Goal: Task Accomplishment & Management: Complete application form

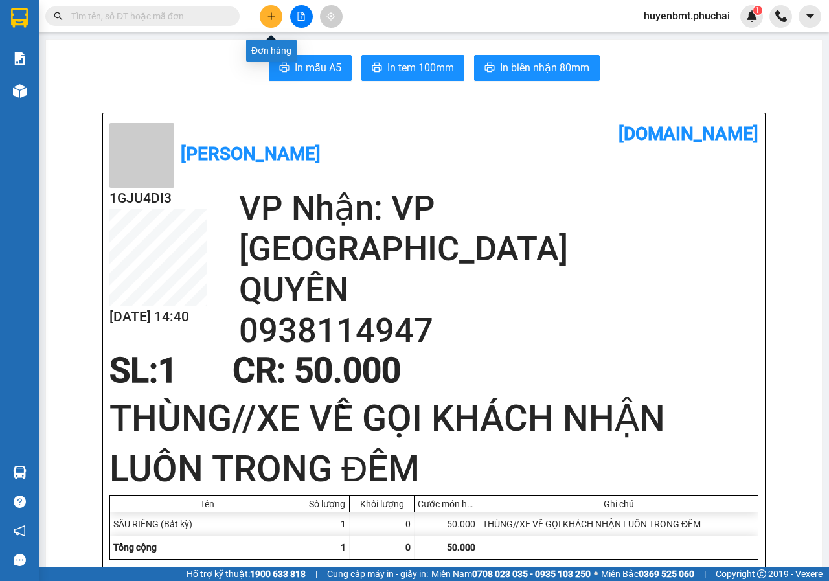
click at [271, 22] on button at bounding box center [271, 16] width 23 height 23
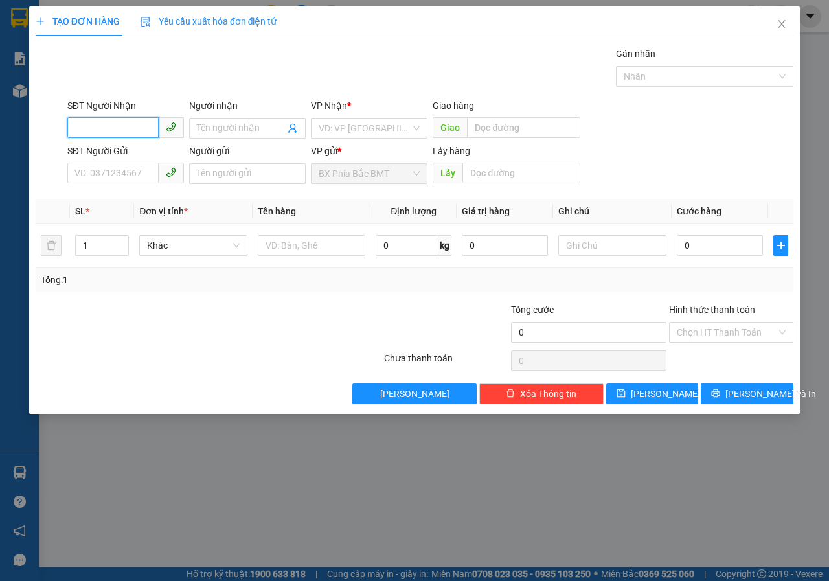
click at [127, 133] on input "SĐT Người Nhận" at bounding box center [112, 127] width 91 height 21
type input "0367123308"
click at [108, 159] on div "0367123308 - QUANG" at bounding box center [125, 154] width 101 height 14
type input "QUANG"
type input "50.000"
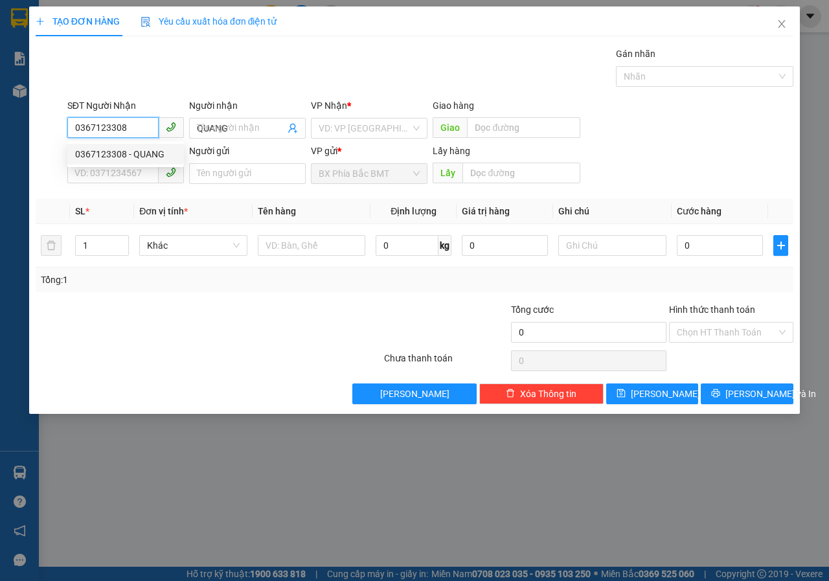
type input "50.000"
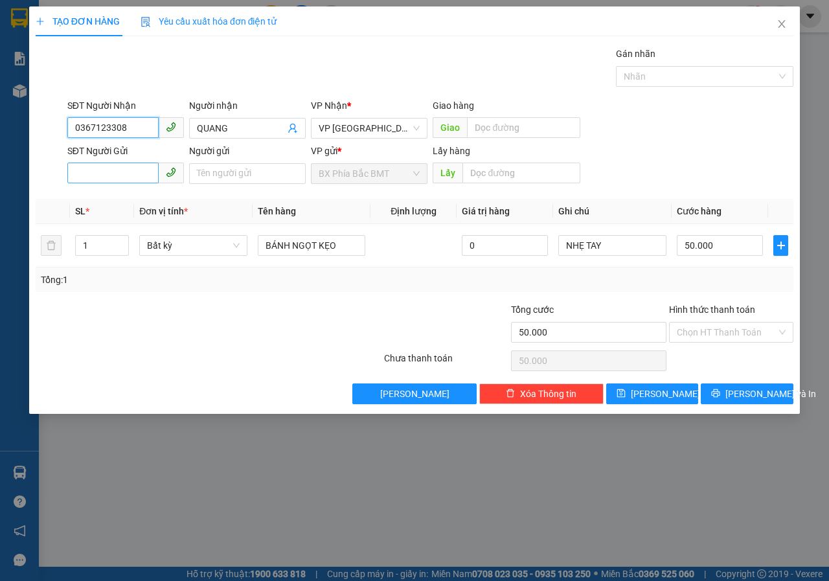
type input "0367123308"
click at [104, 175] on input "SĐT Người Gửi" at bounding box center [112, 173] width 91 height 21
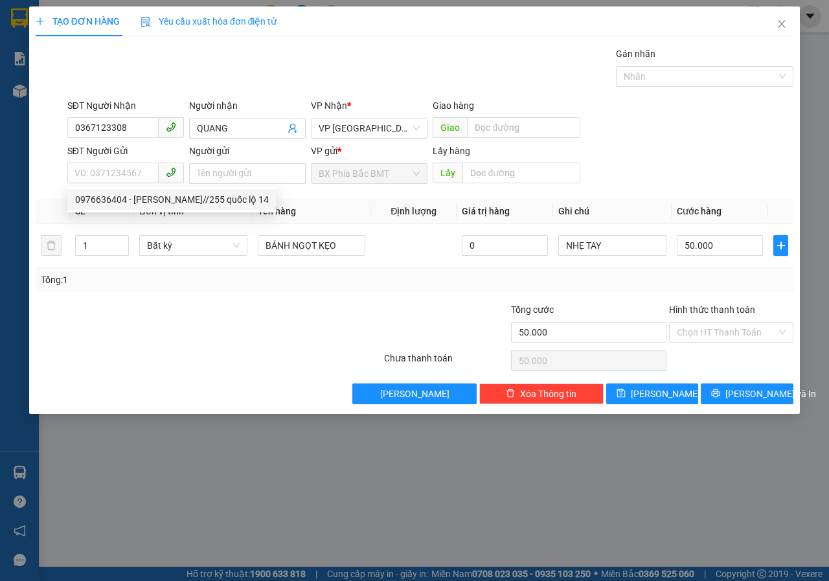
click at [135, 209] on div "0976636404 - [PERSON_NAME]//255 quốc lộ 14" at bounding box center [171, 199] width 209 height 21
type input "0976636404"
type input "[PERSON_NAME]//255 quốc lộ 14"
type input "BMT"
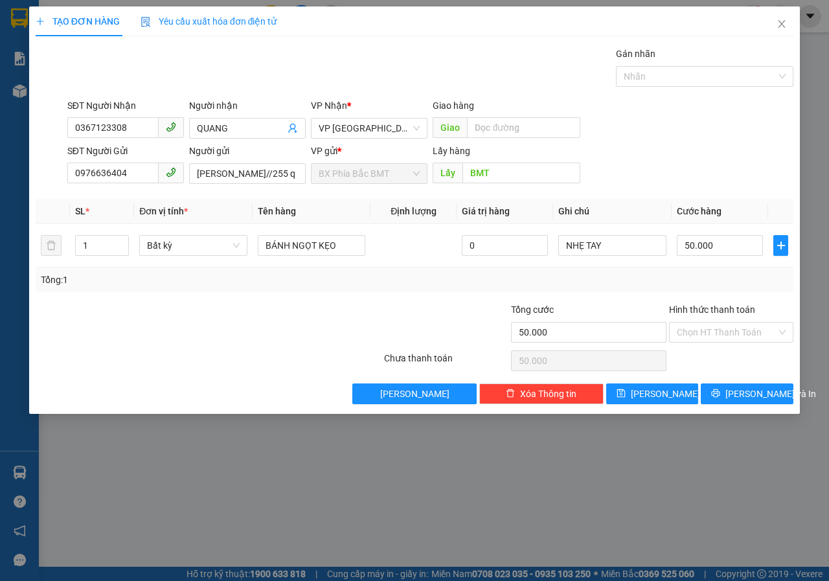
click at [297, 319] on div at bounding box center [319, 324] width 127 height 45
click at [346, 246] on input "BÁNH NGỌT KẸO" at bounding box center [312, 245] width 108 height 21
type input "B"
type input "SẦU RIÊNG"
drag, startPoint x: 545, startPoint y: 309, endPoint x: 556, endPoint y: 292, distance: 20.1
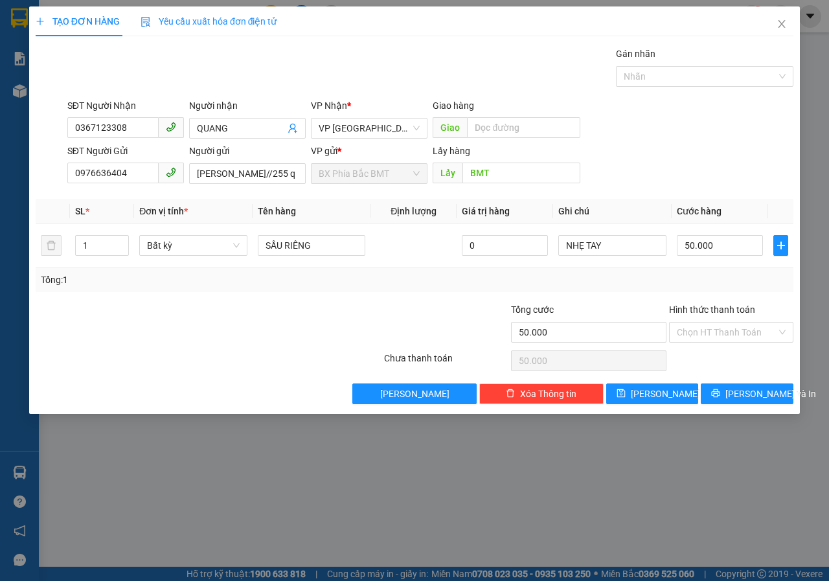
click at [545, 309] on span "Tổng cước" at bounding box center [532, 309] width 43 height 10
click at [545, 322] on input "50.000" at bounding box center [589, 332] width 156 height 21
click at [751, 253] on input "50.000" at bounding box center [720, 245] width 86 height 21
type input "6"
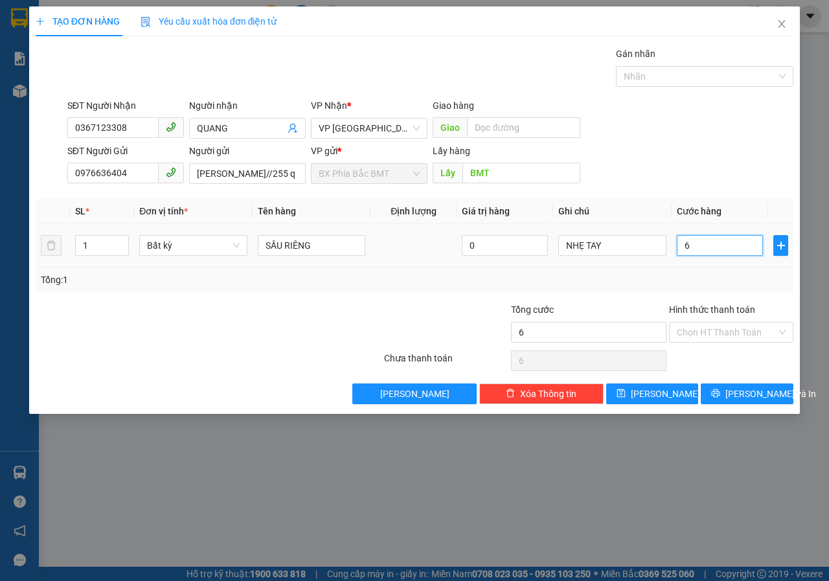
type input "60"
type input "600"
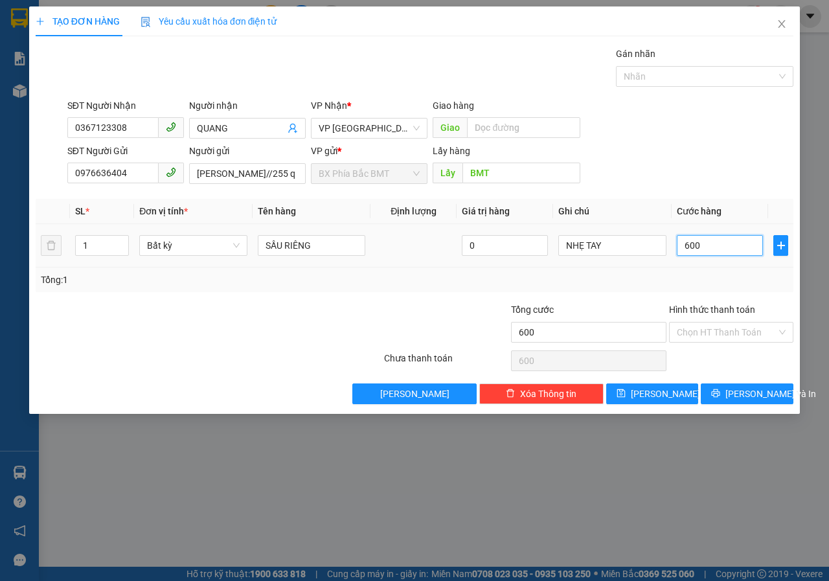
type input "6.000"
type input "60.000"
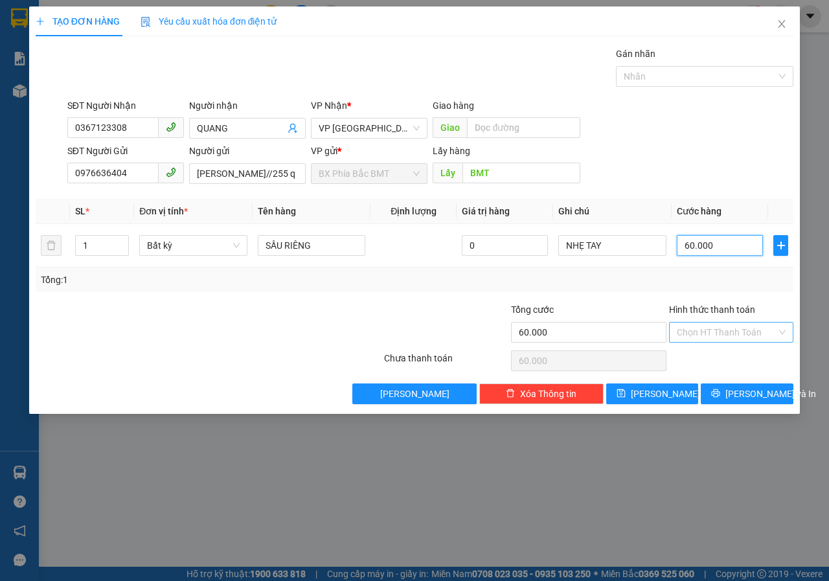
type input "60.000"
click at [705, 326] on input "Hình thức thanh toán" at bounding box center [727, 332] width 100 height 19
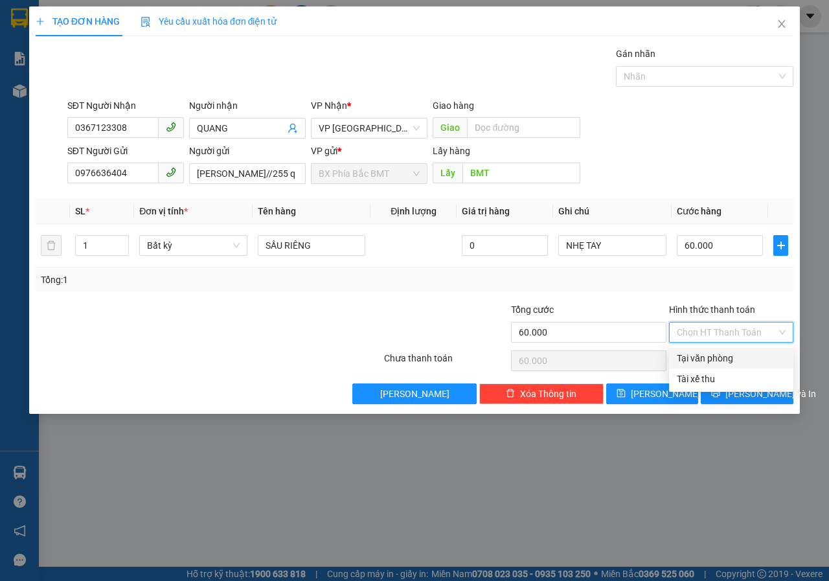
click at [722, 356] on div "Tại văn phòng" at bounding box center [731, 358] width 109 height 14
type input "0"
click at [741, 390] on span "[PERSON_NAME] và In" at bounding box center [770, 394] width 91 height 14
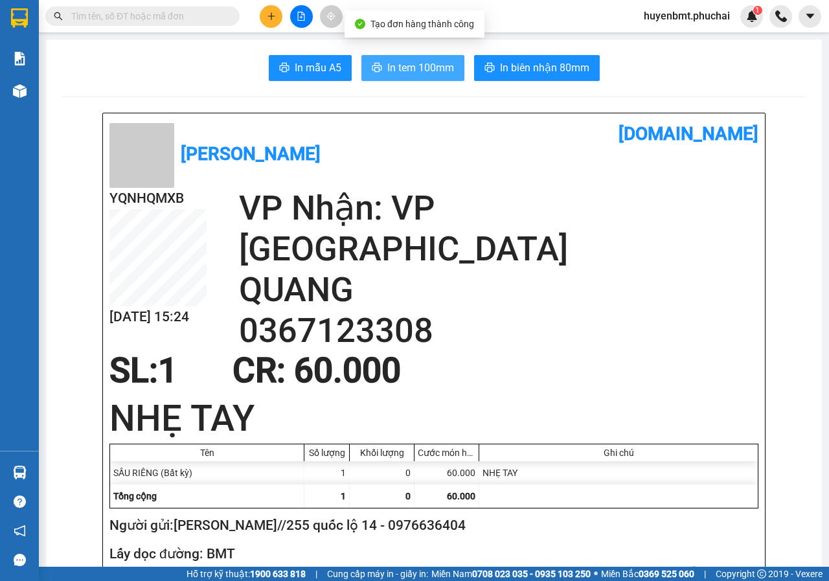
click at [390, 78] on button "In tem 100mm" at bounding box center [412, 68] width 103 height 26
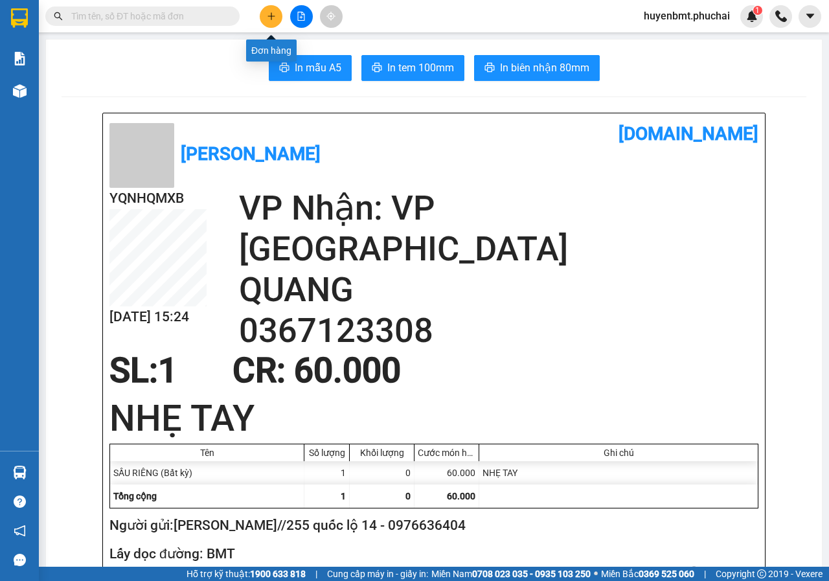
click at [266, 18] on button at bounding box center [271, 16] width 23 height 23
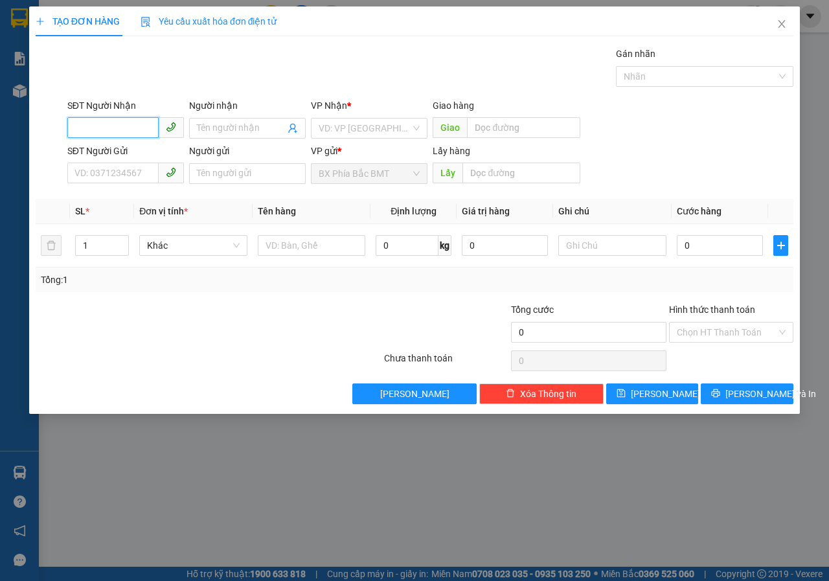
click at [126, 128] on input "SĐT Người Nhận" at bounding box center [112, 127] width 91 height 21
type input "0855544687"
click at [225, 124] on input "Người nhận" at bounding box center [241, 128] width 88 height 14
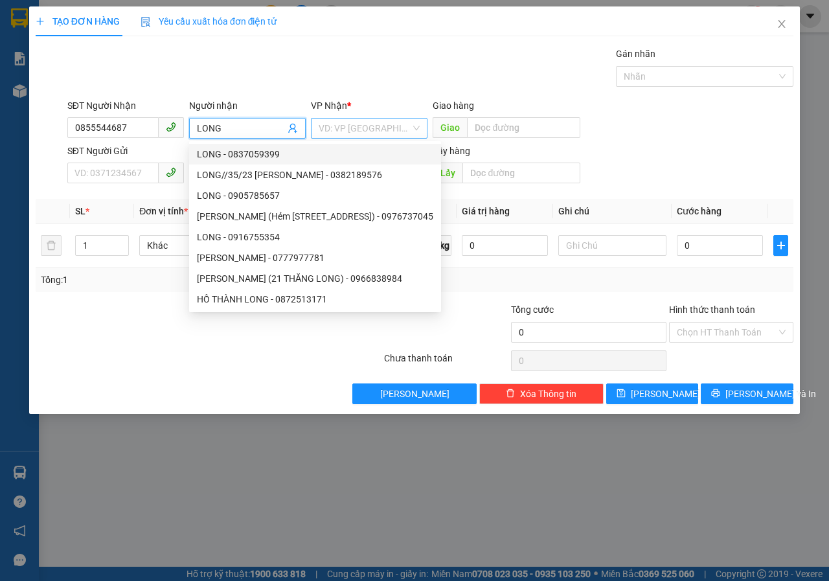
type input "LONG"
click at [394, 135] on input "search" at bounding box center [365, 128] width 92 height 19
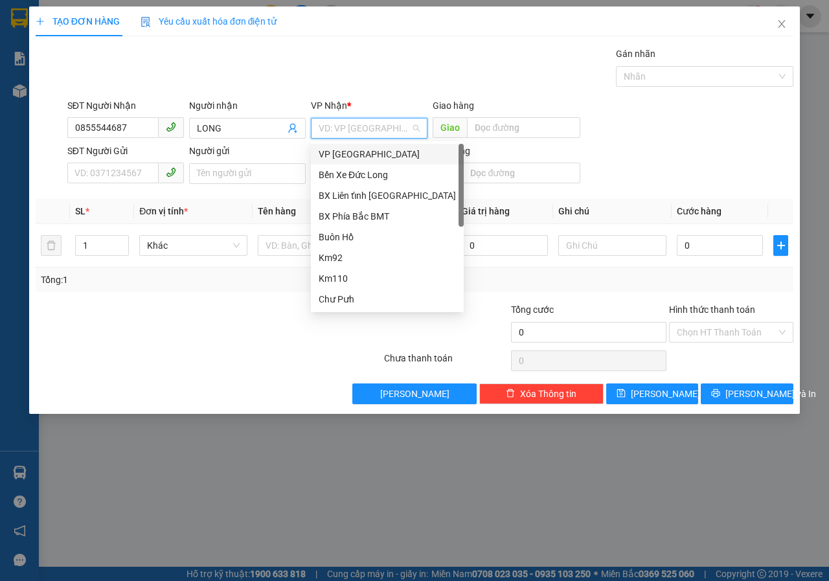
click at [377, 158] on div "VP [GEOGRAPHIC_DATA]" at bounding box center [387, 154] width 137 height 14
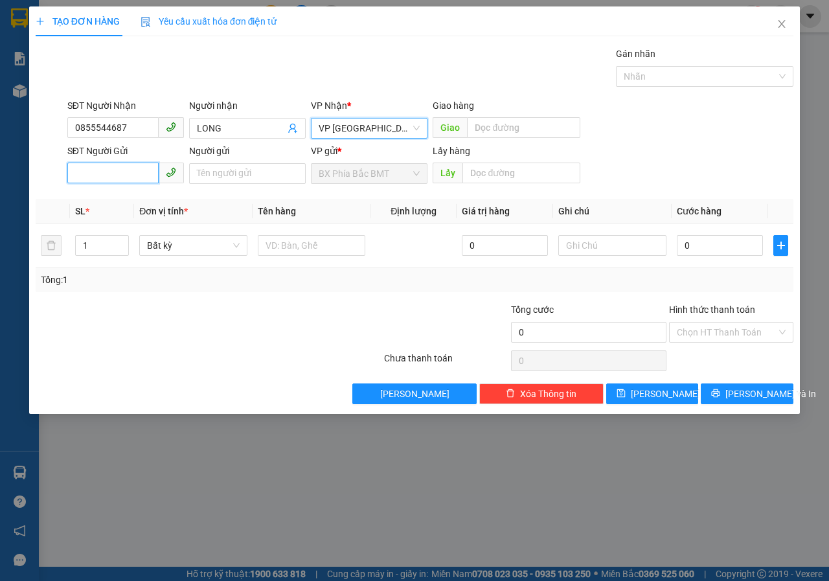
click at [108, 168] on input "SĐT Người Gửi" at bounding box center [112, 173] width 91 height 21
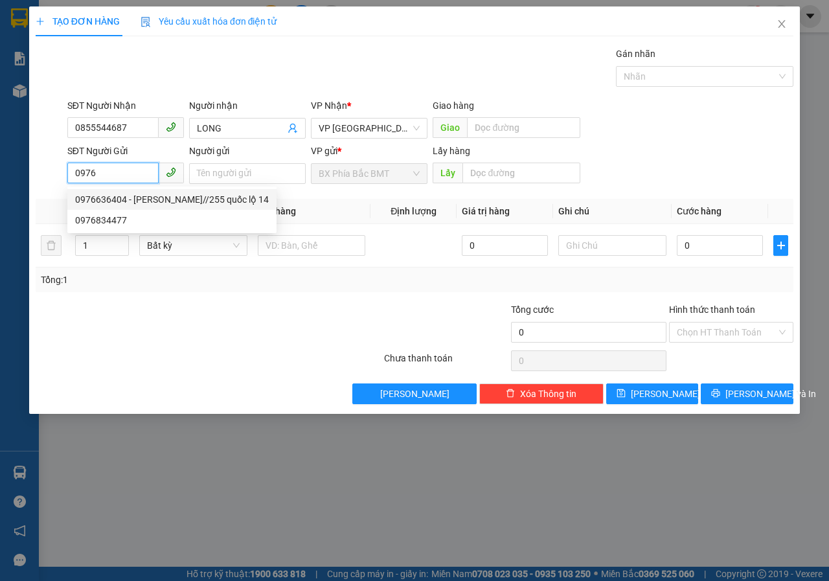
click at [143, 203] on div "0976636404 - [PERSON_NAME]//255 quốc lộ 14" at bounding box center [172, 199] width 194 height 14
type input "0976636404"
type input "[PERSON_NAME]//255 quốc lộ 14"
type input "BMT"
type input "60.000"
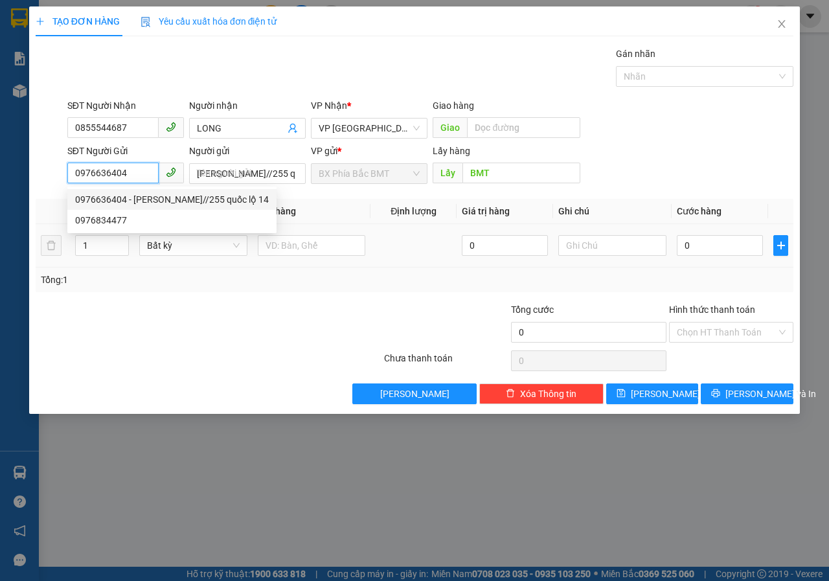
type input "60.000"
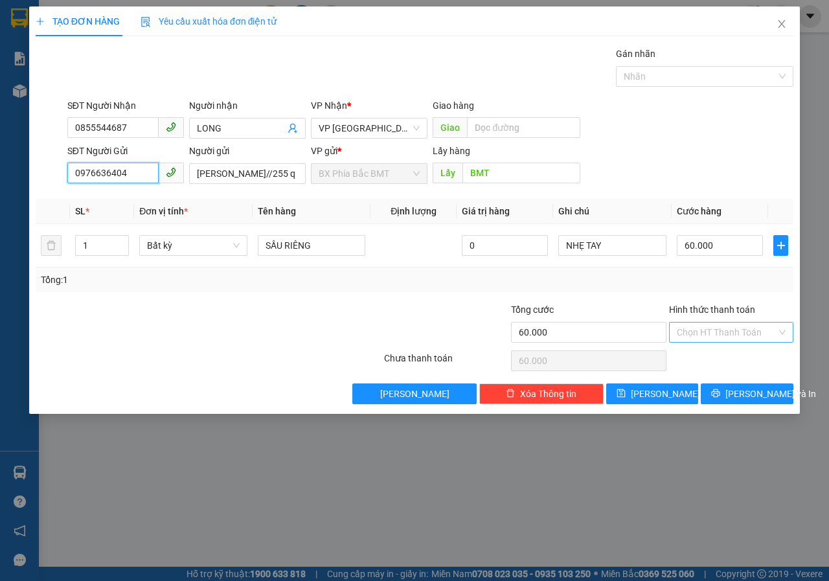
type input "0976636404"
click at [719, 330] on input "Hình thức thanh toán" at bounding box center [727, 332] width 100 height 19
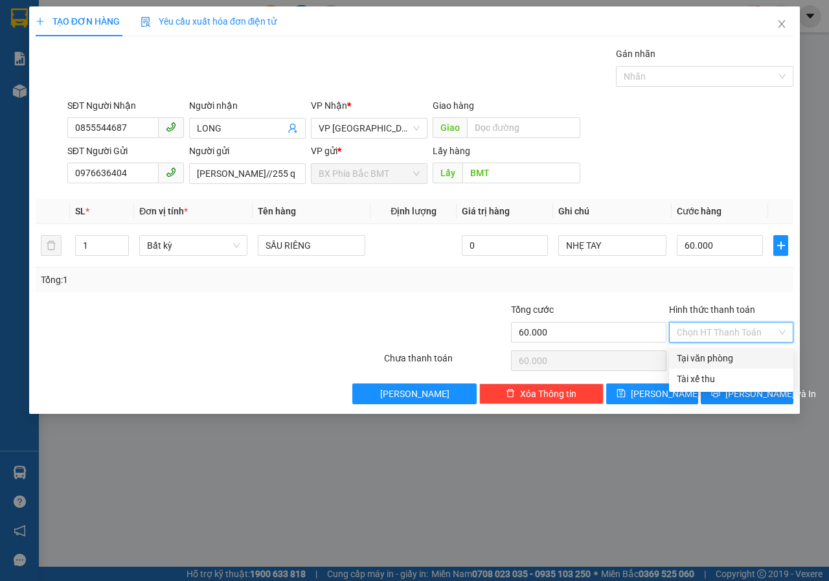
click at [713, 361] on div "Tại văn phòng" at bounding box center [731, 358] width 109 height 14
type input "0"
click at [720, 392] on icon "printer" at bounding box center [716, 393] width 8 height 8
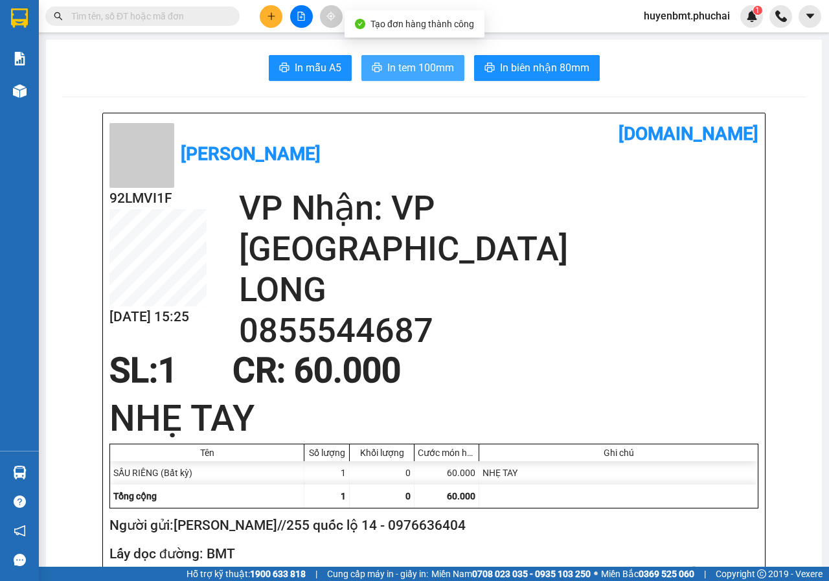
click at [414, 62] on span "In tem 100mm" at bounding box center [420, 68] width 67 height 16
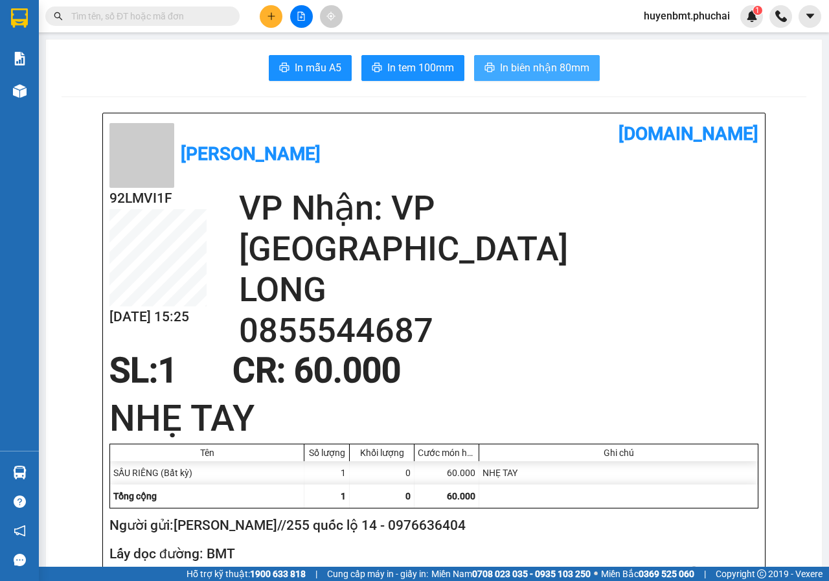
click at [527, 67] on span "In biên nhận 80mm" at bounding box center [544, 68] width 89 height 16
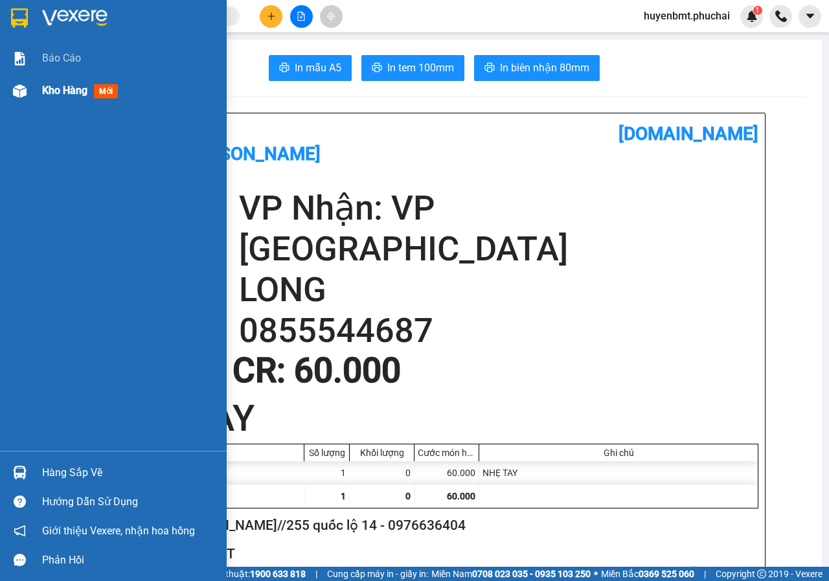
click at [30, 89] on div at bounding box center [19, 91] width 23 height 23
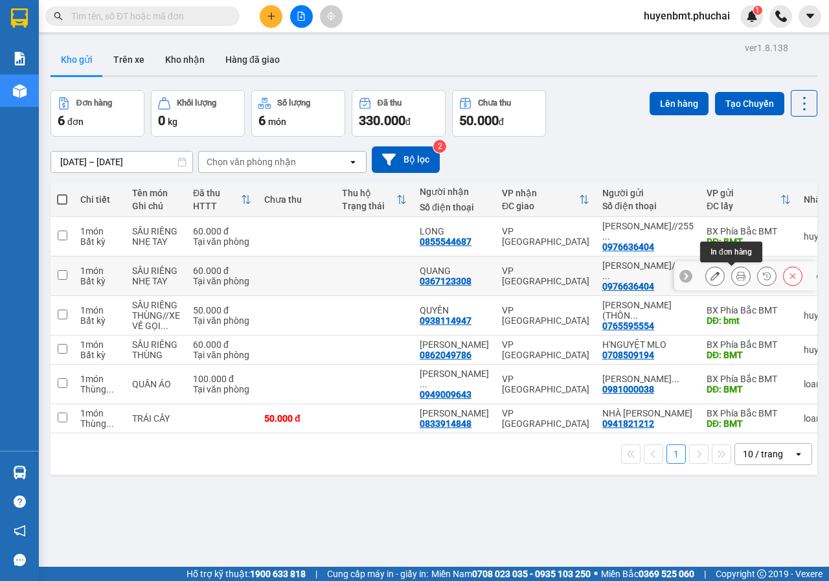
click at [736, 279] on icon at bounding box center [740, 275] width 9 height 9
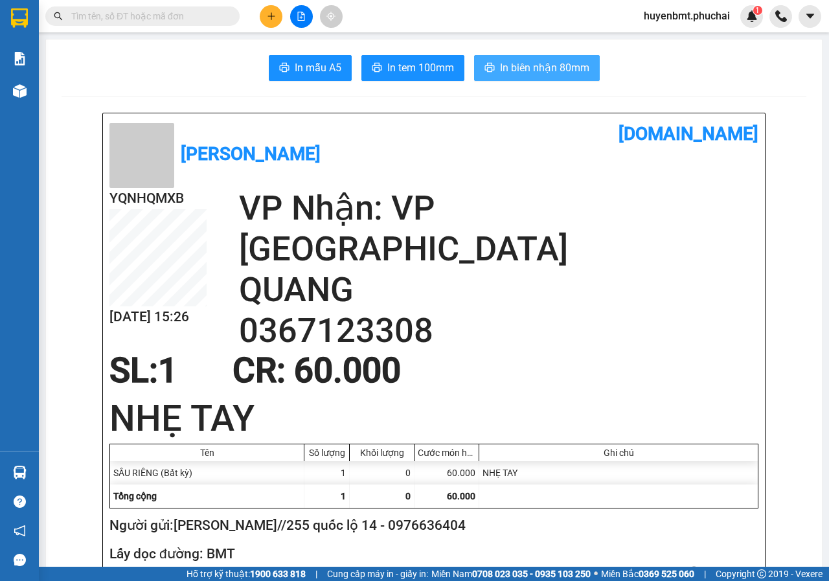
click at [532, 56] on button "In biên nhận 80mm" at bounding box center [537, 68] width 126 height 26
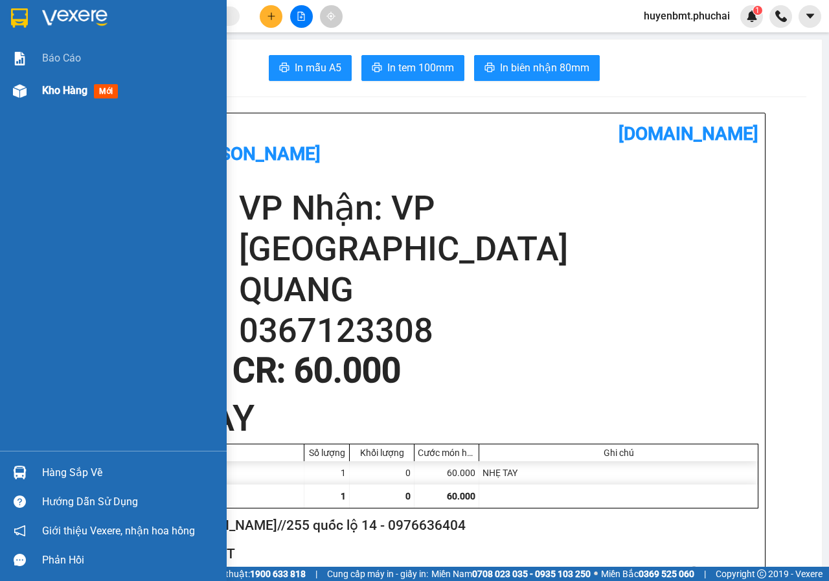
click at [44, 95] on span "Kho hàng" at bounding box center [64, 90] width 45 height 12
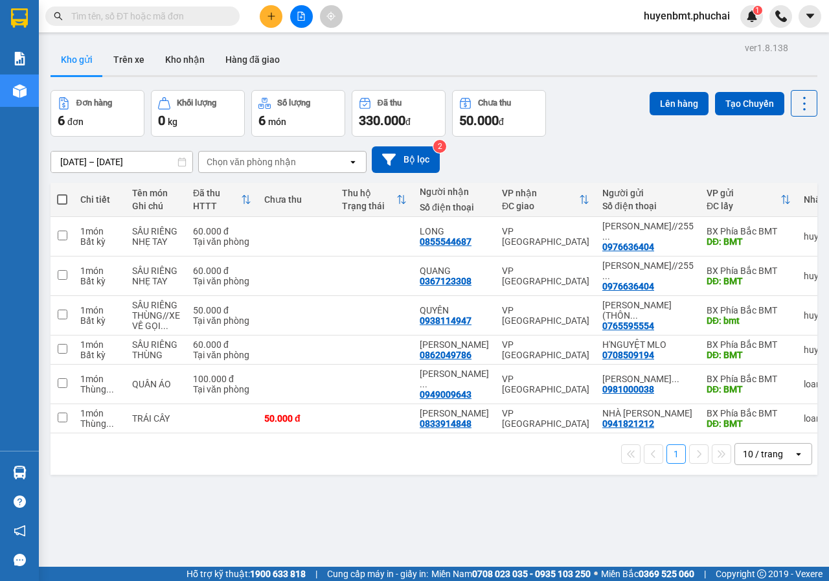
click at [269, 26] on button at bounding box center [271, 16] width 23 height 23
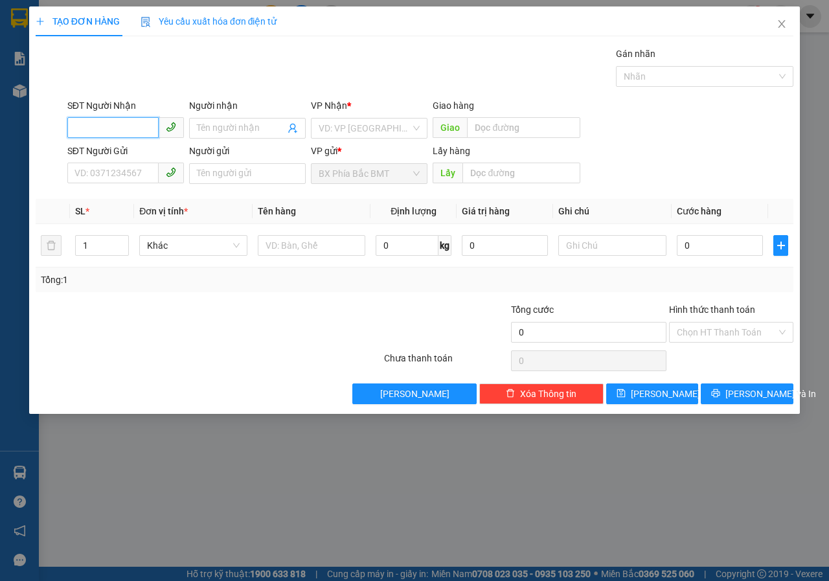
click at [125, 135] on input "SĐT Người Nhận" at bounding box center [112, 127] width 91 height 21
click at [123, 157] on div "0965625729 - GIÁP" at bounding box center [125, 154] width 101 height 14
type input "0965625729"
type input "GIÁP"
type input "BẰNG LĂNG"
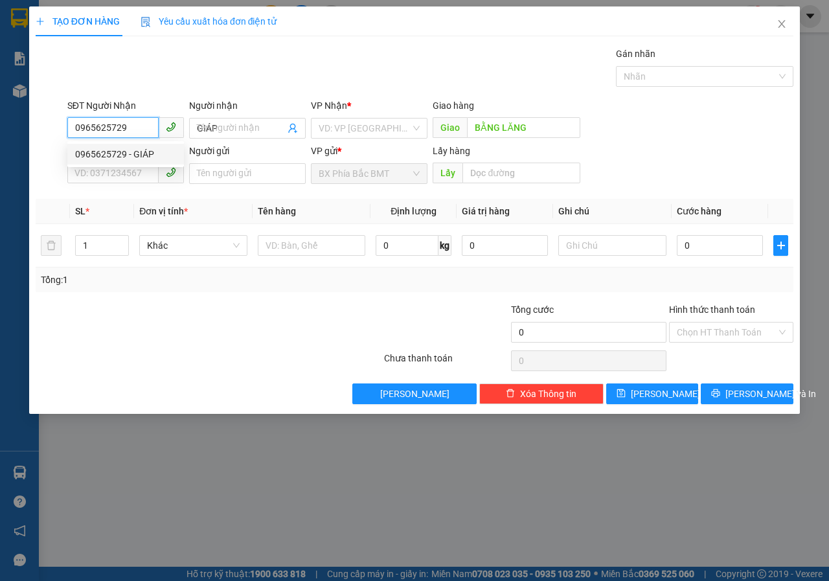
type input "250.000"
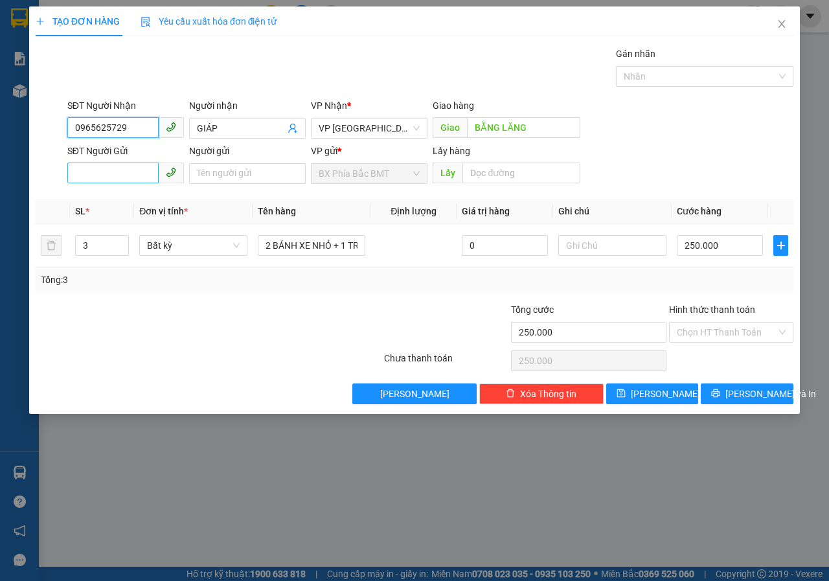
type input "0965625729"
click at [108, 171] on input "SĐT Người Gửi" at bounding box center [112, 173] width 91 height 21
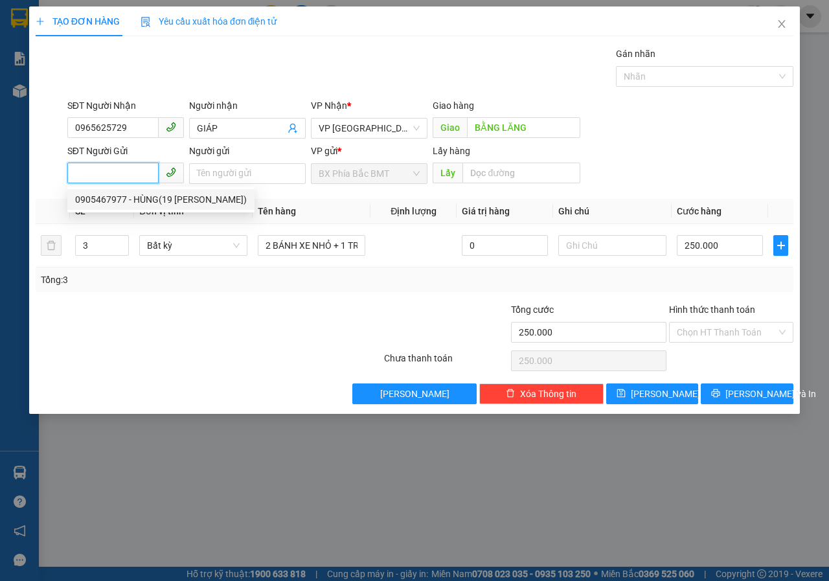
click at [150, 203] on div "0905467977 - HÙNG(19 [PERSON_NAME])" at bounding box center [161, 199] width 172 height 14
type input "0905467977"
type input "HÙNG(19 [PERSON_NAME])"
type input "bmt"
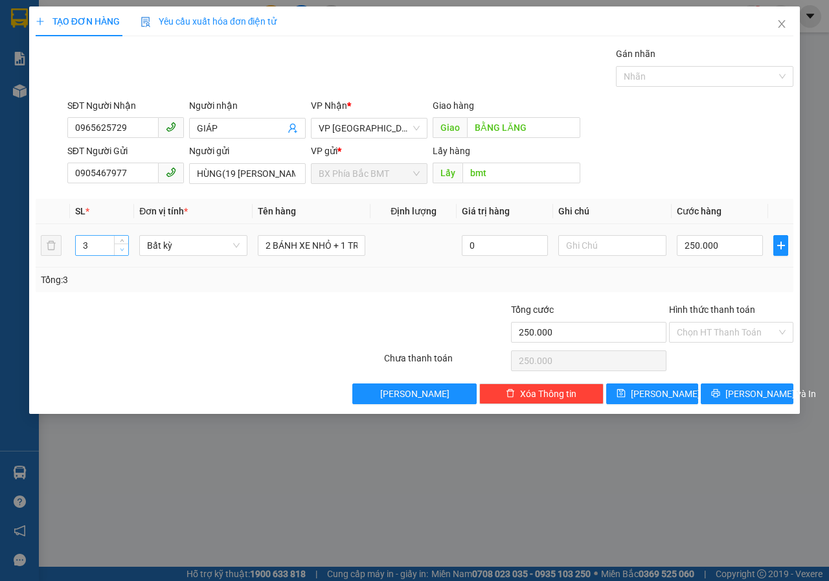
type input "2"
click at [116, 245] on span "Decrease Value" at bounding box center [121, 249] width 14 height 12
type input "1"
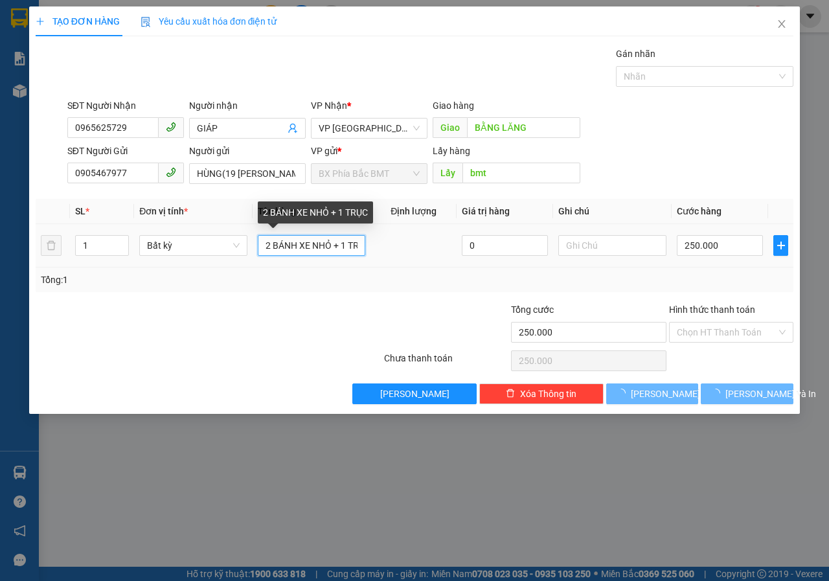
click at [359, 243] on input "2 BÁNH XE NHỎ + 1 TRỤC" at bounding box center [312, 245] width 108 height 21
type input "0"
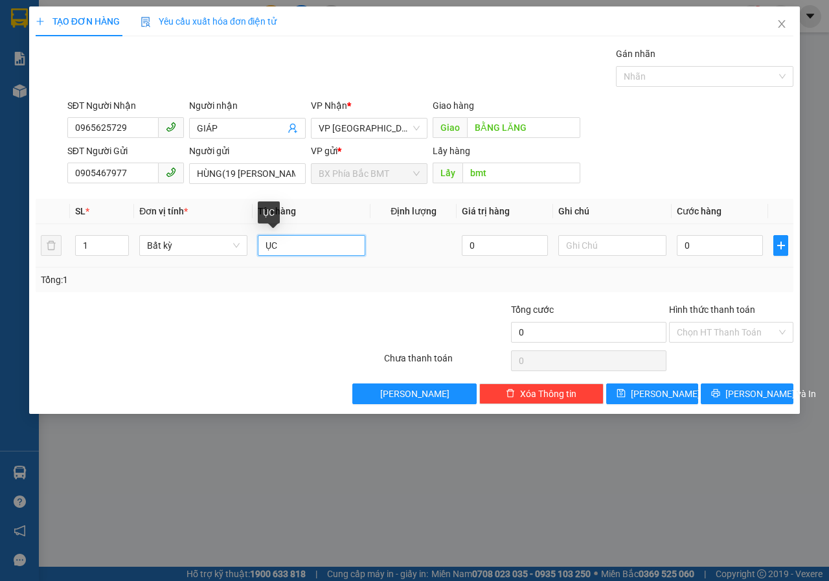
click at [359, 243] on input "ỤC" at bounding box center [312, 245] width 108 height 21
type input "Ụ"
type input "PT CƠ GIỚI"
click at [629, 244] on input "text" at bounding box center [612, 245] width 108 height 21
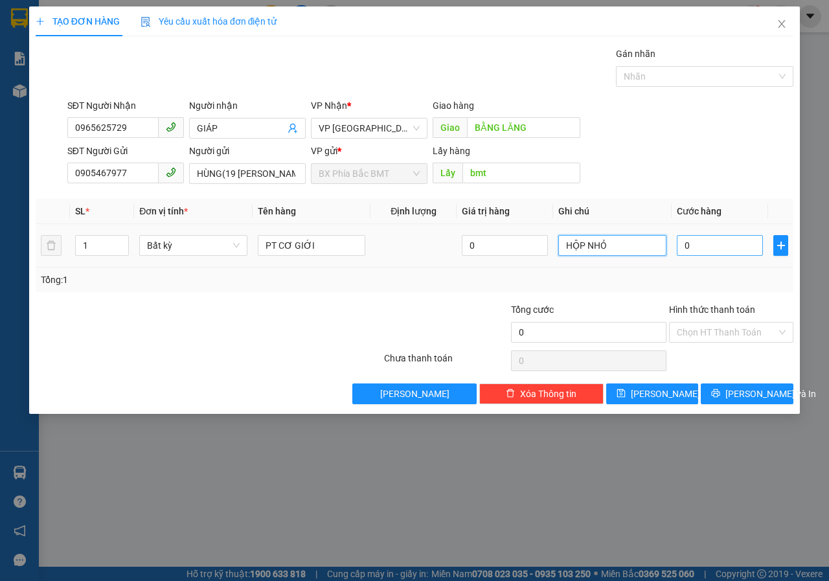
type input "HỘP NHỎ"
click at [718, 252] on input "0" at bounding box center [720, 245] width 86 height 21
type input "4"
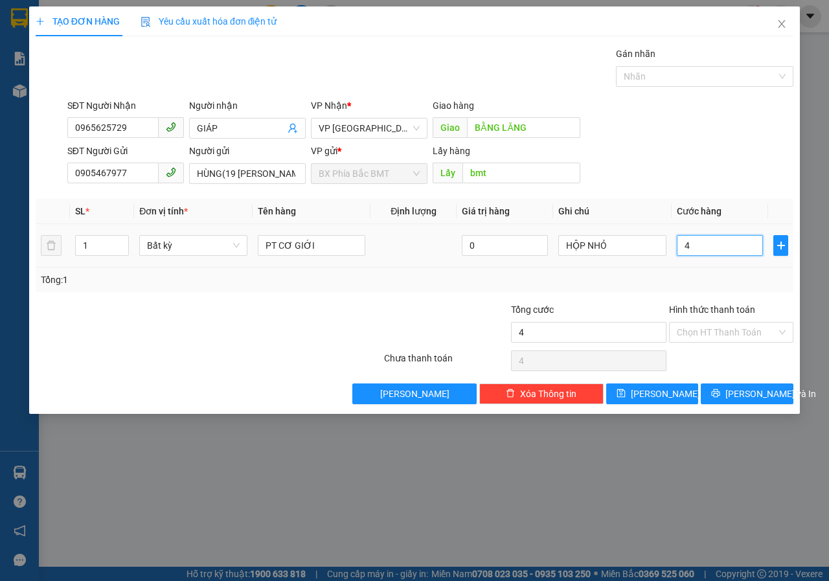
type input "40"
type input "400"
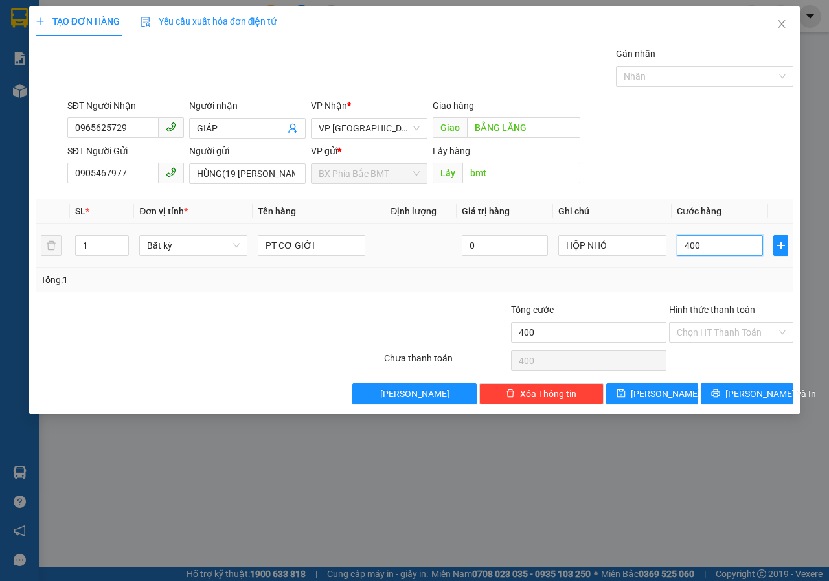
type input "4.000"
type input "40.000"
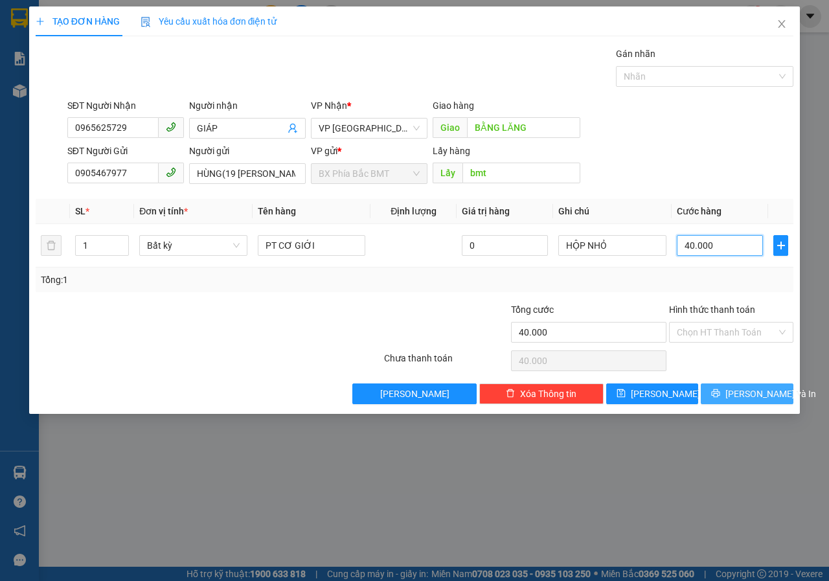
type input "40.000"
click at [737, 390] on span "[PERSON_NAME] và In" at bounding box center [770, 394] width 91 height 14
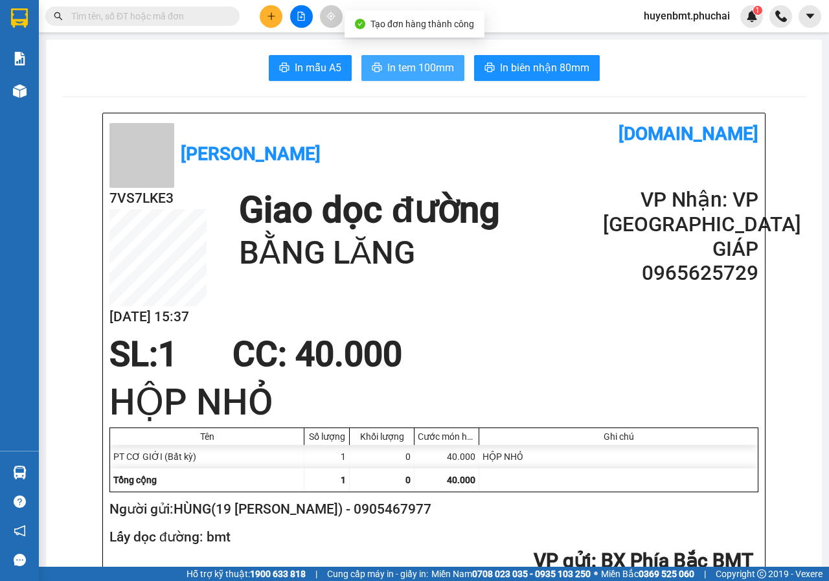
click at [431, 67] on span "In tem 100mm" at bounding box center [420, 68] width 67 height 16
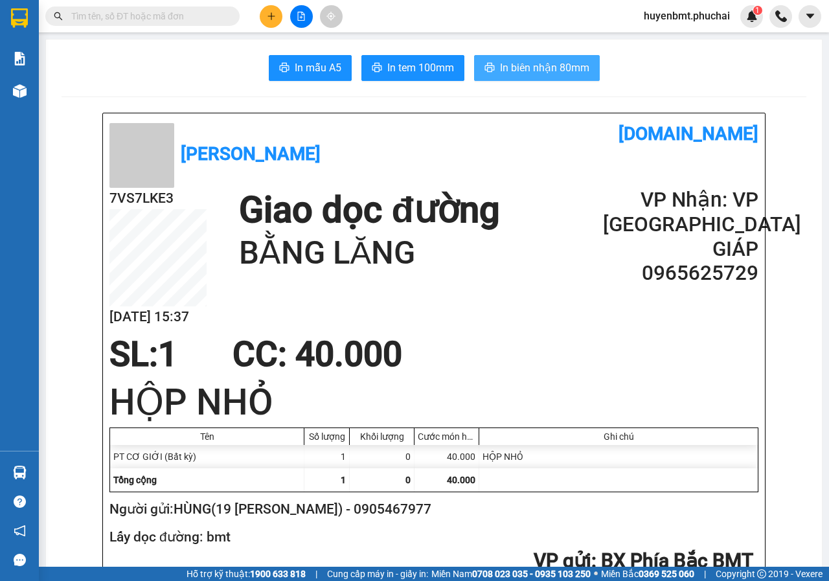
click at [547, 69] on span "In biên nhận 80mm" at bounding box center [544, 68] width 89 height 16
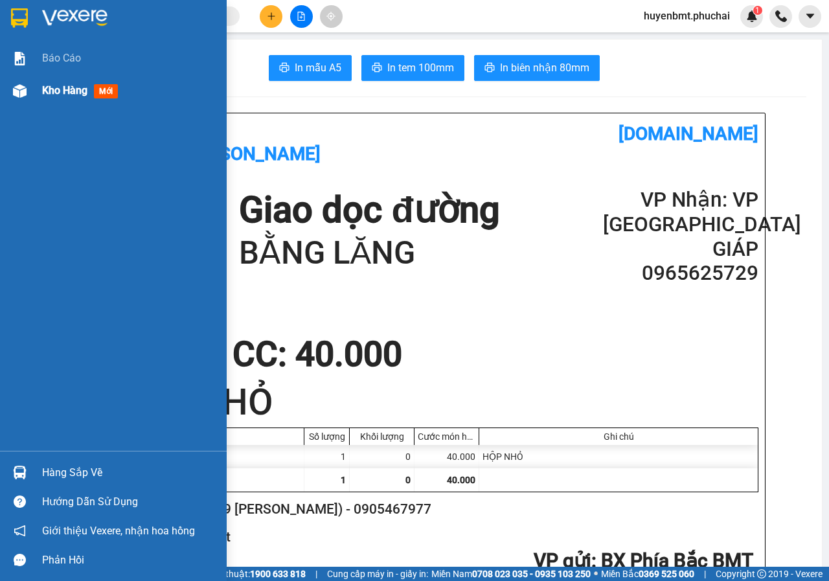
click at [27, 87] on div at bounding box center [19, 91] width 23 height 23
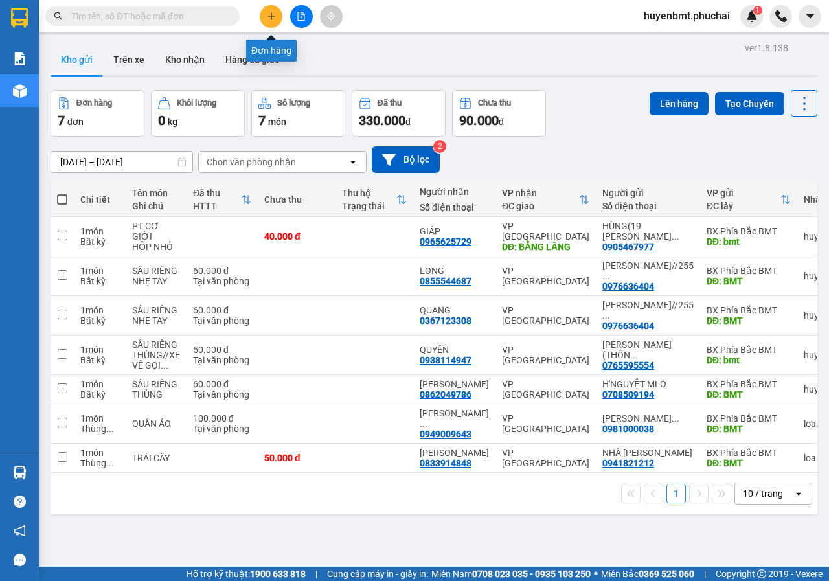
click at [279, 15] on button at bounding box center [271, 16] width 23 height 23
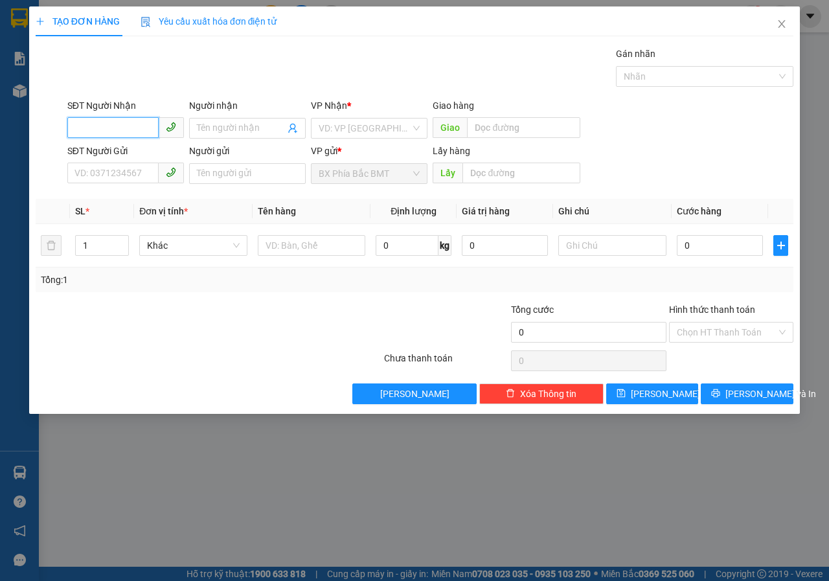
click at [101, 125] on input "SĐT Người Nhận" at bounding box center [112, 127] width 91 height 21
type input "0"
type input "0949460356"
click at [187, 155] on div "0949460356 - [PERSON_NAME] ( 6/2 [PERSON_NAME])" at bounding box center [186, 154] width 223 height 14
type input "[PERSON_NAME] ( 6/2 [PERSON_NAME])"
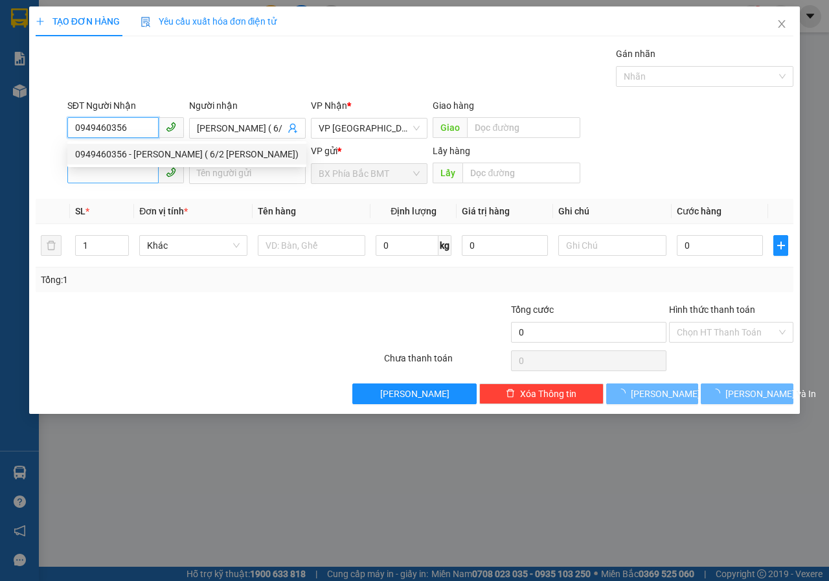
type input "50.000"
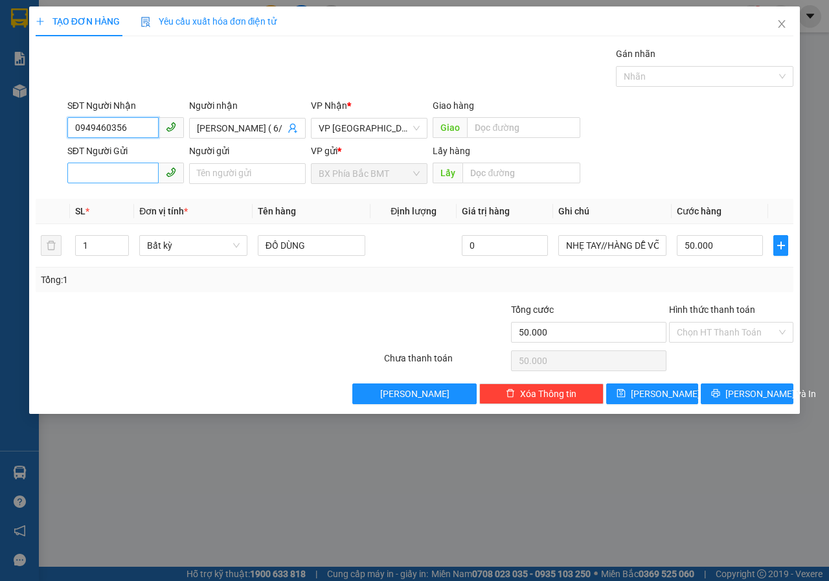
type input "0949460356"
click at [91, 175] on input "SĐT Người Gửi" at bounding box center [112, 173] width 91 height 21
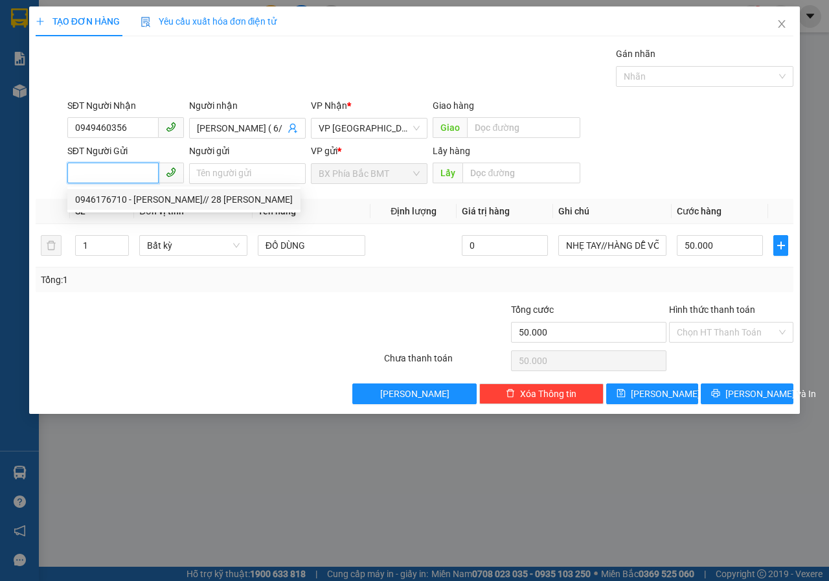
click at [151, 198] on div "0946176710 - [PERSON_NAME]// 28 [PERSON_NAME]" at bounding box center [184, 199] width 218 height 14
type input "0946176710"
type input "[PERSON_NAME]// 28 [PERSON_NAME]"
type input "bmt"
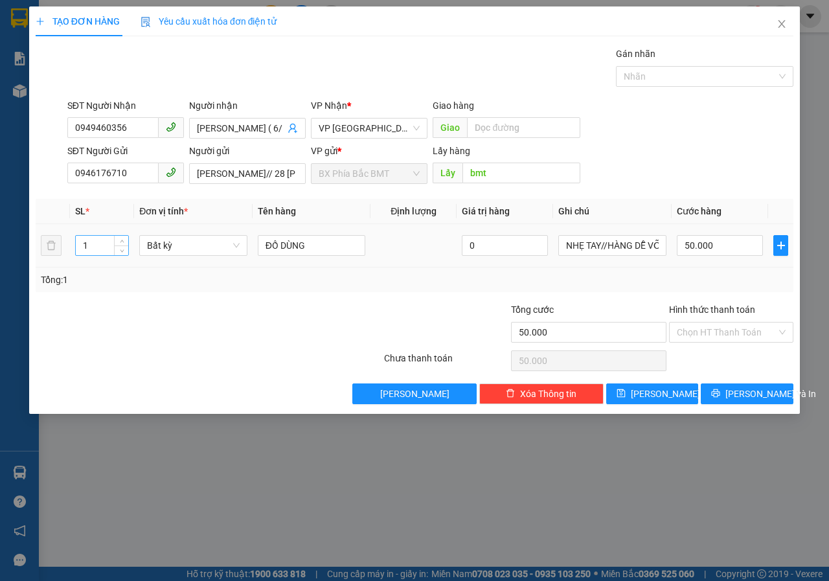
click at [94, 248] on input "1" at bounding box center [102, 245] width 53 height 19
type input "2"
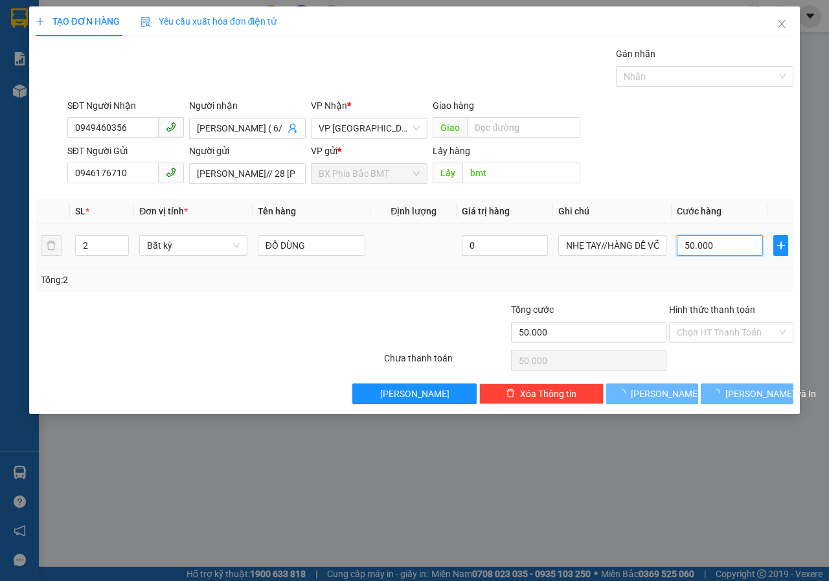
click at [718, 244] on input "50.000" at bounding box center [720, 245] width 86 height 21
type input "0"
type input "4"
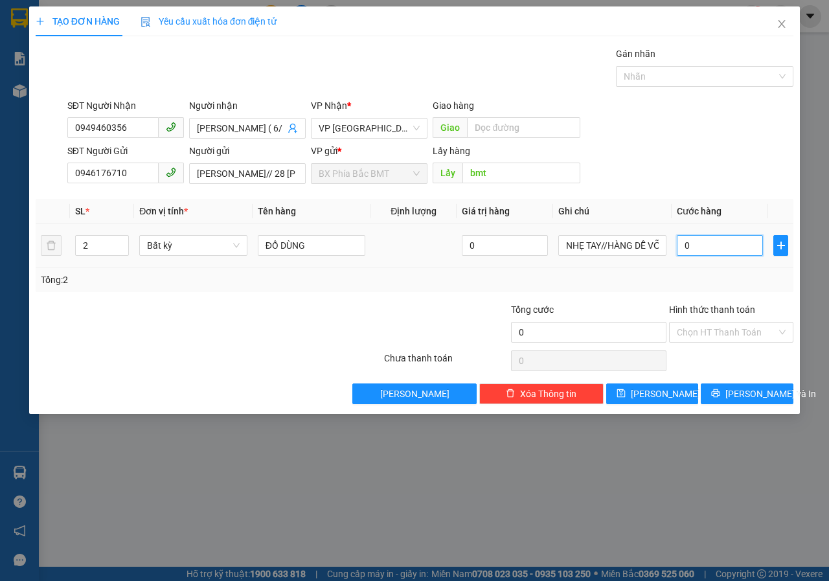
type input "4"
type input "040"
type input "40"
drag, startPoint x: 718, startPoint y: 244, endPoint x: 670, endPoint y: 273, distance: 56.1
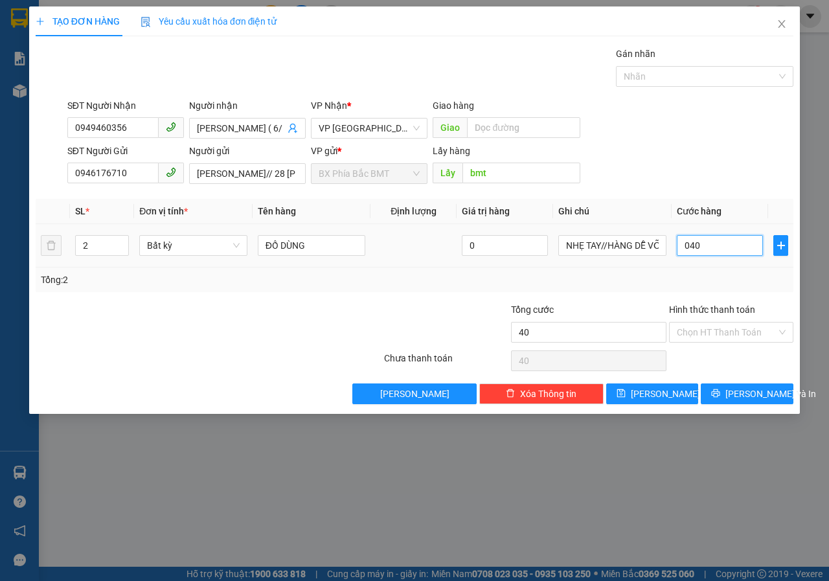
click at [670, 273] on div "SL * Đơn vị tính * Tên hàng Định lượng Giá trị hàng Ghi chú Cước hàng 2 Bất kỳ …" at bounding box center [415, 245] width 758 height 93
type input "4"
type input "40"
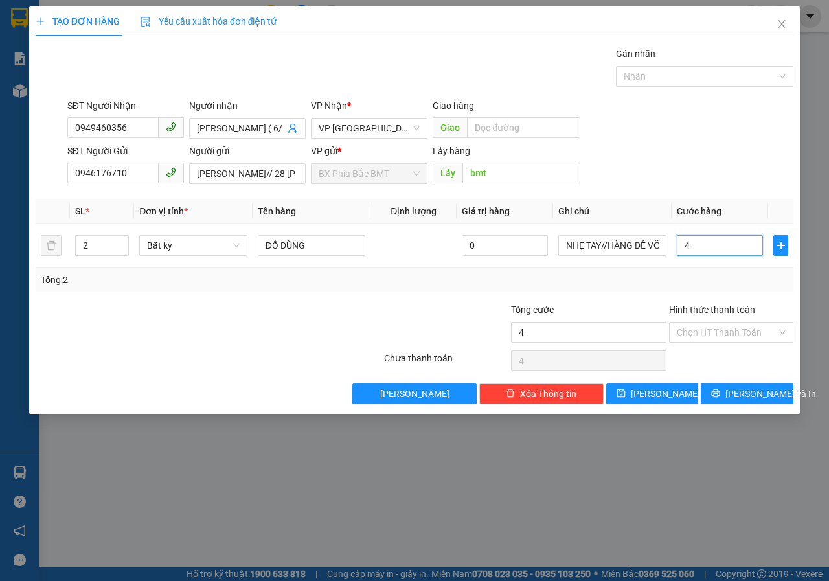
type input "40"
type input "400"
type input "4.000"
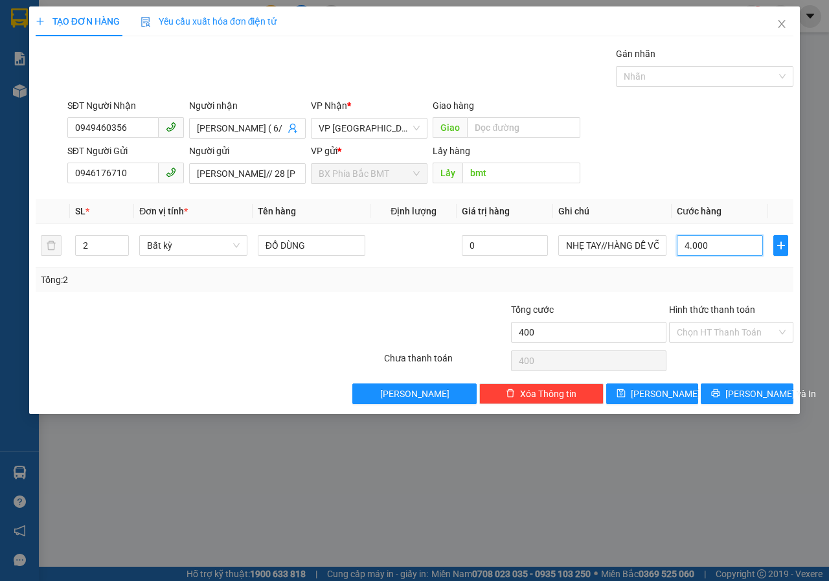
type input "4.000"
type input "40.000"
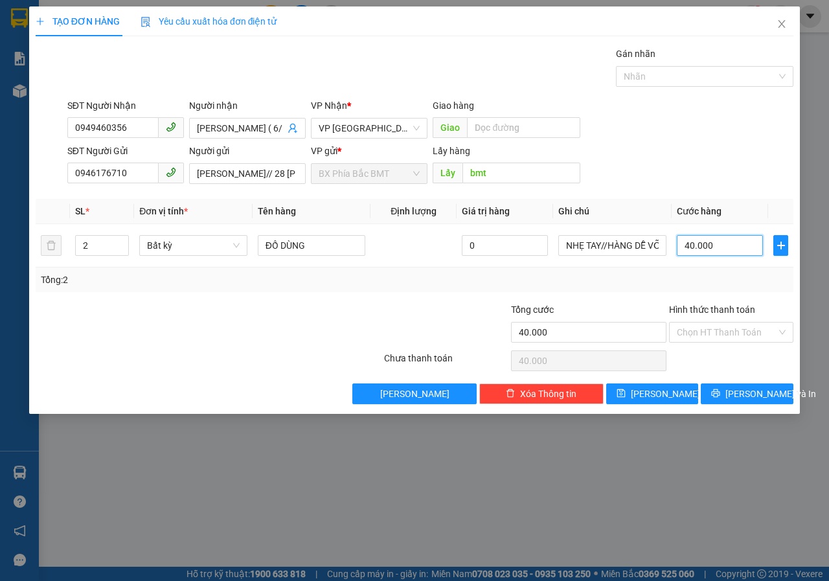
type input "400.000"
click at [510, 172] on input "bmt" at bounding box center [520, 173] width 117 height 21
type input "BMT"
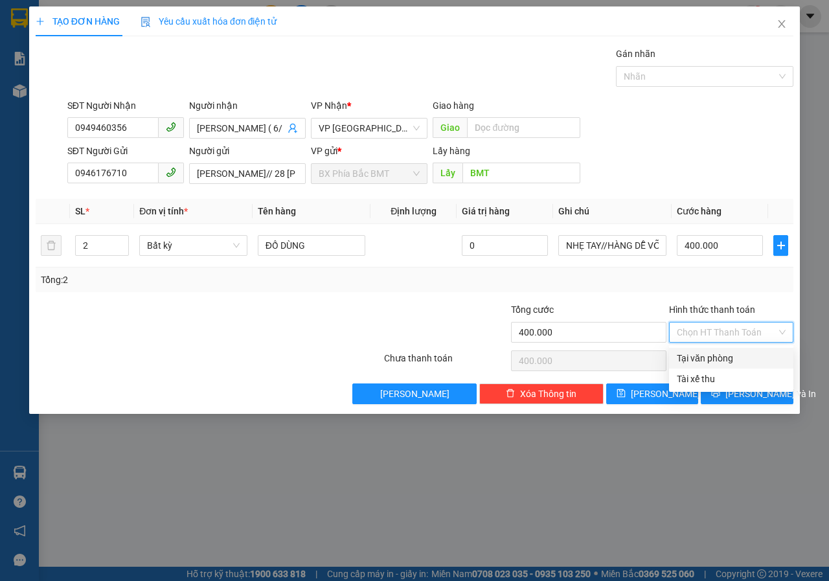
click at [712, 334] on input "Hình thức thanh toán" at bounding box center [727, 332] width 100 height 19
click at [731, 359] on div "Tại văn phòng" at bounding box center [731, 358] width 109 height 14
type input "0"
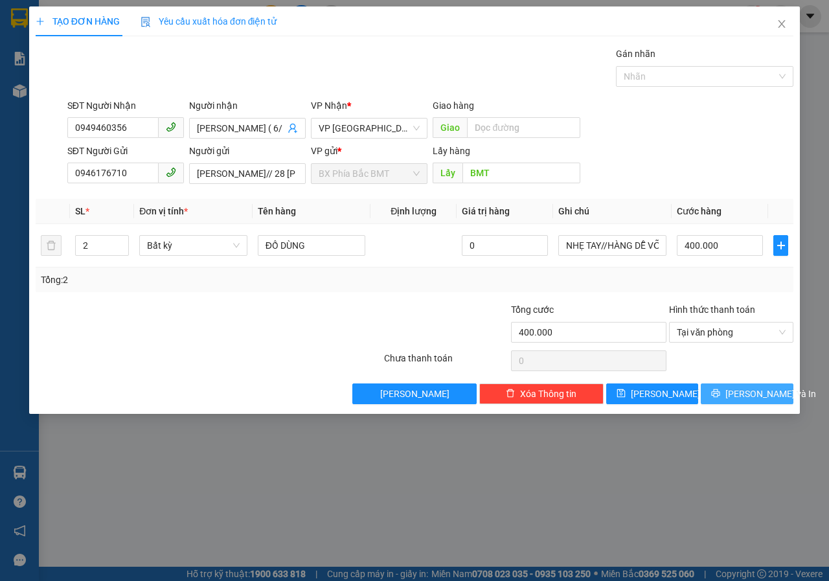
click at [720, 391] on icon "printer" at bounding box center [715, 393] width 9 height 9
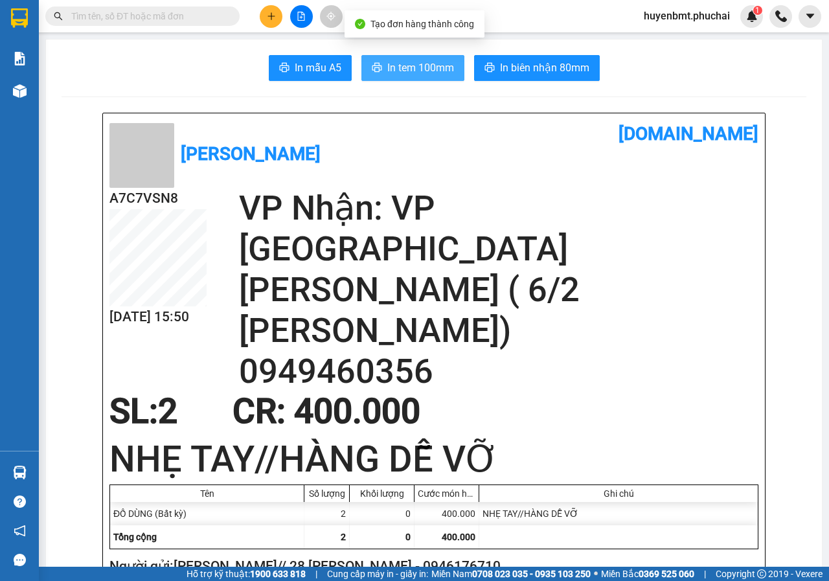
click at [393, 63] on span "In tem 100mm" at bounding box center [420, 68] width 67 height 16
click at [423, 68] on span "In tem 100mm" at bounding box center [420, 68] width 67 height 16
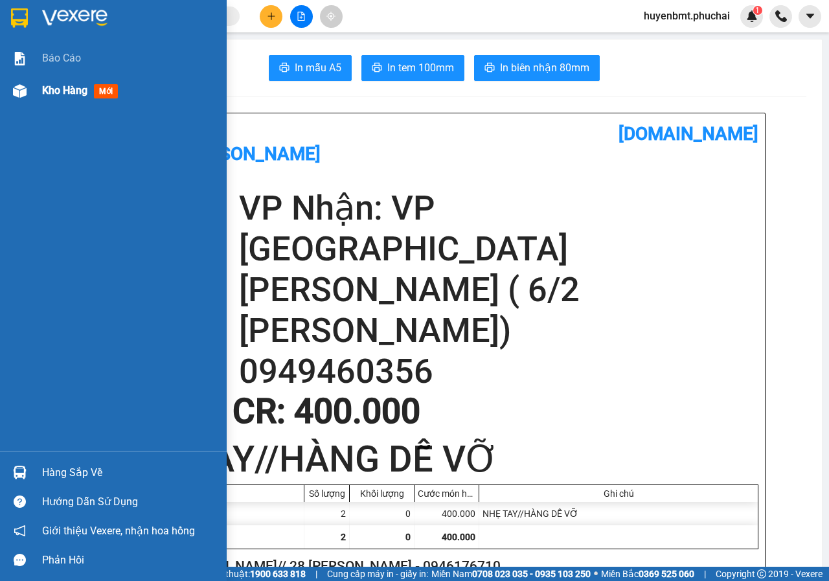
click at [48, 84] on span "Kho hàng" at bounding box center [64, 90] width 45 height 12
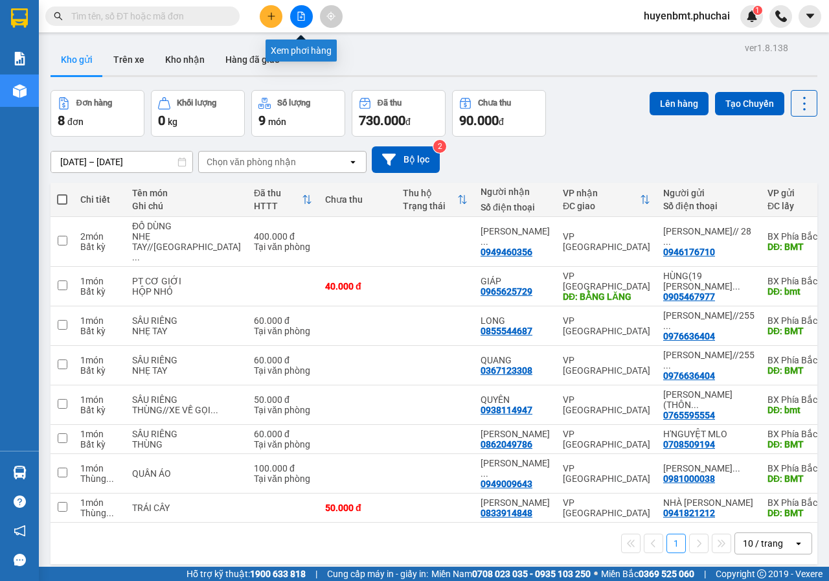
click at [295, 17] on button at bounding box center [301, 16] width 23 height 23
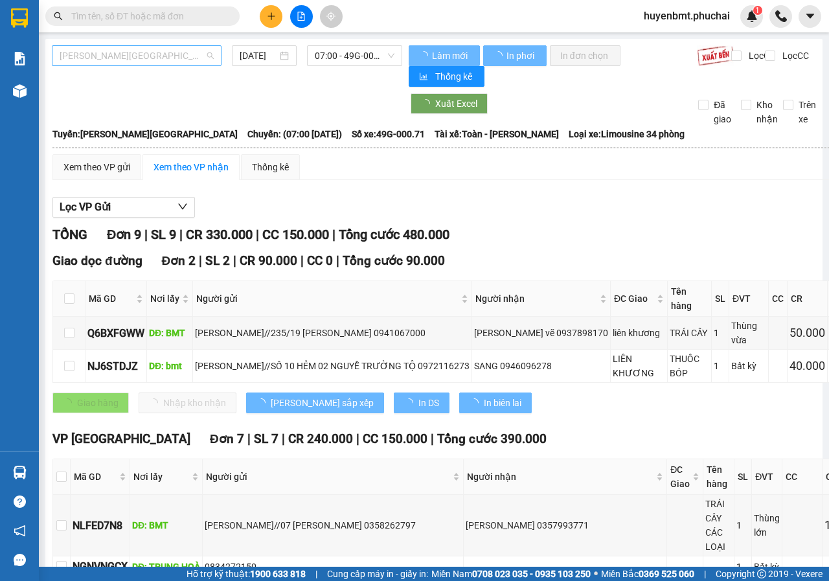
click at [133, 62] on span "[PERSON_NAME][GEOGRAPHIC_DATA]" at bounding box center [137, 55] width 154 height 19
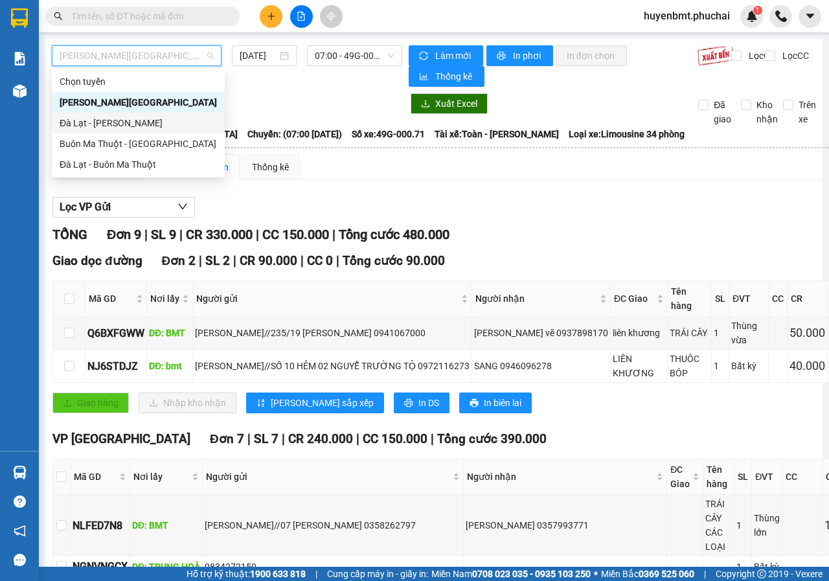
drag, startPoint x: 100, startPoint y: 125, endPoint x: 234, endPoint y: 83, distance: 141.1
click at [98, 125] on div "Đà Lạt - [PERSON_NAME]" at bounding box center [138, 123] width 157 height 14
type input "[DATE]"
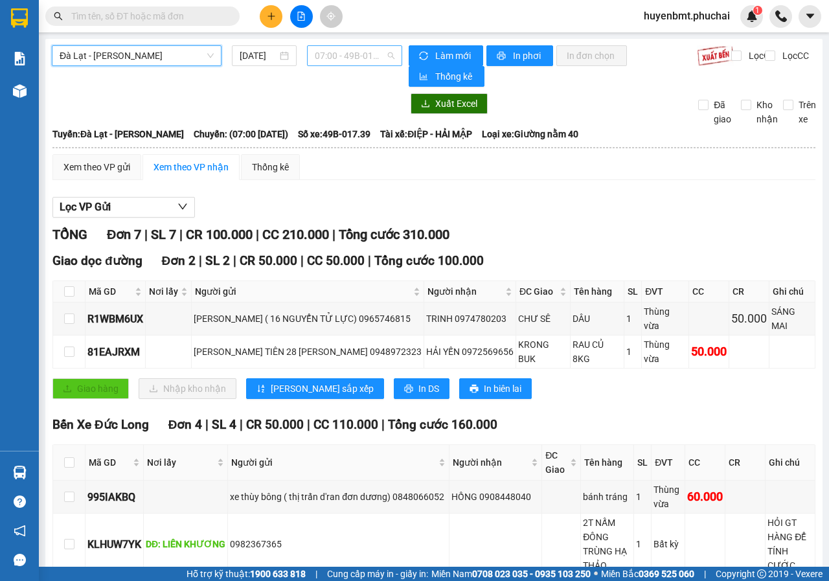
click at [332, 59] on span "07:00 - 49B-017.39" at bounding box center [354, 55] width 79 height 19
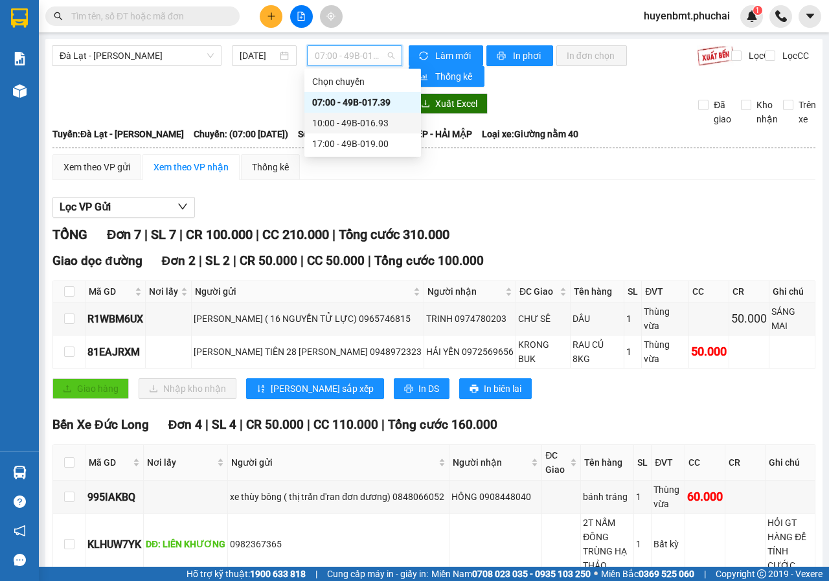
click at [360, 122] on div "10:00 - 49B-016.93" at bounding box center [362, 123] width 101 height 14
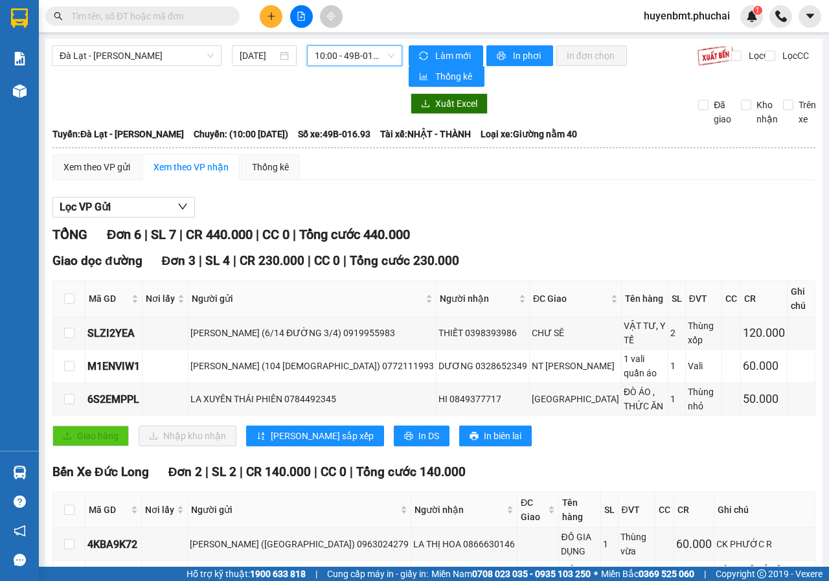
scroll to position [194, 0]
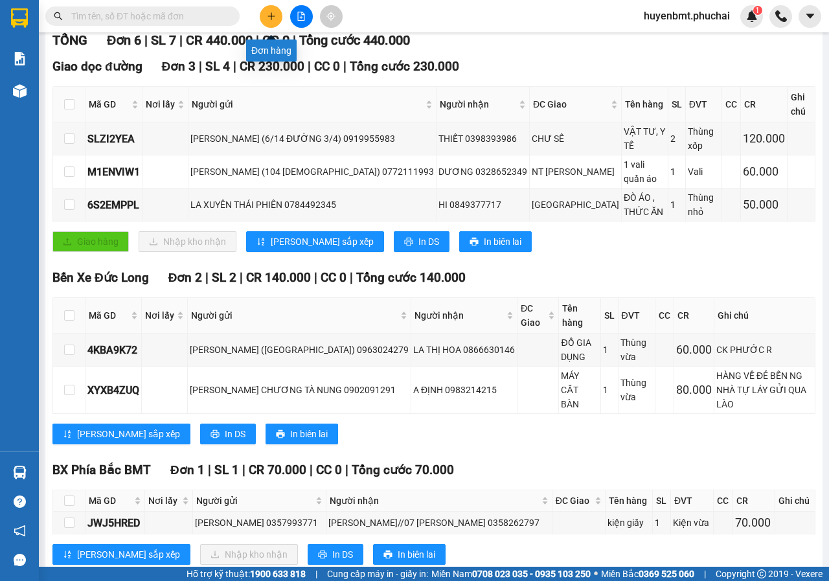
click at [267, 21] on button at bounding box center [271, 16] width 23 height 23
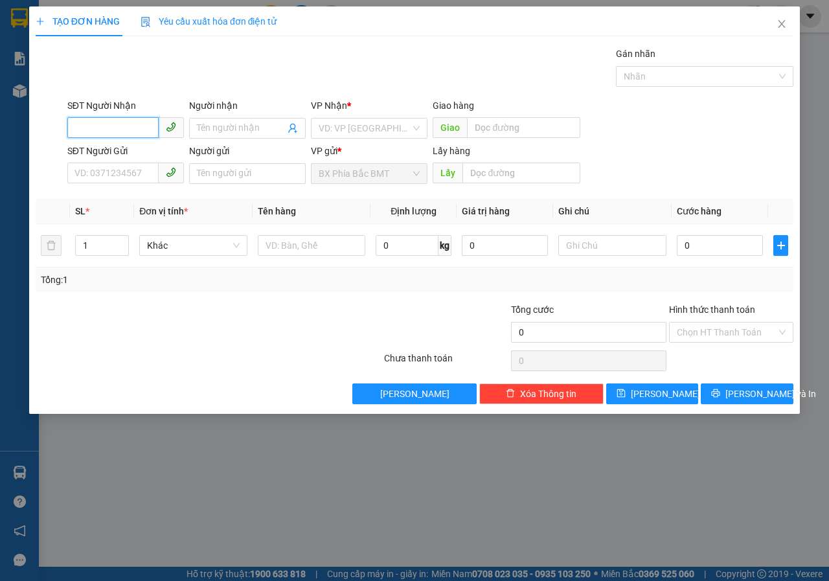
click at [119, 125] on input "SĐT Người Nhận" at bounding box center [112, 127] width 91 height 21
click at [118, 125] on input "09378945" at bounding box center [112, 127] width 91 height 21
type input "0937894531"
click at [201, 129] on input "Người nhận" at bounding box center [241, 128] width 88 height 14
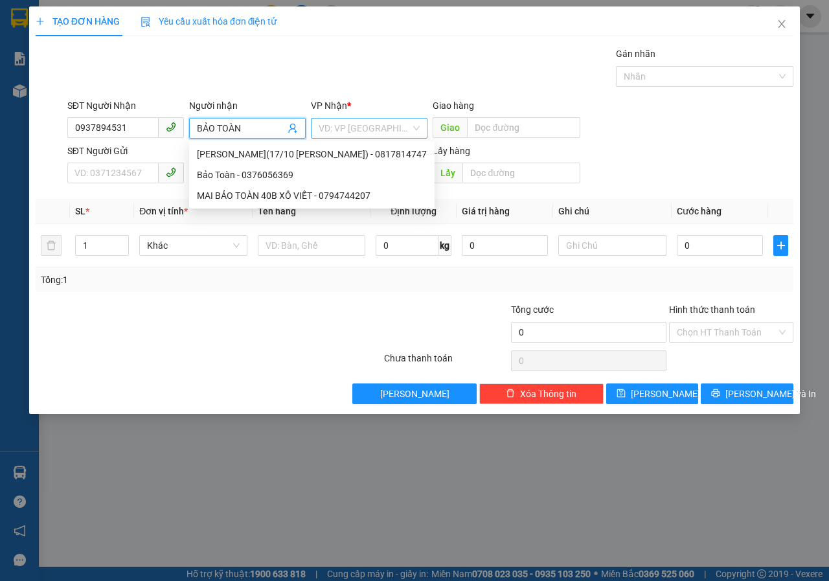
type input "BẢO TOÀN"
click at [322, 129] on input "search" at bounding box center [365, 128] width 92 height 19
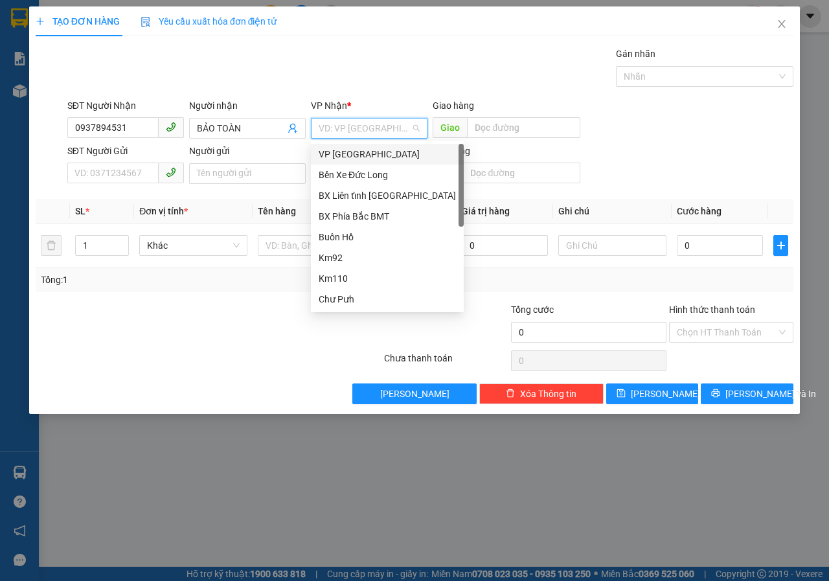
click at [343, 155] on div "VP [GEOGRAPHIC_DATA]" at bounding box center [387, 154] width 137 height 14
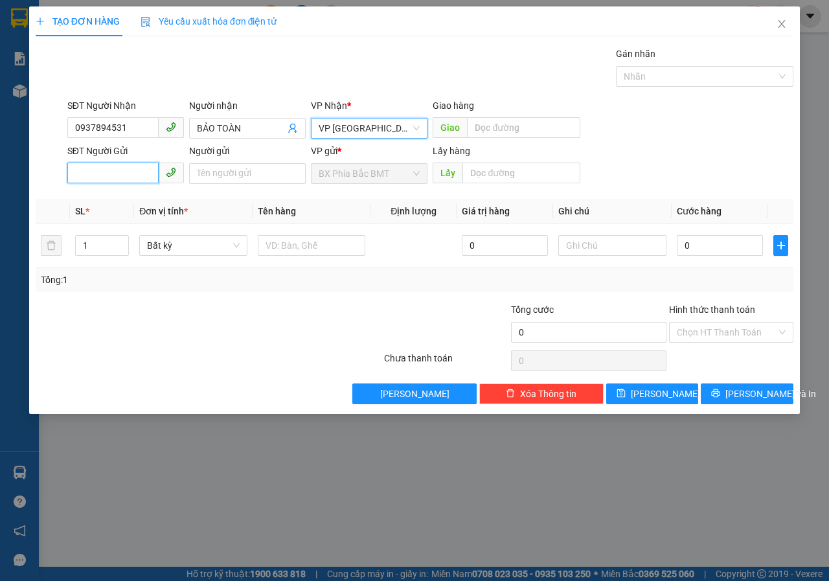
click at [96, 168] on input "SĐT Người Gửi" at bounding box center [112, 173] width 91 height 21
type input "0902307561"
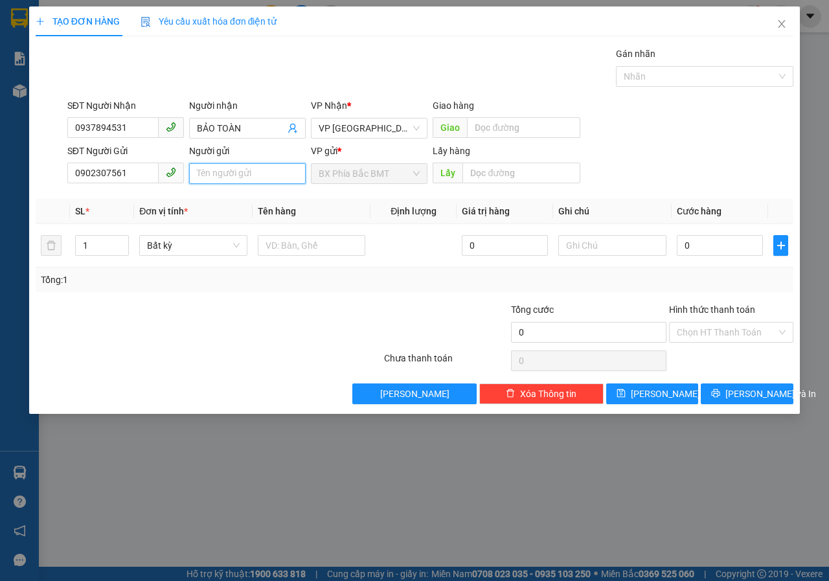
click at [225, 176] on input "Người gửi" at bounding box center [247, 173] width 117 height 21
type input "[PERSON_NAME](17/10 AMAJHAO)"
click at [496, 177] on input "text" at bounding box center [520, 173] width 117 height 21
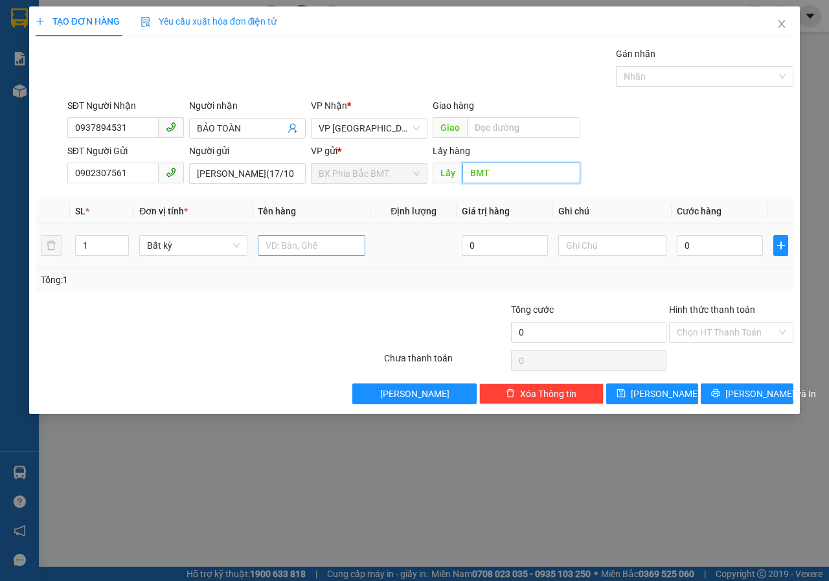
type input "BMT"
click at [308, 253] on input "text" at bounding box center [312, 245] width 108 height 21
type input "GIẤY TỜ"
click at [705, 255] on input "0" at bounding box center [720, 245] width 86 height 21
type input "4"
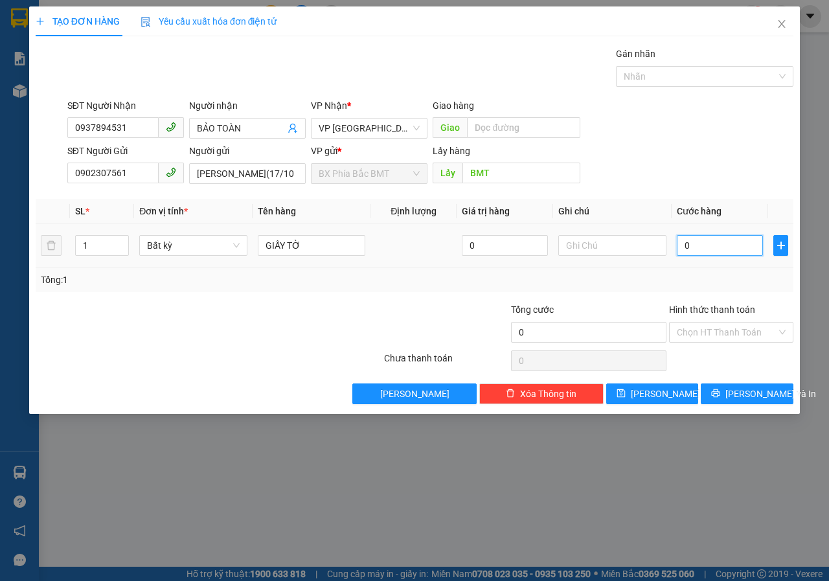
type input "4"
type input "40"
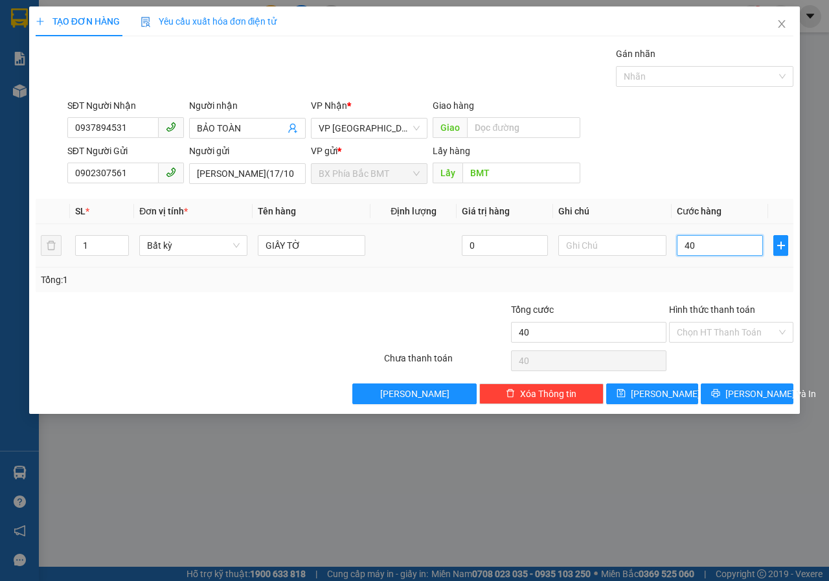
type input "400"
type input "4.000"
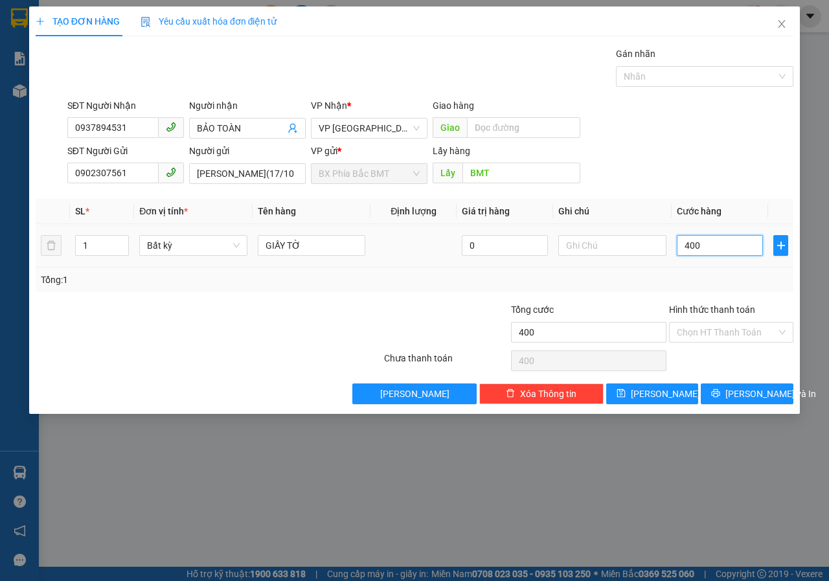
type input "4.000"
type input "40.000"
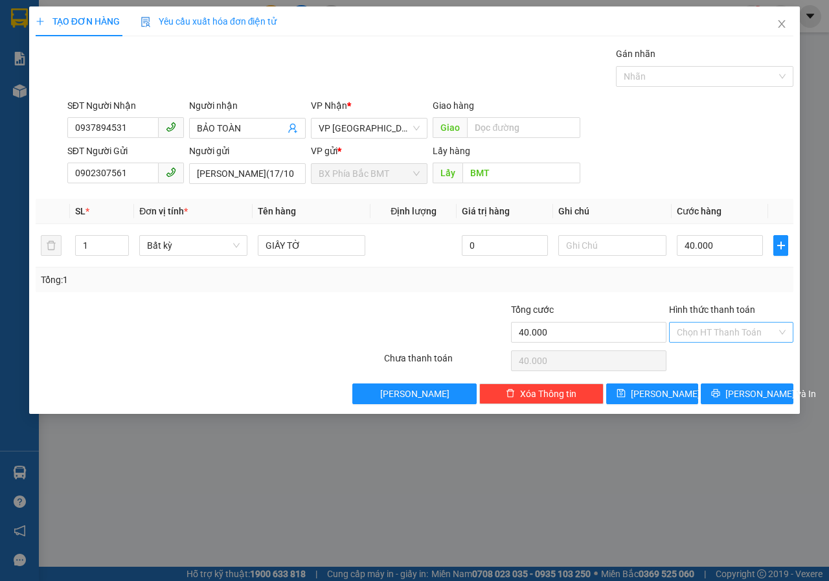
click at [720, 335] on input "Hình thức thanh toán" at bounding box center [727, 332] width 100 height 19
click at [722, 352] on div "Tại văn phòng" at bounding box center [731, 358] width 109 height 14
type input "0"
click at [720, 389] on icon "printer" at bounding box center [716, 393] width 8 height 8
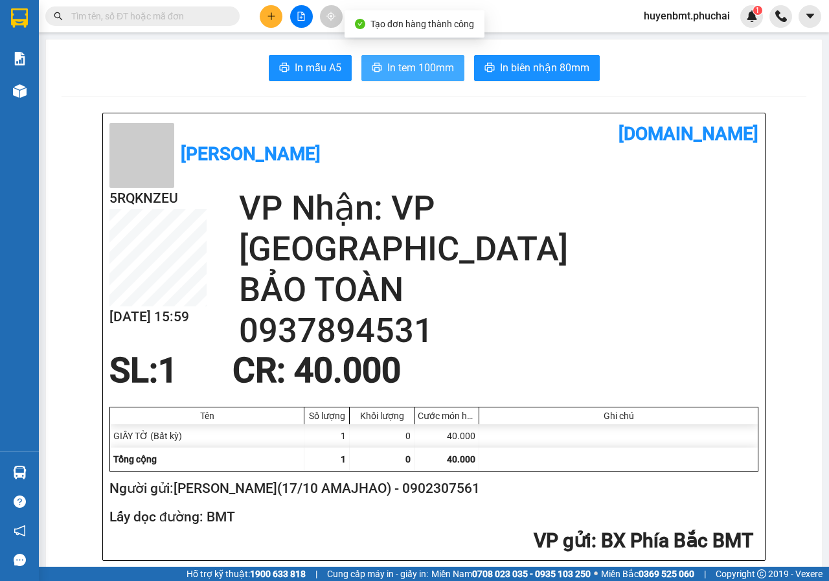
click at [432, 70] on span "In tem 100mm" at bounding box center [420, 68] width 67 height 16
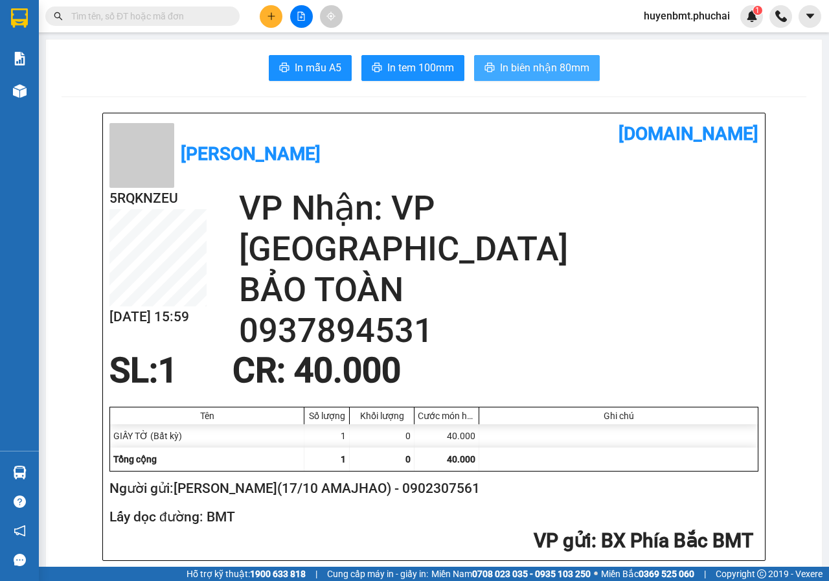
click at [512, 74] on span "In biên nhận 80mm" at bounding box center [544, 68] width 89 height 16
click at [270, 24] on button at bounding box center [271, 16] width 23 height 23
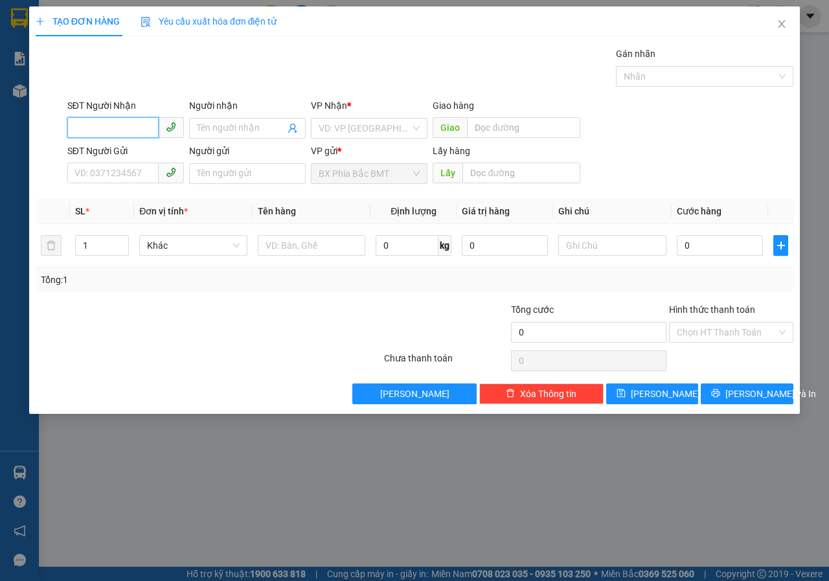
click at [117, 129] on input "SĐT Người Nhận" at bounding box center [112, 127] width 91 height 21
click at [135, 161] on div "0981027032 - THIÊN KIM" at bounding box center [126, 154] width 102 height 14
type input "0981027032"
type input "THIÊN KIM"
type input "50.000"
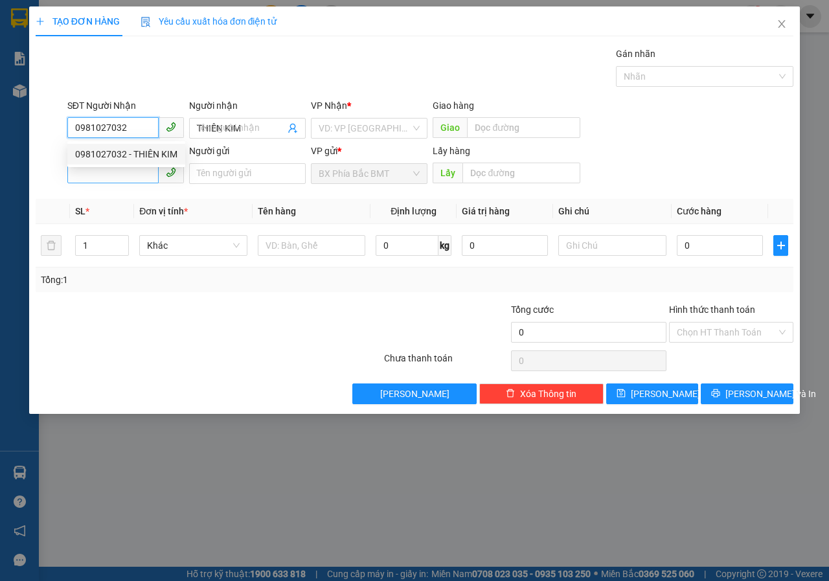
type input "50.000"
type input "0981027032"
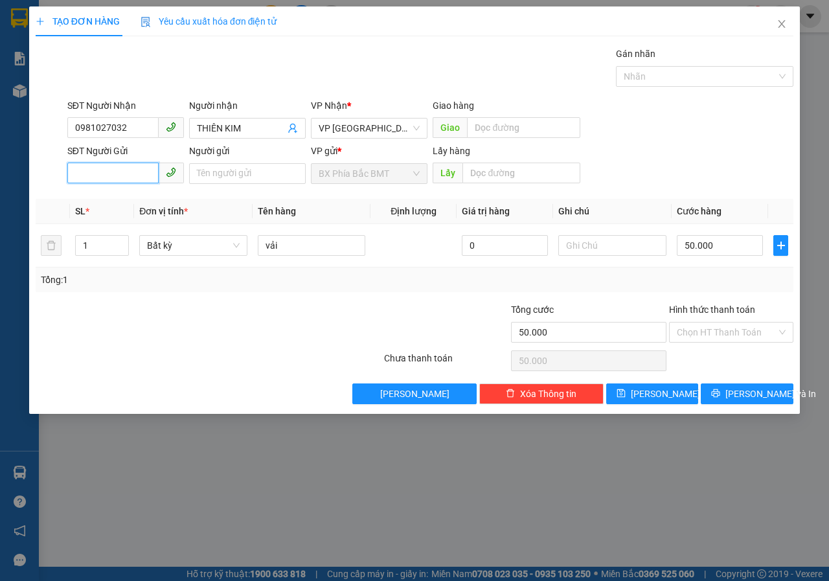
click at [137, 172] on input "SĐT Người Gửi" at bounding box center [112, 173] width 91 height 21
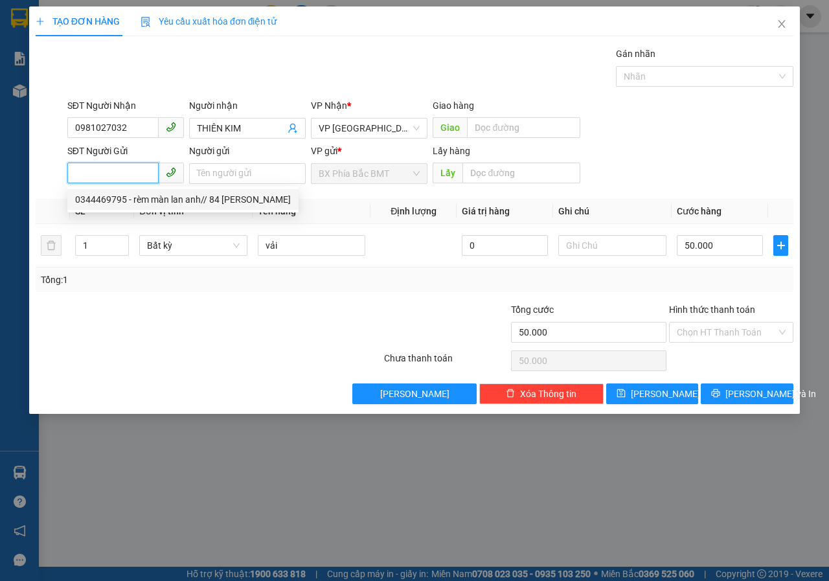
click at [172, 196] on div "0344469795 - rèm màn lan anh// 84 [PERSON_NAME]" at bounding box center [183, 199] width 216 height 14
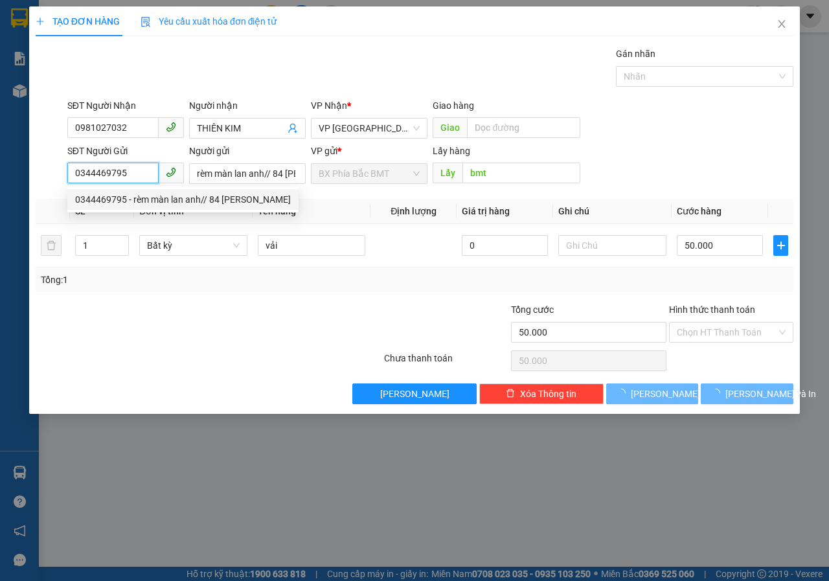
type input "0344469795"
type input "rèm màn lan anh// 84 [PERSON_NAME]"
type input "bmt"
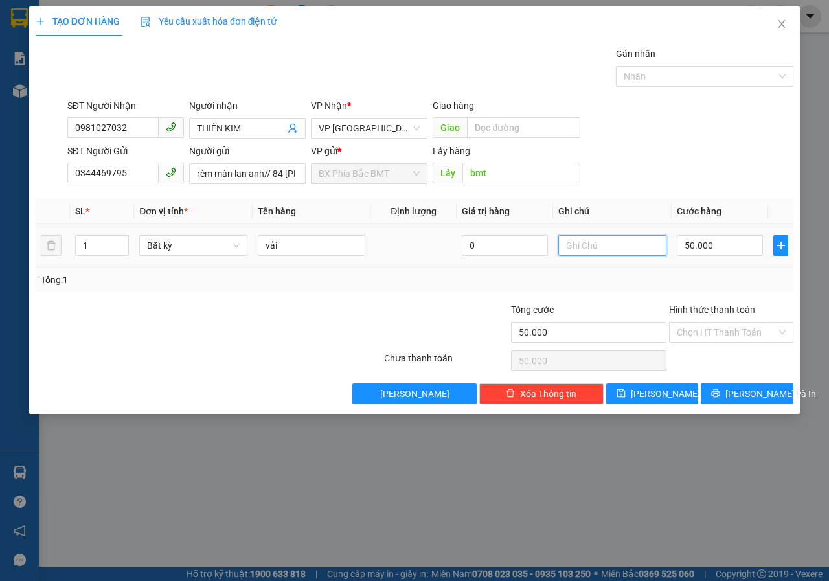
click at [594, 246] on input "text" at bounding box center [612, 245] width 108 height 21
type input "CỤC ĐEN"
click at [732, 393] on button "[PERSON_NAME] và In" at bounding box center [747, 393] width 93 height 21
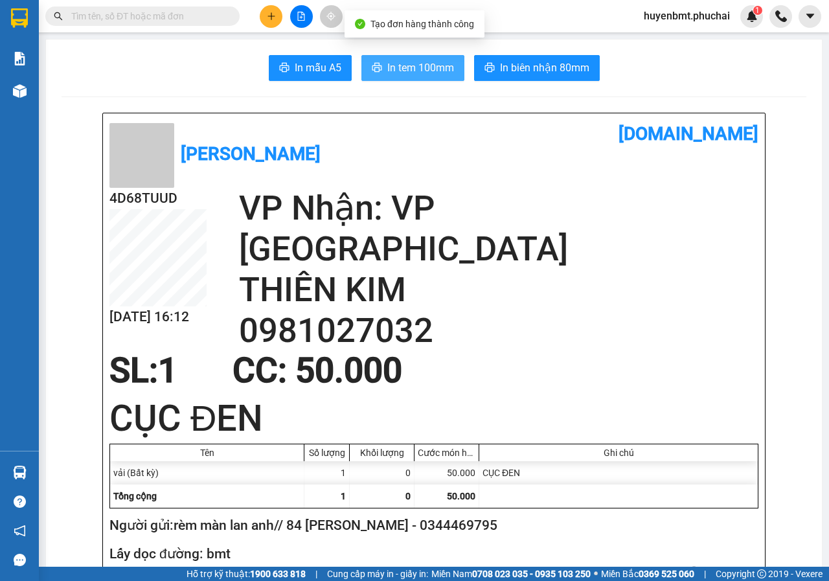
click at [398, 69] on span "In tem 100mm" at bounding box center [420, 68] width 67 height 16
click at [270, 20] on icon "plus" at bounding box center [271, 16] width 9 height 9
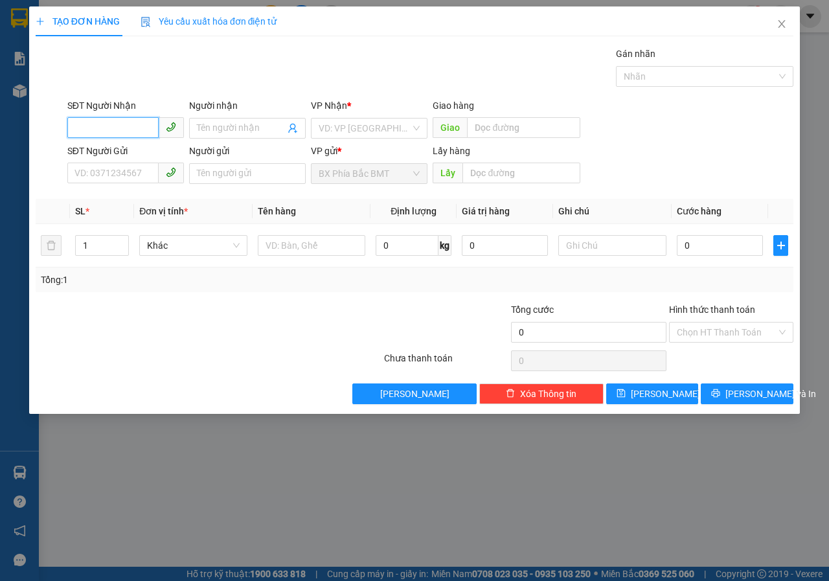
click at [149, 128] on input "SĐT Người Nhận" at bounding box center [112, 127] width 91 height 21
type input "0986387003"
click at [96, 156] on div "0986387003 - TUYẾT" at bounding box center [125, 154] width 101 height 14
type input "TUYẾT"
type input "[PERSON_NAME]"
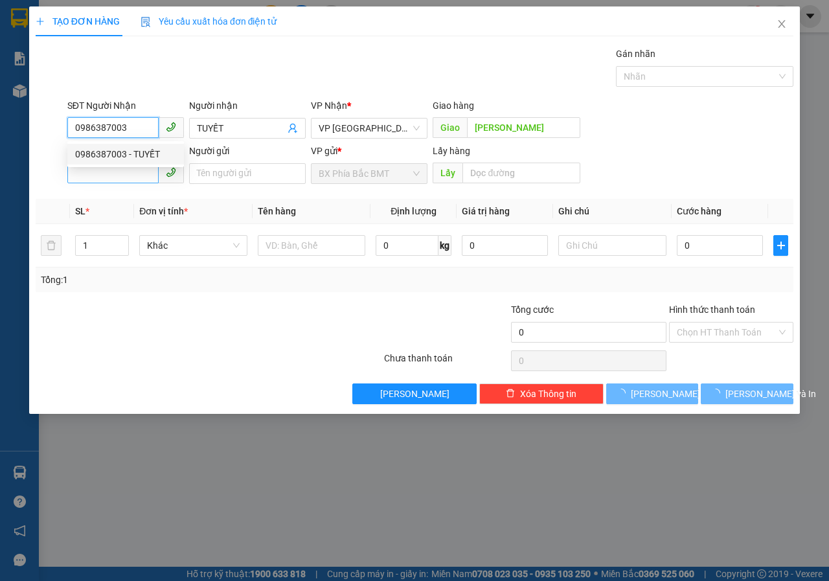
type input "50.000"
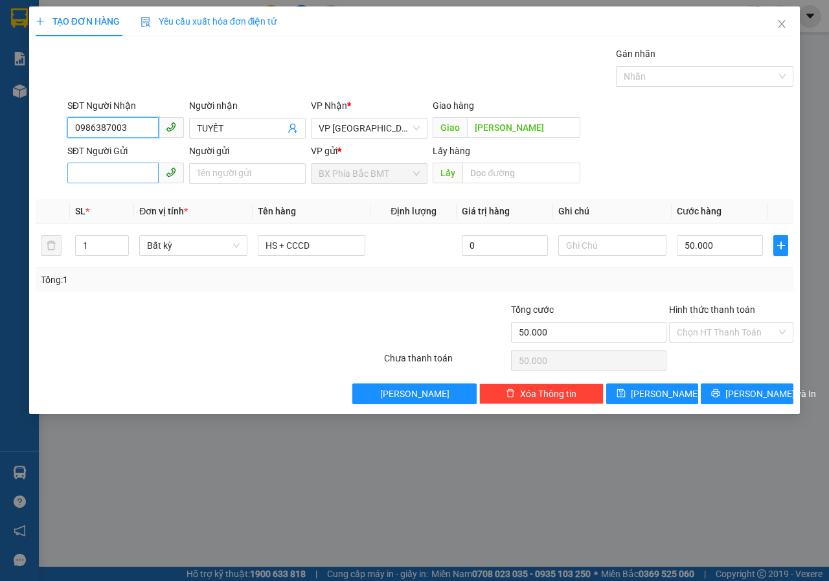
type input "0986387003"
click at [108, 167] on input "SĐT Người Gửi" at bounding box center [112, 173] width 91 height 21
click at [118, 199] on div "0972999846 - PHƯỢNG" at bounding box center [125, 199] width 101 height 14
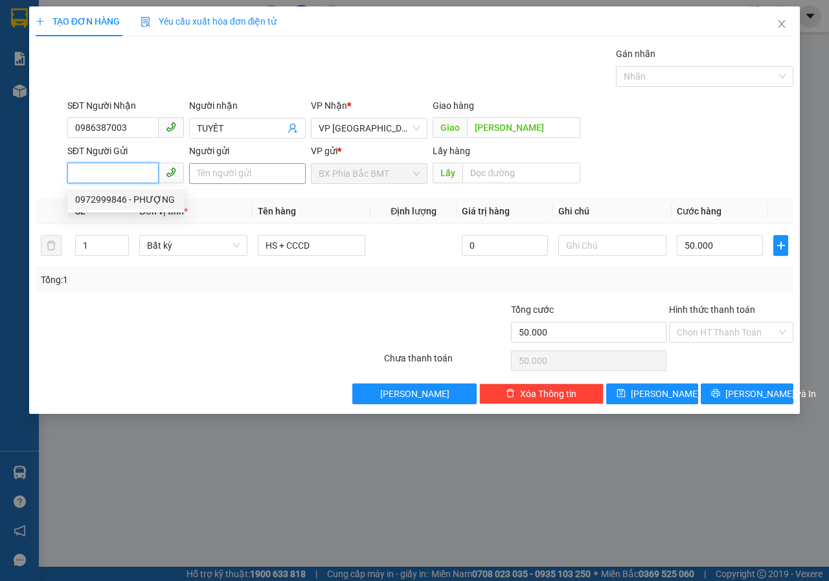
type input "0972999846"
type input "PHƯỢNG"
type input "BMT"
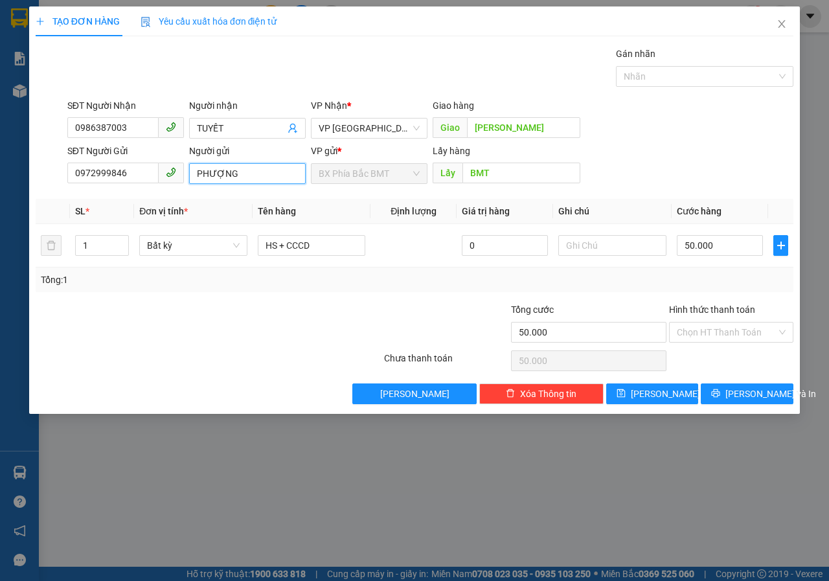
click at [256, 172] on input "PHƯỢNG" at bounding box center [247, 173] width 117 height 21
click at [196, 170] on input "PHƯỢNG" at bounding box center [247, 173] width 117 height 21
click at [289, 173] on input "[PERSON_NAME]" at bounding box center [247, 173] width 117 height 21
type input "[PERSON_NAME](THÔN 5 ,[GEOGRAPHIC_DATA])"
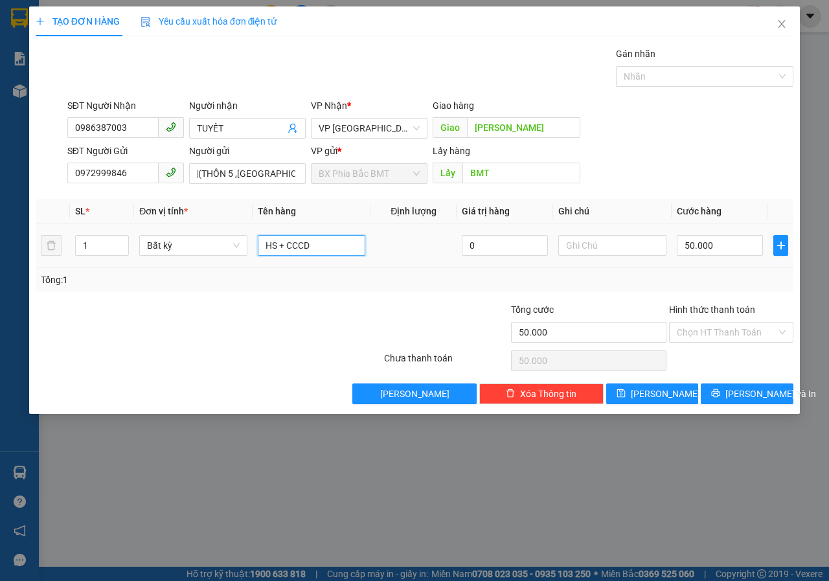
scroll to position [0, 0]
click at [315, 254] on input "HS + CCCD" at bounding box center [312, 245] width 108 height 21
type input "H"
type input "HẠT RAU"
click at [718, 247] on input "50.000" at bounding box center [720, 245] width 86 height 21
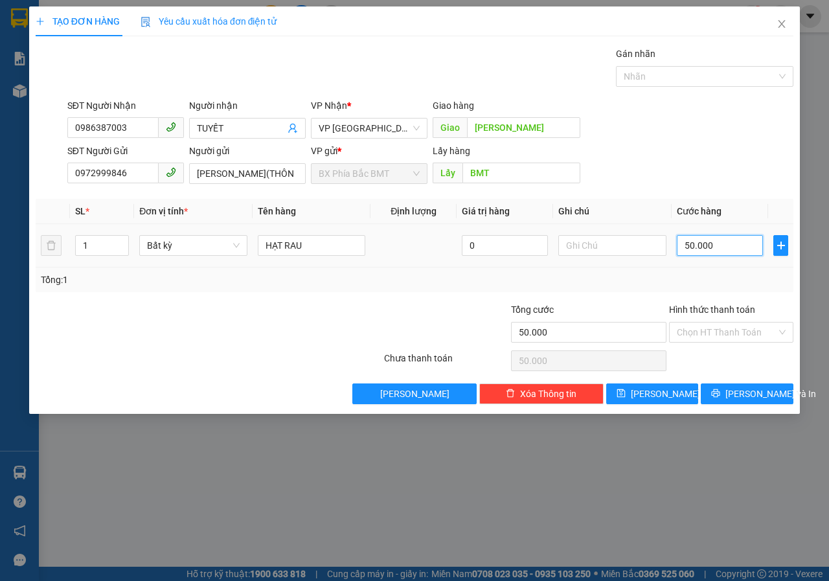
type input "4"
type input "40"
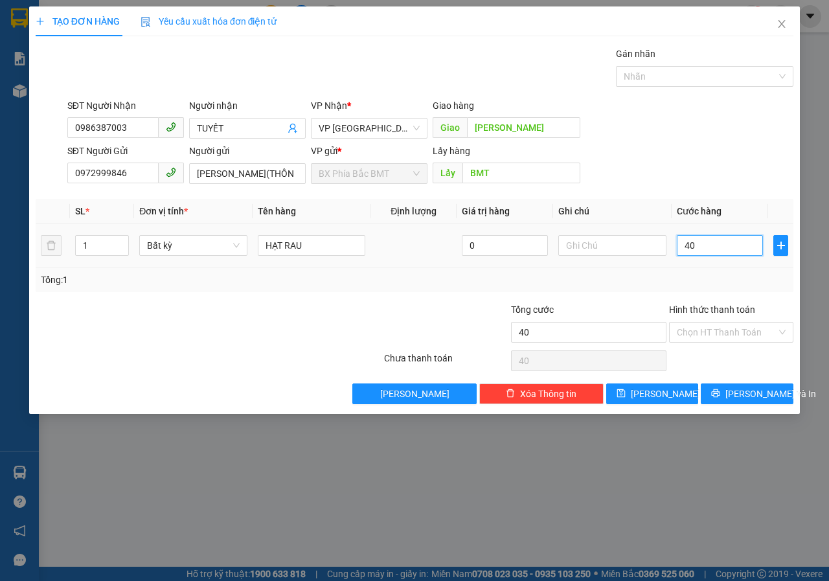
type input "400"
type input "4.000"
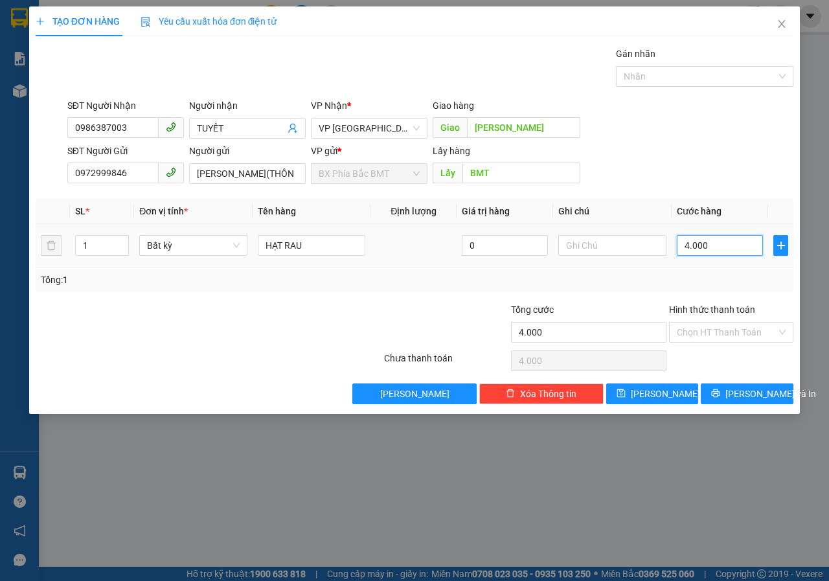
type input "40.000"
click at [753, 330] on input "Hình thức thanh toán" at bounding box center [727, 332] width 100 height 19
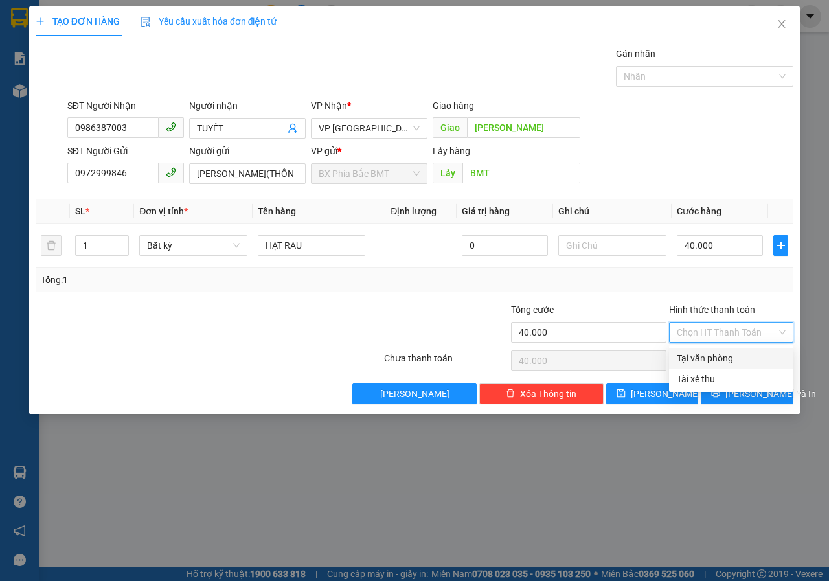
click at [729, 358] on div "Tại văn phòng" at bounding box center [731, 358] width 109 height 14
type input "0"
click at [741, 399] on span "[PERSON_NAME] và In" at bounding box center [770, 394] width 91 height 14
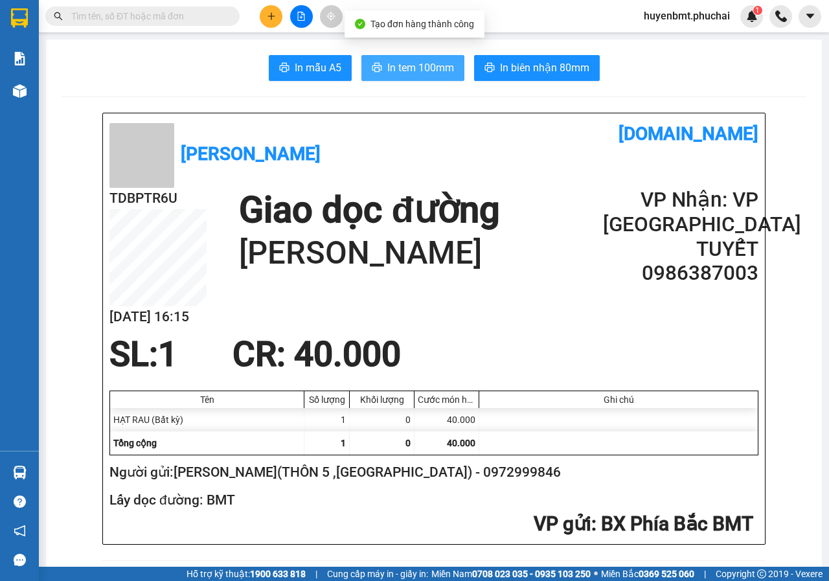
click at [435, 72] on span "In tem 100mm" at bounding box center [420, 68] width 67 height 16
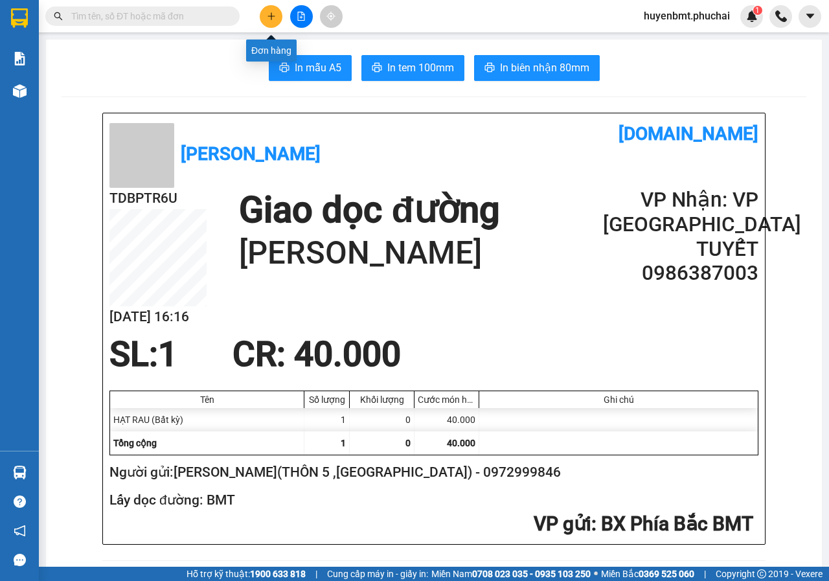
click at [273, 15] on icon "plus" at bounding box center [271, 16] width 9 height 9
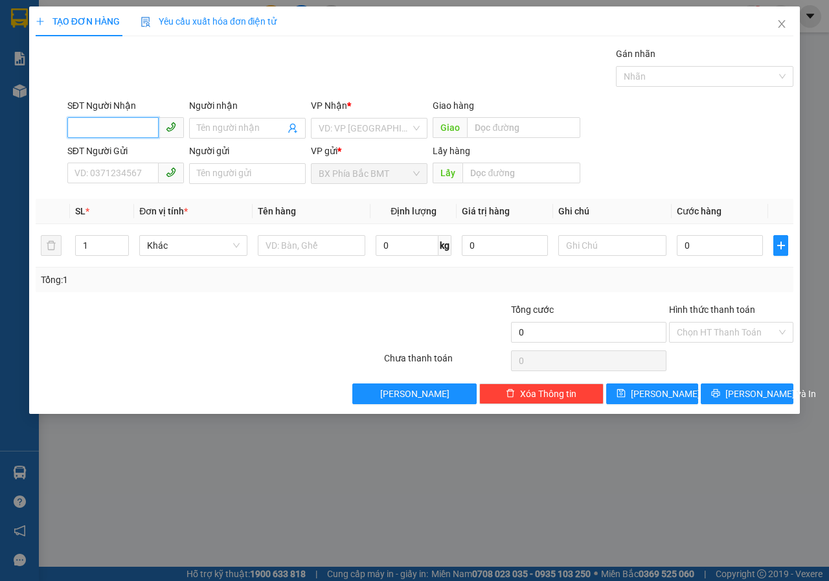
click at [76, 125] on input "SĐT Người Nhận" at bounding box center [112, 127] width 91 height 21
type input "0945827448"
click at [232, 129] on input "Người nhận" at bounding box center [241, 128] width 88 height 14
type input "[PERSON_NAME]"
click at [330, 135] on input "search" at bounding box center [365, 128] width 92 height 19
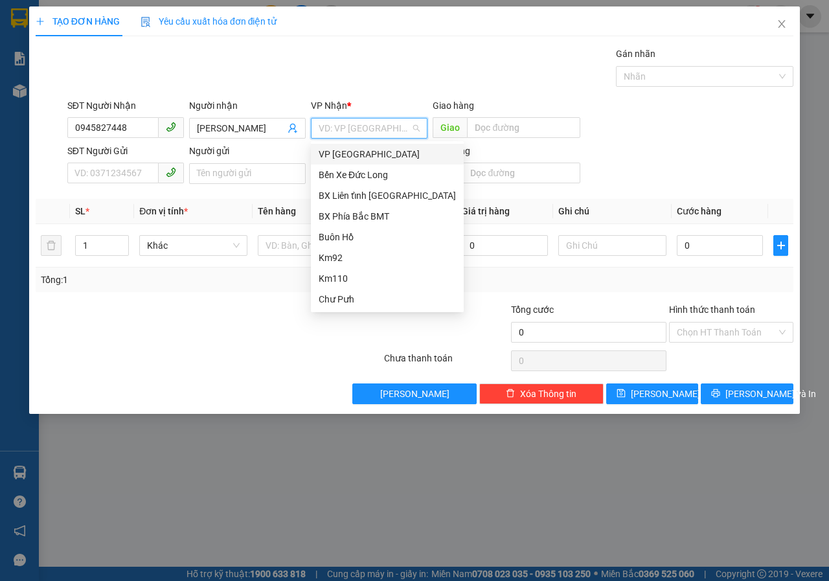
click at [326, 156] on div "VP [GEOGRAPHIC_DATA]" at bounding box center [387, 154] width 137 height 14
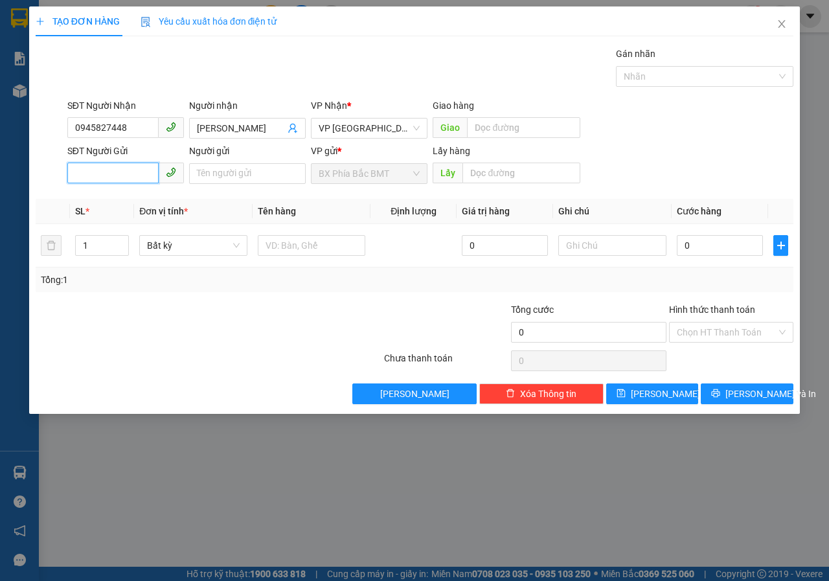
click at [122, 174] on input "SĐT Người Gửi" at bounding box center [112, 173] width 91 height 21
type input "0914248684"
click at [266, 175] on input "Người gửi" at bounding box center [247, 173] width 117 height 21
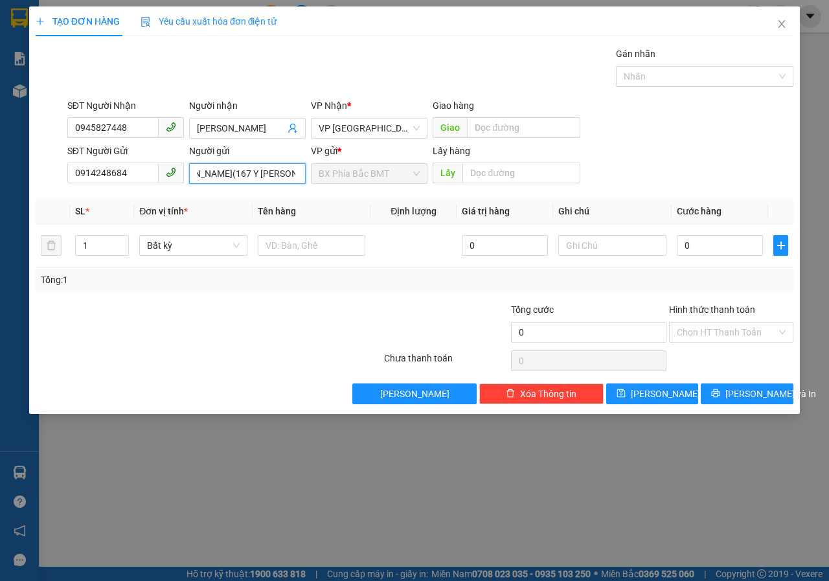
scroll to position [0, 36]
type input "[PERSON_NAME](167 Y [PERSON_NAME])"
click at [477, 177] on input "text" at bounding box center [520, 173] width 117 height 21
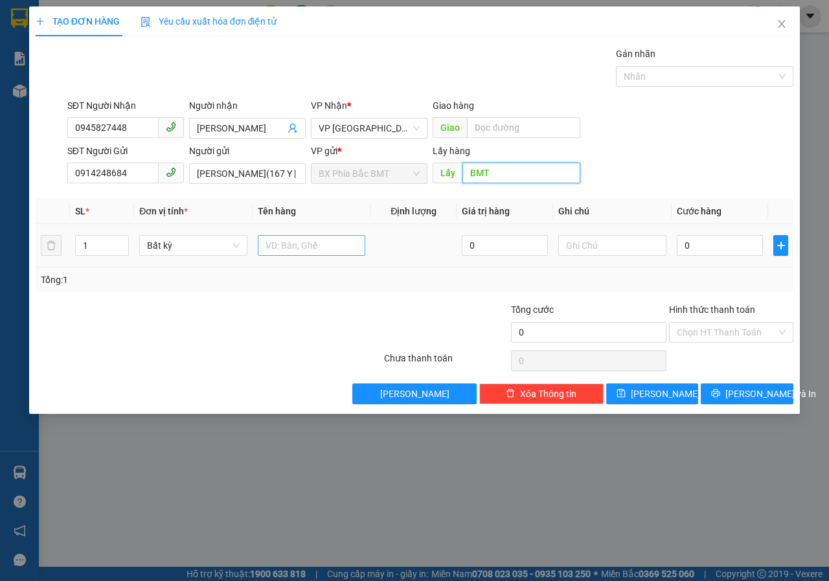
type input "BMT"
click at [311, 252] on input "text" at bounding box center [312, 245] width 108 height 21
type input "XE 50CC+CAVET+CHÌA KHOÁ"
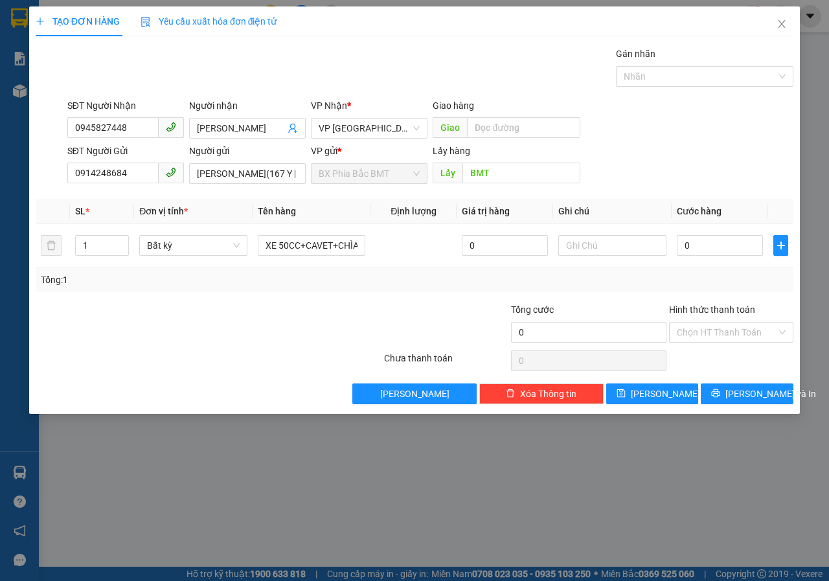
click at [396, 286] on div "Tổng: 1" at bounding box center [414, 280] width 747 height 14
click at [718, 245] on input "0" at bounding box center [720, 245] width 86 height 21
type input "4"
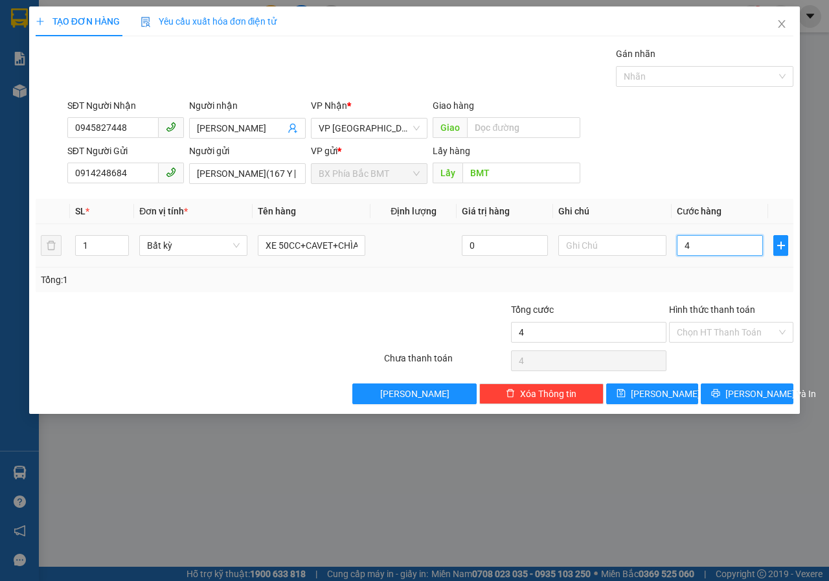
type input "40"
type input "400"
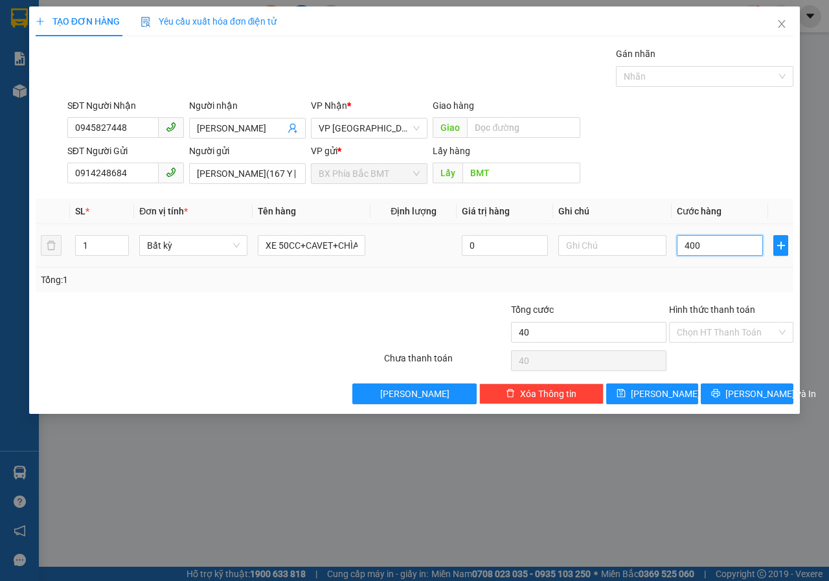
type input "400"
type input "4.000"
type input "40.000"
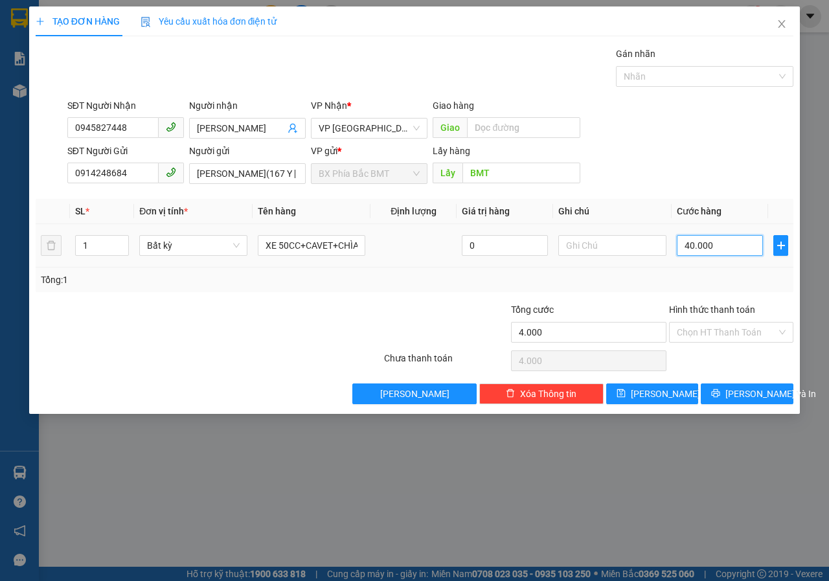
type input "40.000"
type input "400.000"
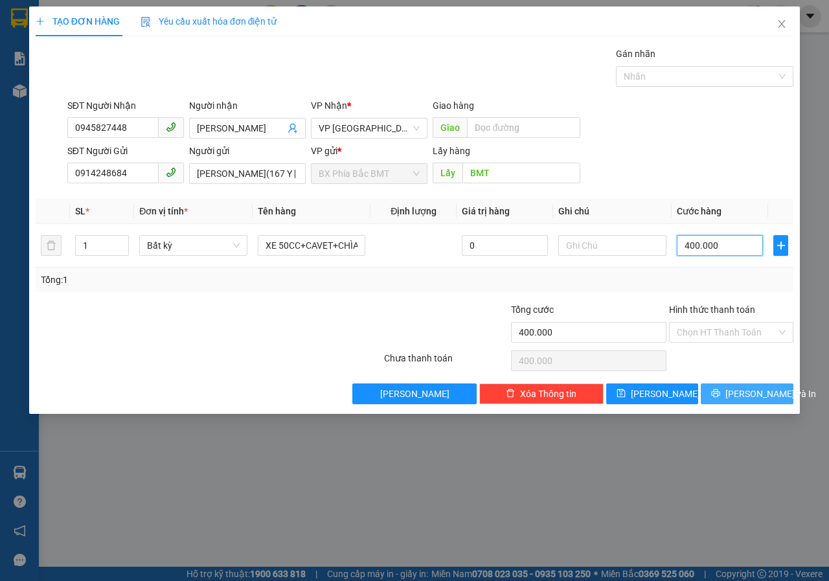
type input "400.000"
click at [749, 396] on span "[PERSON_NAME] và In" at bounding box center [770, 394] width 91 height 14
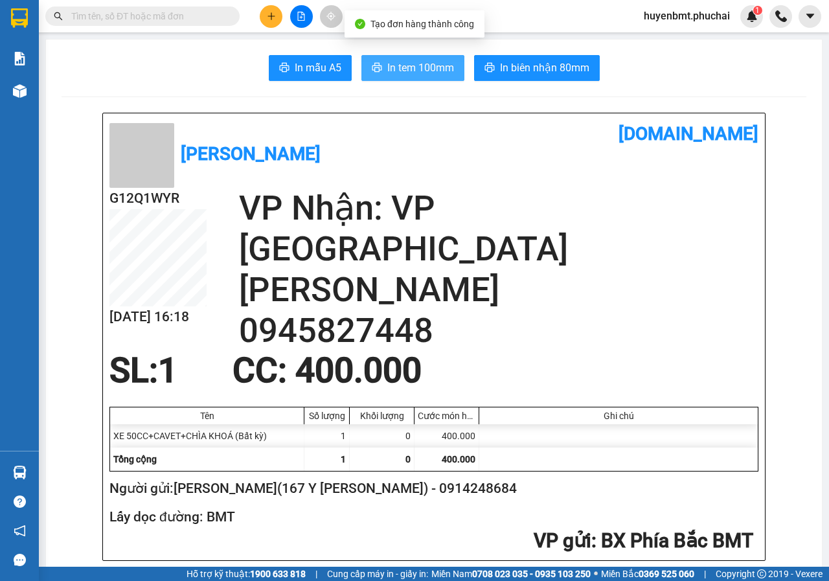
click at [438, 64] on span "In tem 100mm" at bounding box center [420, 68] width 67 height 16
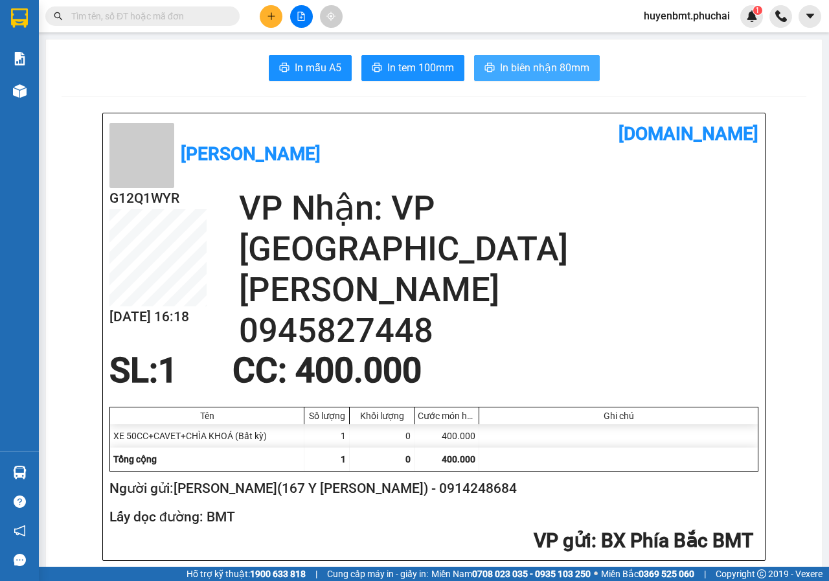
click at [524, 65] on span "In biên nhận 80mm" at bounding box center [544, 68] width 89 height 16
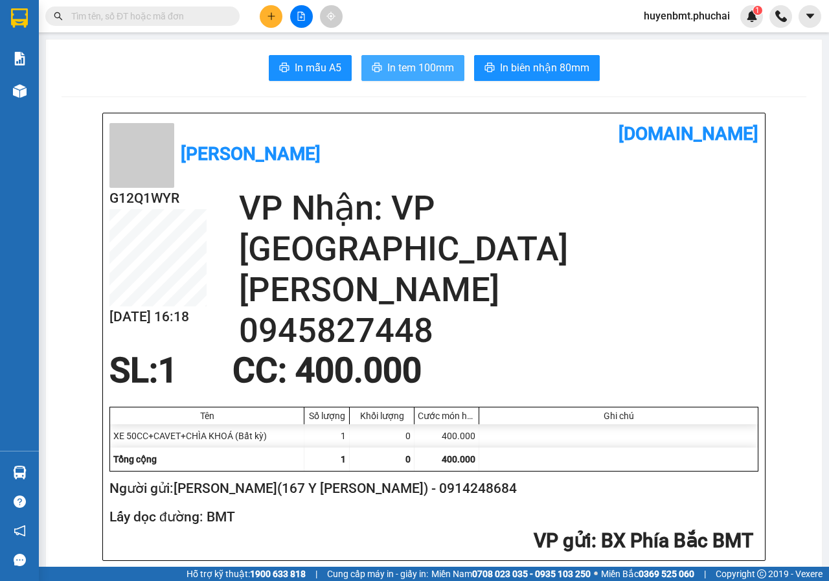
click at [395, 73] on span "In tem 100mm" at bounding box center [420, 68] width 67 height 16
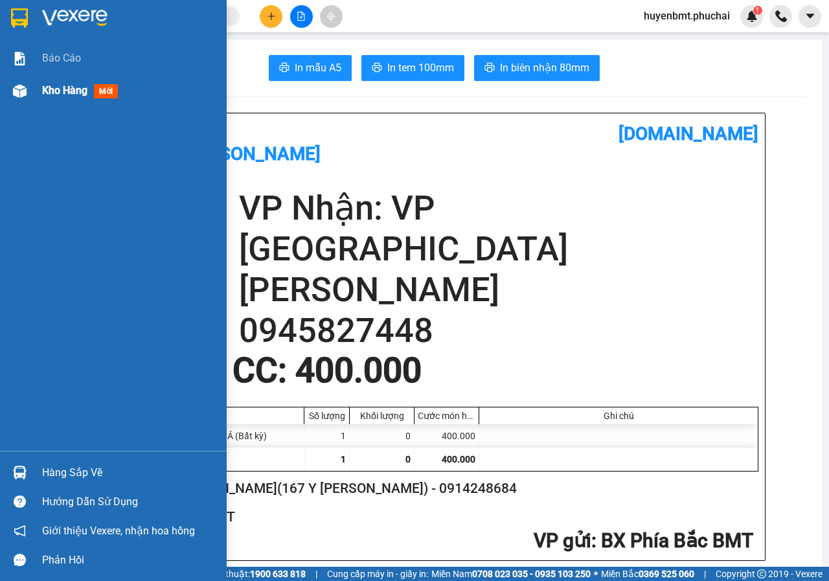
click at [30, 85] on div at bounding box center [19, 91] width 23 height 23
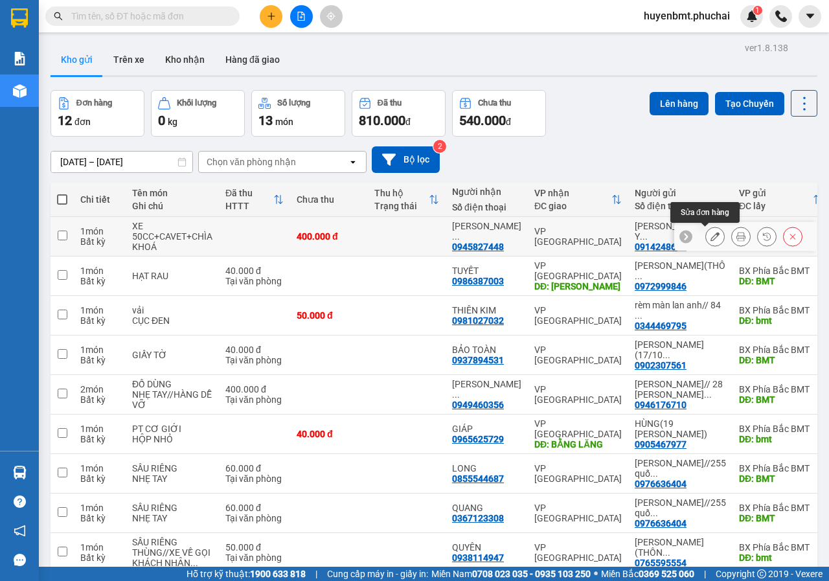
click at [710, 238] on icon at bounding box center [714, 236] width 9 height 9
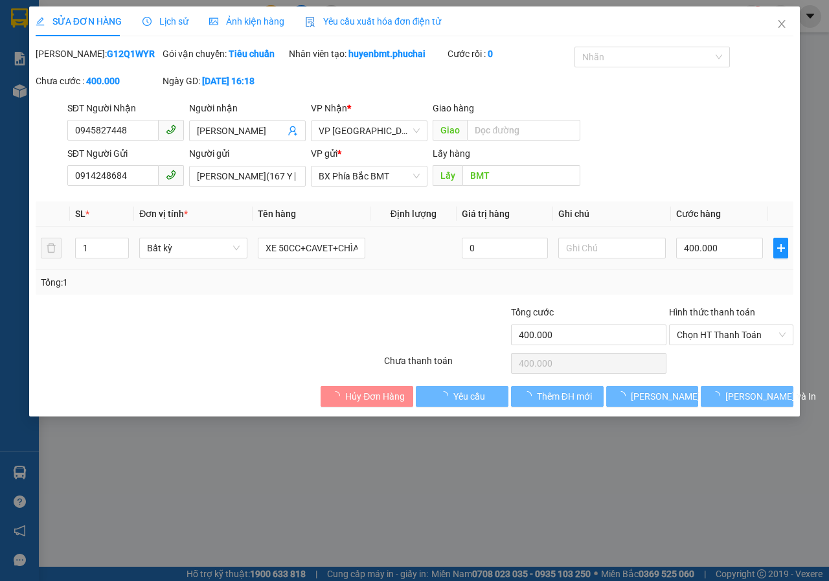
type input "0945827448"
type input "0914248684"
type input "BMT"
type input "400.000"
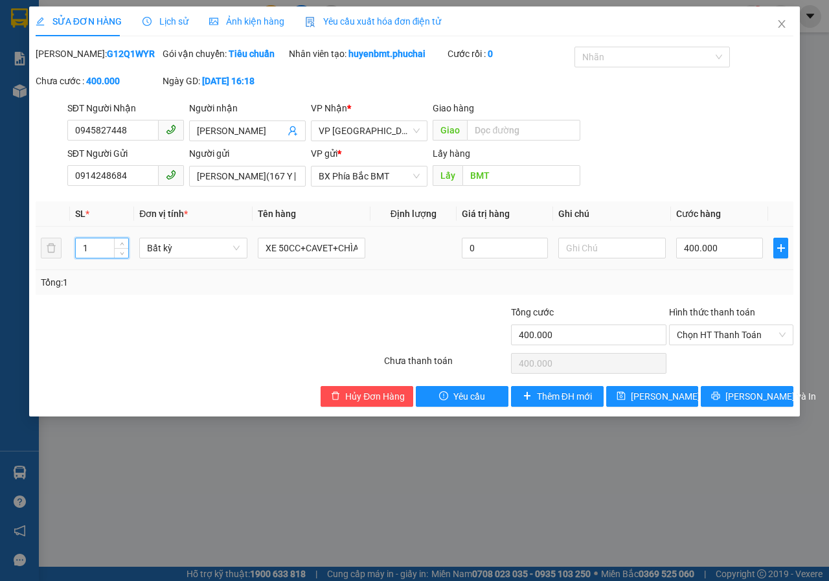
click at [107, 258] on input "1" at bounding box center [102, 247] width 53 height 19
type input "2"
click at [732, 407] on button "[PERSON_NAME] và In" at bounding box center [747, 396] width 93 height 21
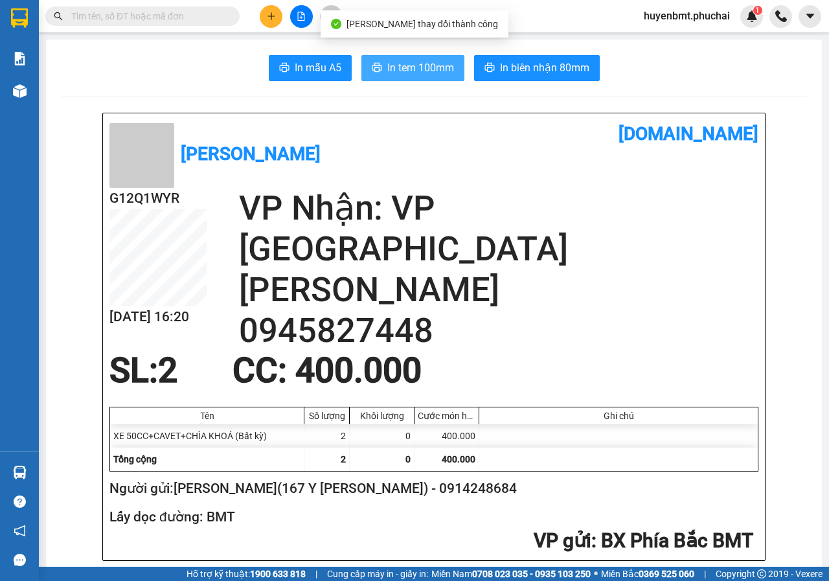
click at [422, 64] on span "In tem 100mm" at bounding box center [420, 68] width 67 height 16
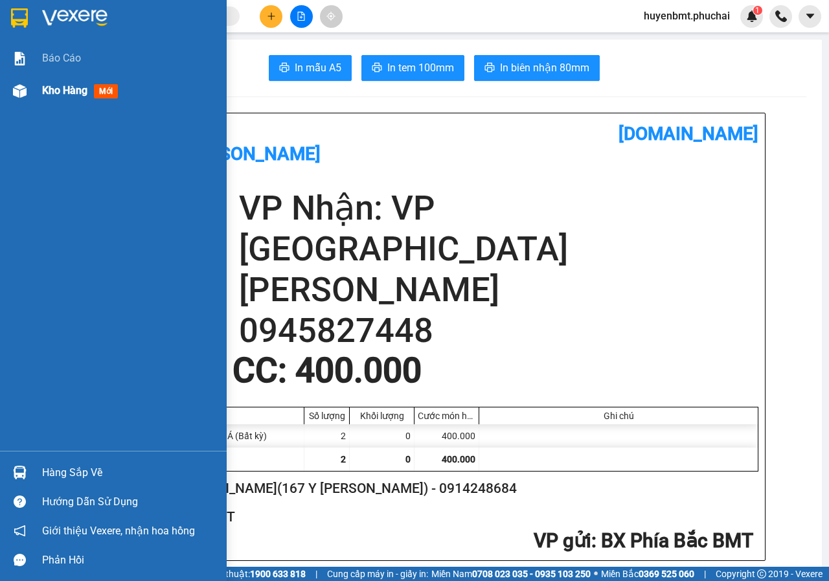
click at [43, 92] on span "Kho hàng" at bounding box center [64, 90] width 45 height 12
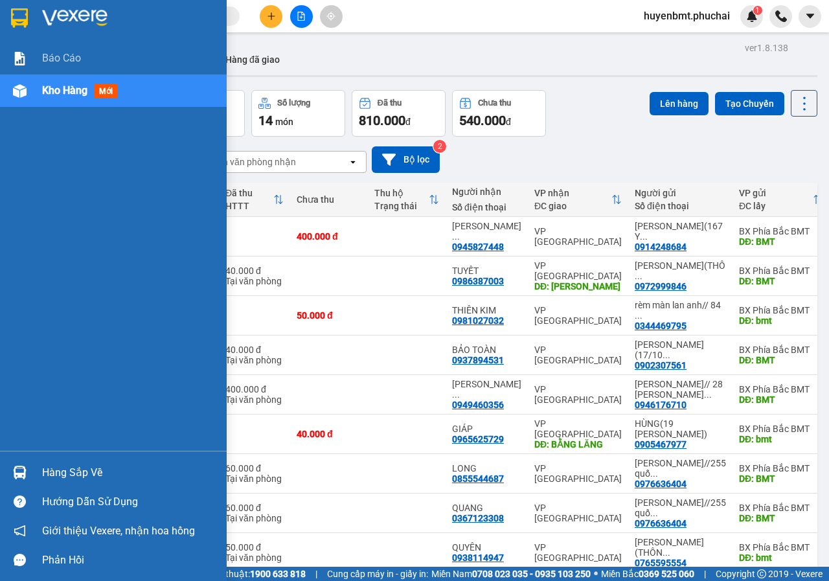
click at [40, 94] on div "Kho hàng mới" at bounding box center [113, 90] width 227 height 32
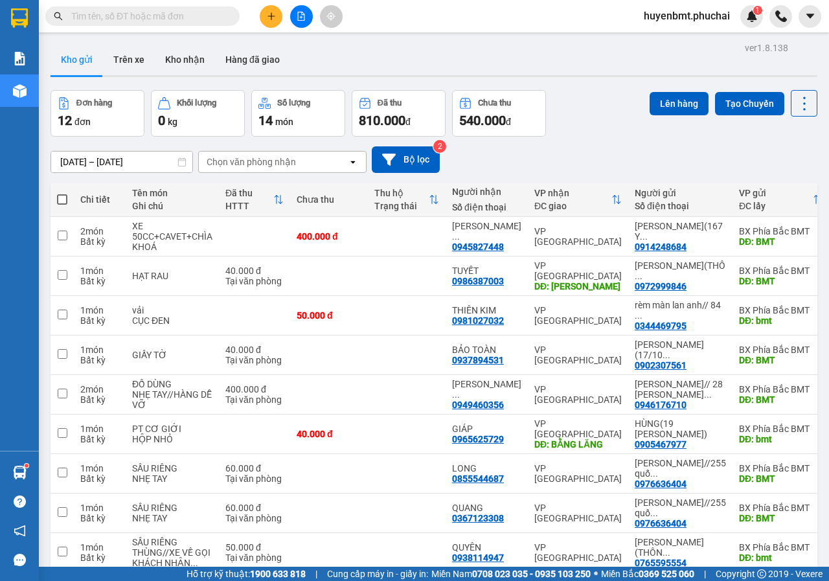
click at [273, 17] on icon "plus" at bounding box center [271, 16] width 9 height 9
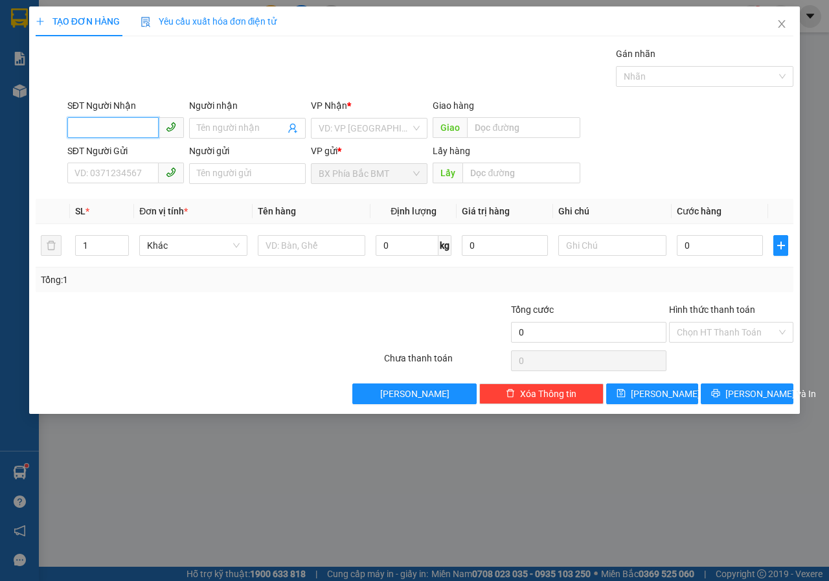
click at [117, 130] on input "SĐT Người Nhận" at bounding box center [112, 127] width 91 height 21
type input "0369515864"
click at [346, 122] on input "search" at bounding box center [365, 128] width 92 height 19
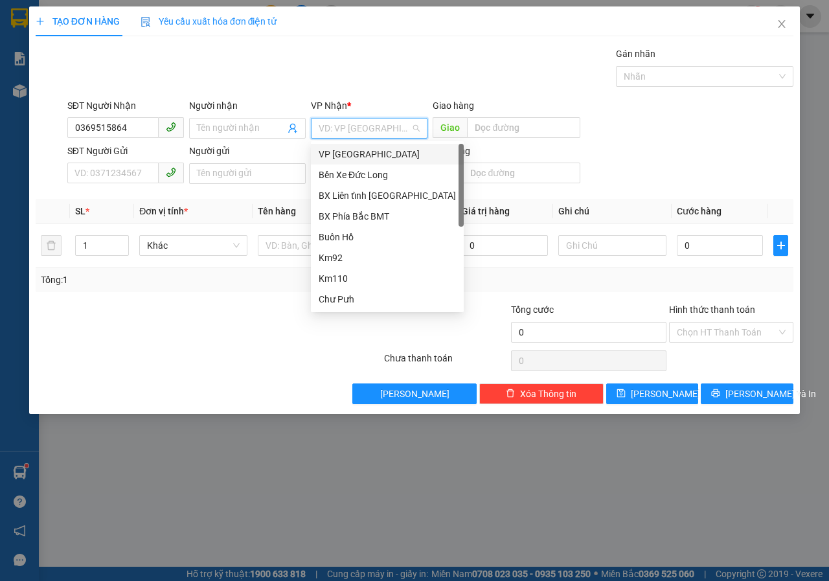
click at [345, 156] on div "VP [GEOGRAPHIC_DATA]" at bounding box center [387, 154] width 137 height 14
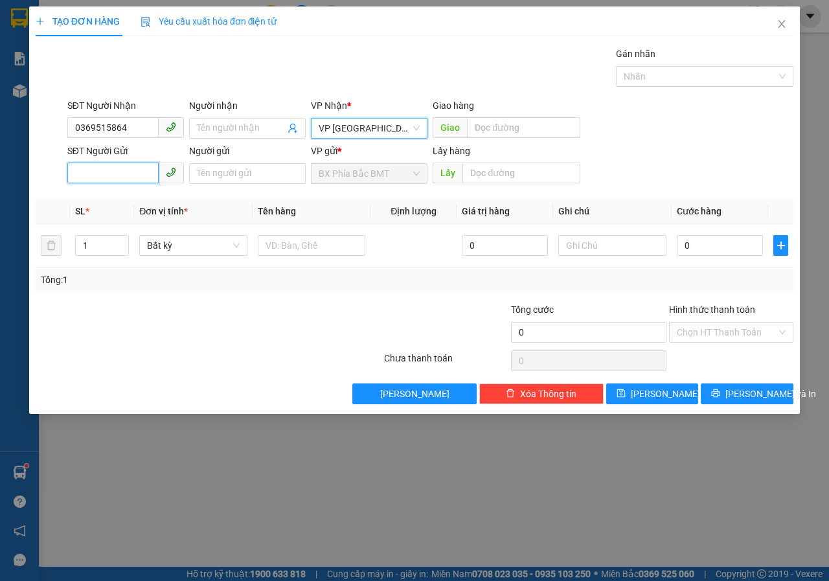
click at [95, 172] on input "SĐT Người Gửi" at bounding box center [112, 173] width 91 height 21
type input "0972804878"
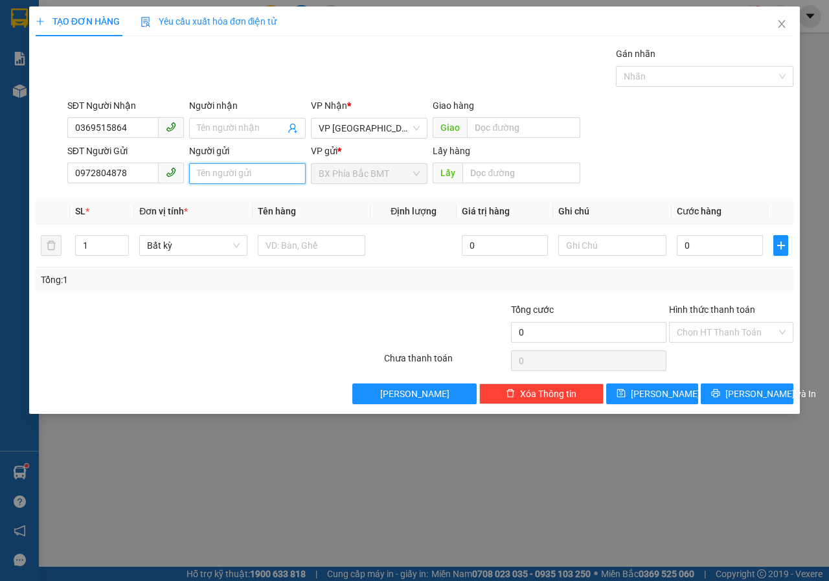
click at [237, 173] on input "Người gửi" at bounding box center [247, 173] width 117 height 21
type input "[PERSON_NAME](191 [PERSON_NAME])"
click at [517, 170] on input "text" at bounding box center [520, 173] width 117 height 21
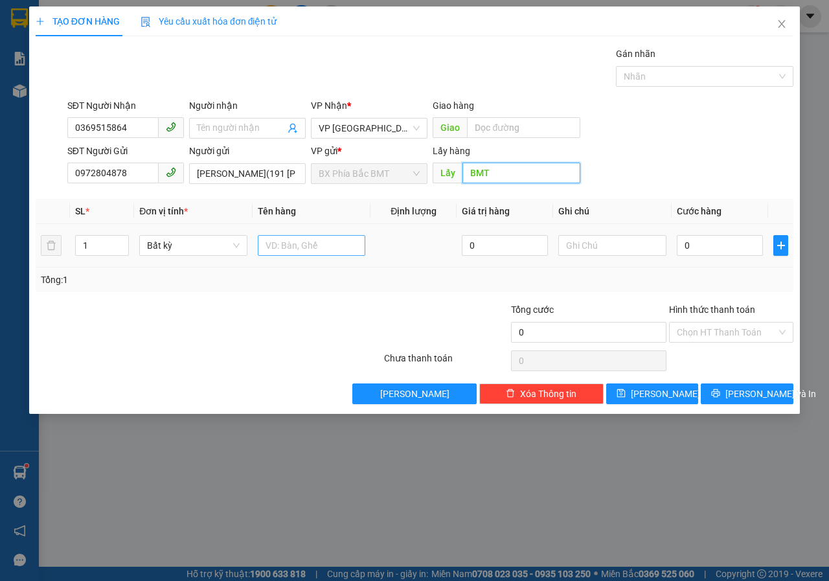
type input "BMT"
click at [278, 243] on input "text" at bounding box center [312, 245] width 108 height 21
type input "GIA VỊ"
click at [583, 238] on input "text" at bounding box center [612, 245] width 108 height 21
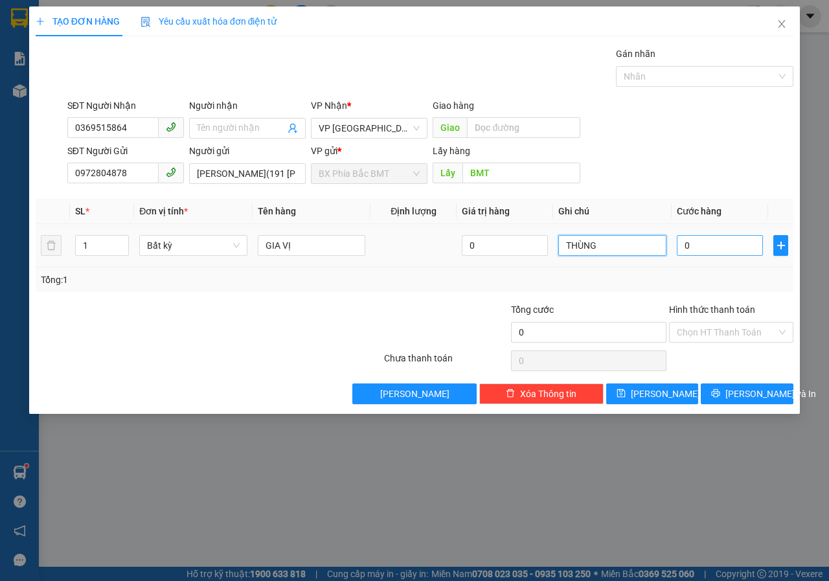
type input "THÙNG"
click at [718, 246] on input "0" at bounding box center [720, 245] width 86 height 21
type input "5"
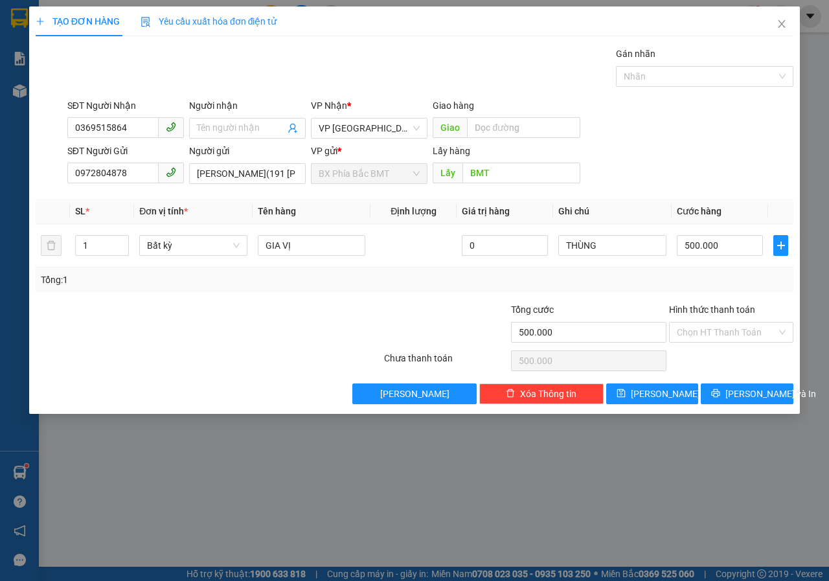
click at [613, 445] on div "TẠO ĐƠN HÀNG Yêu cầu xuất hóa đơn điện tử Transit Pickup Surcharge Ids Transit …" at bounding box center [414, 290] width 829 height 581
click at [729, 249] on input "500.000" at bounding box center [720, 245] width 86 height 21
click at [730, 335] on input "Hình thức thanh toán" at bounding box center [727, 332] width 100 height 19
click at [559, 447] on div "TẠO ĐƠN HÀNG Yêu cầu xuất hóa đơn điện tử Transit Pickup Surcharge Ids Transit …" at bounding box center [414, 290] width 829 height 581
click at [701, 332] on input "Hình thức thanh toán" at bounding box center [727, 332] width 100 height 19
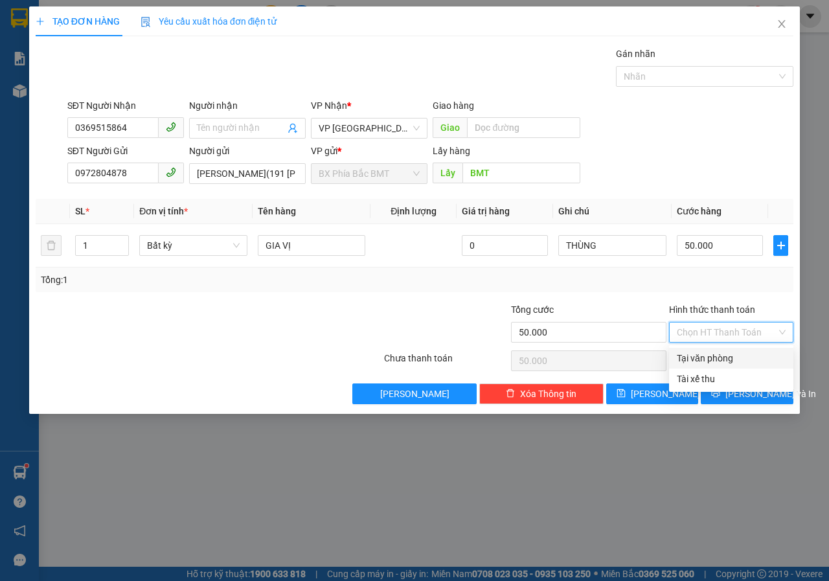
click at [695, 367] on div "Tại văn phòng" at bounding box center [731, 358] width 124 height 21
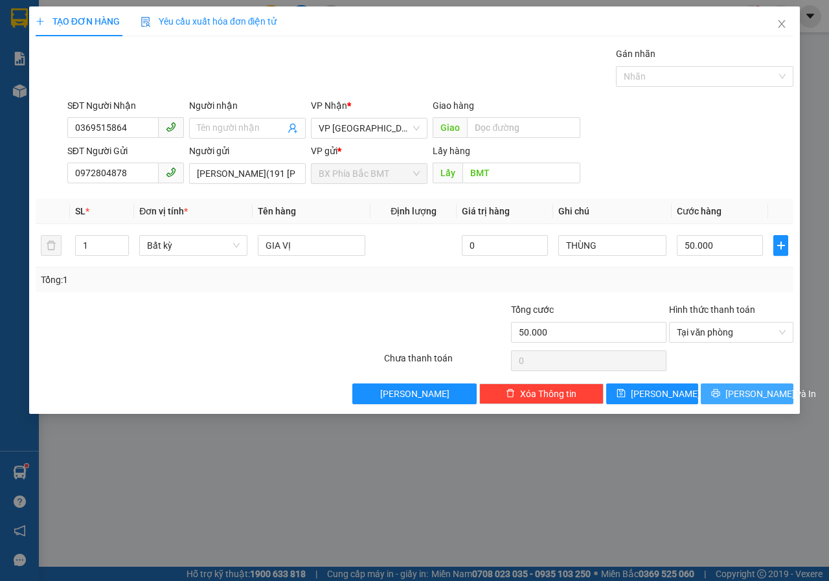
click at [742, 387] on span "[PERSON_NAME] và In" at bounding box center [770, 394] width 91 height 14
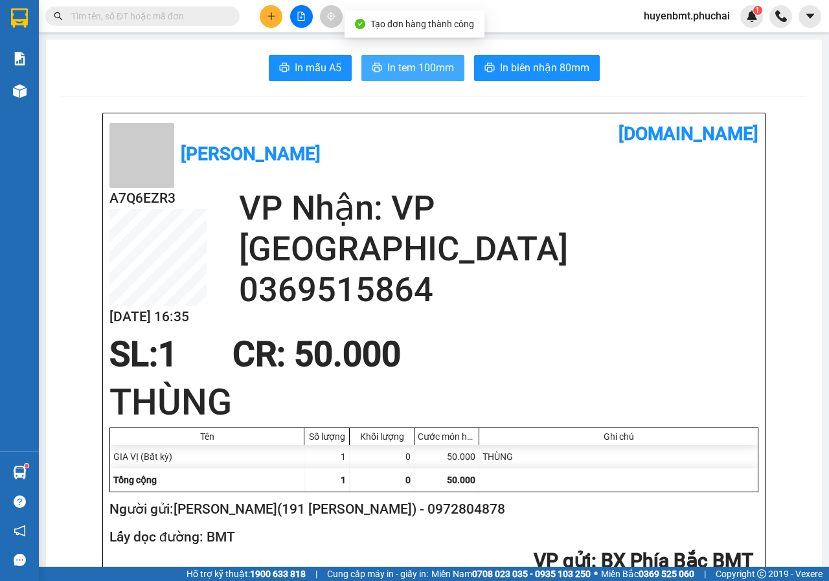
click at [406, 65] on span "In tem 100mm" at bounding box center [420, 68] width 67 height 16
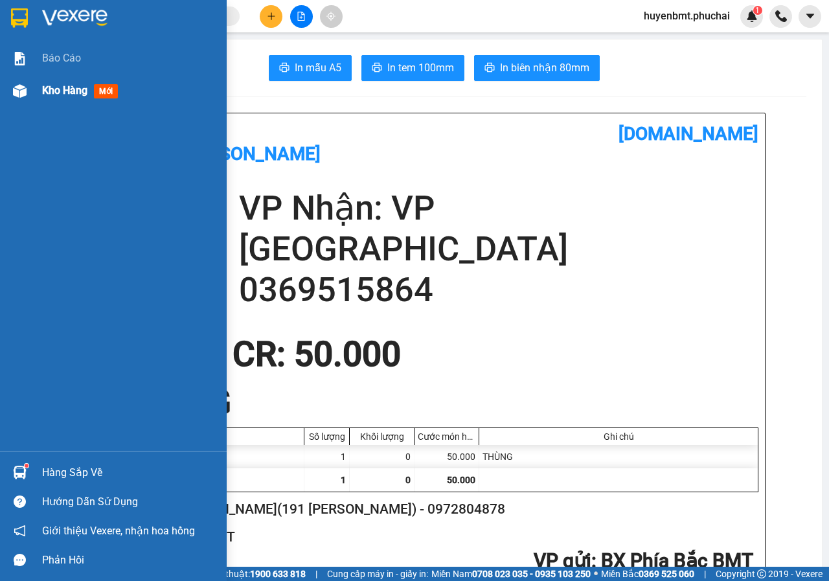
click at [58, 91] on span "Kho hàng" at bounding box center [64, 90] width 45 height 12
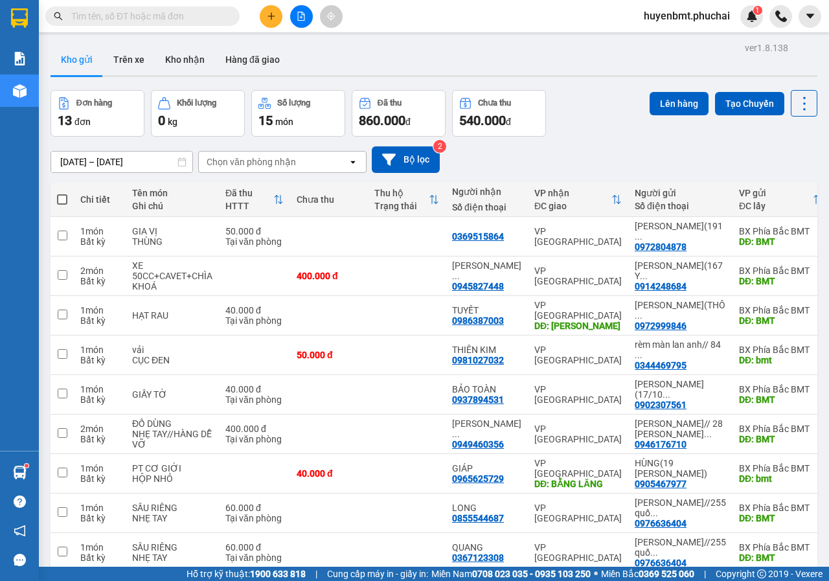
click at [578, 141] on div "[DATE] – [DATE] Press the down arrow key to interact with the calendar and sele…" at bounding box center [434, 160] width 767 height 46
click at [62, 199] on span at bounding box center [62, 199] width 10 height 10
click at [62, 193] on input "checkbox" at bounding box center [62, 193] width 0 height 0
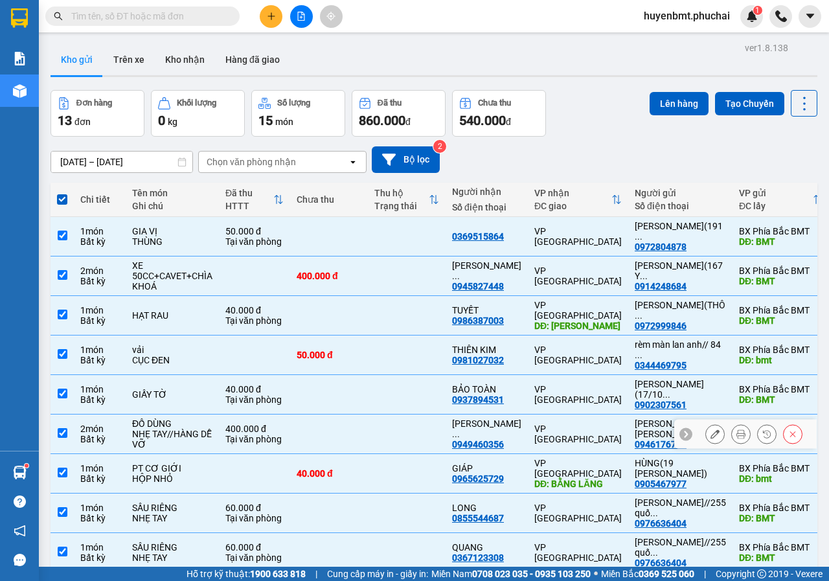
click at [63, 438] on input "checkbox" at bounding box center [63, 433] width 10 height 10
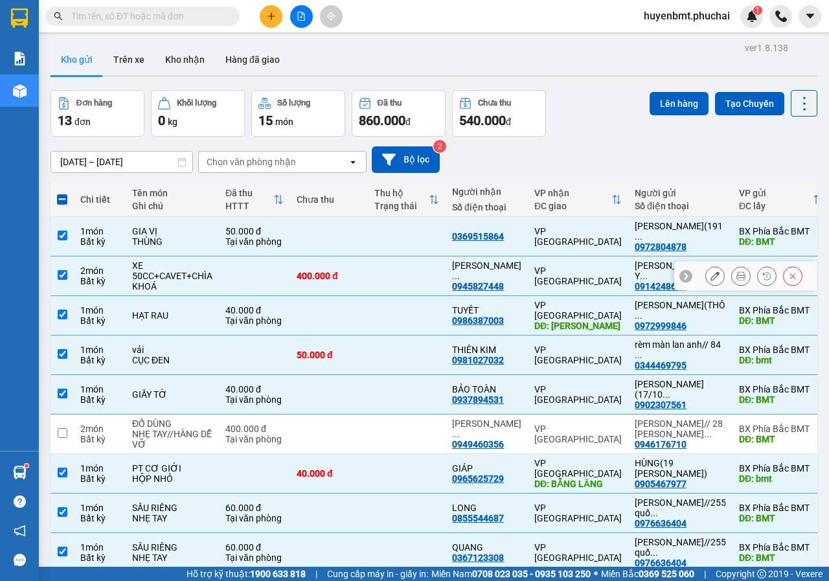
click at [59, 280] on input "checkbox" at bounding box center [63, 275] width 10 height 10
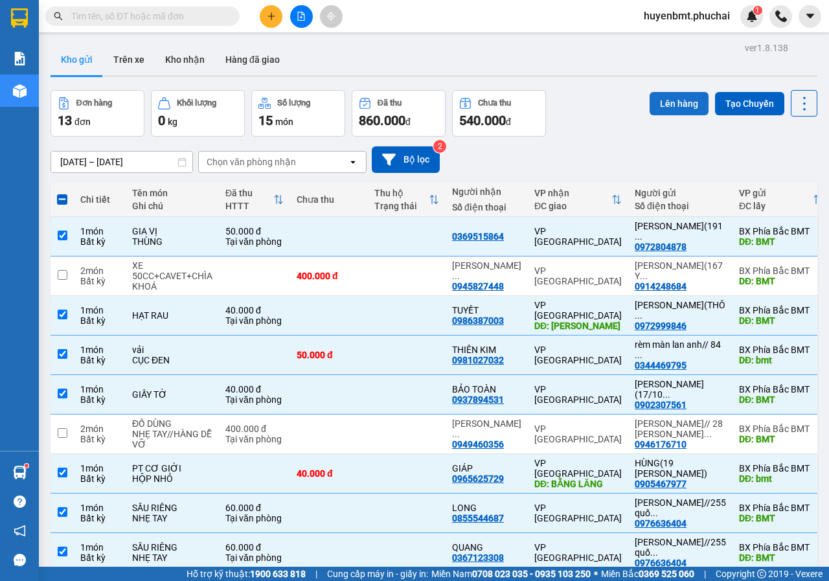
click at [672, 98] on button "Lên hàng" at bounding box center [679, 103] width 59 height 23
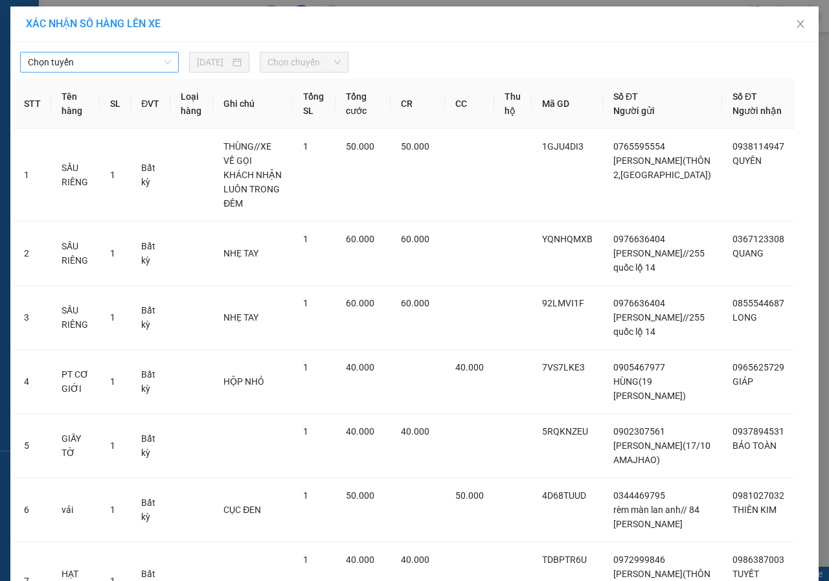
click at [84, 59] on span "Chọn tuyến" at bounding box center [99, 61] width 143 height 19
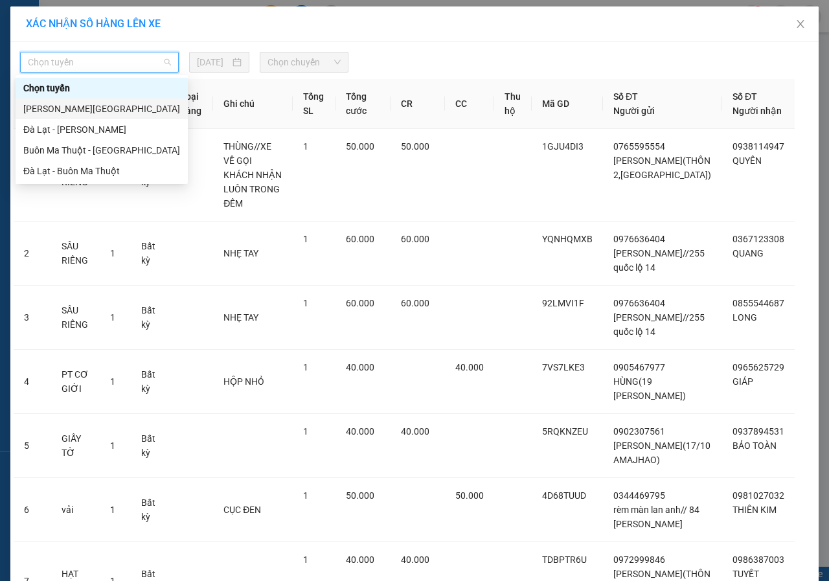
click at [36, 107] on div "[PERSON_NAME][GEOGRAPHIC_DATA]" at bounding box center [101, 109] width 157 height 14
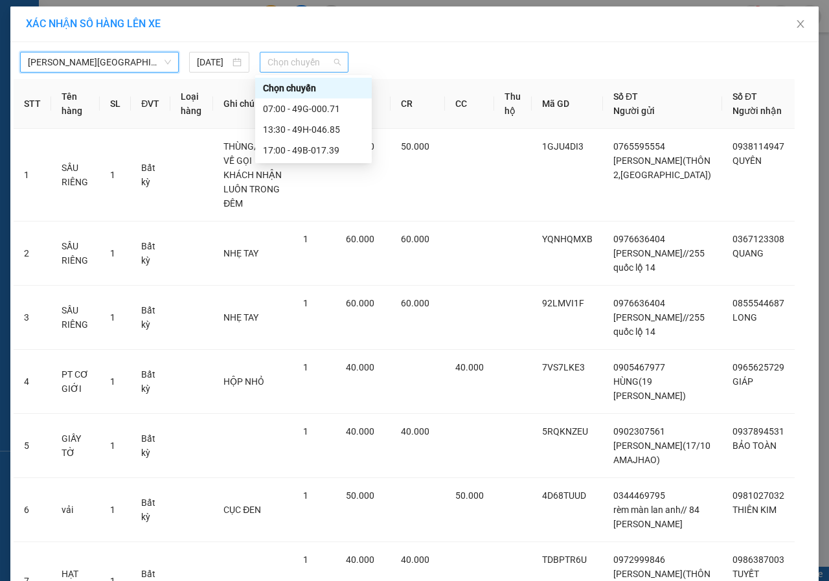
click at [284, 60] on span "Chọn chuyến" at bounding box center [303, 61] width 73 height 19
click at [304, 132] on div "13:30 - 49H-046.85" at bounding box center [313, 129] width 101 height 14
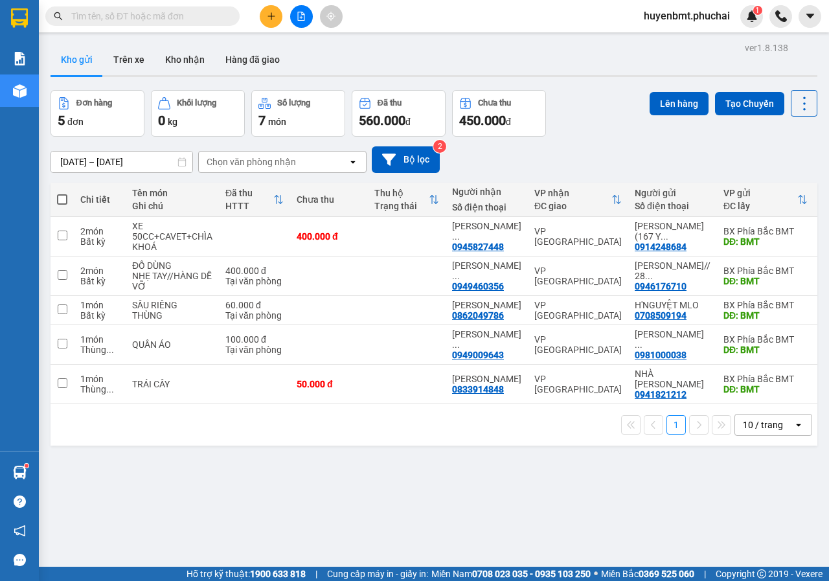
click at [62, 198] on span at bounding box center [62, 199] width 10 height 10
click at [62, 193] on input "checkbox" at bounding box center [62, 193] width 0 height 0
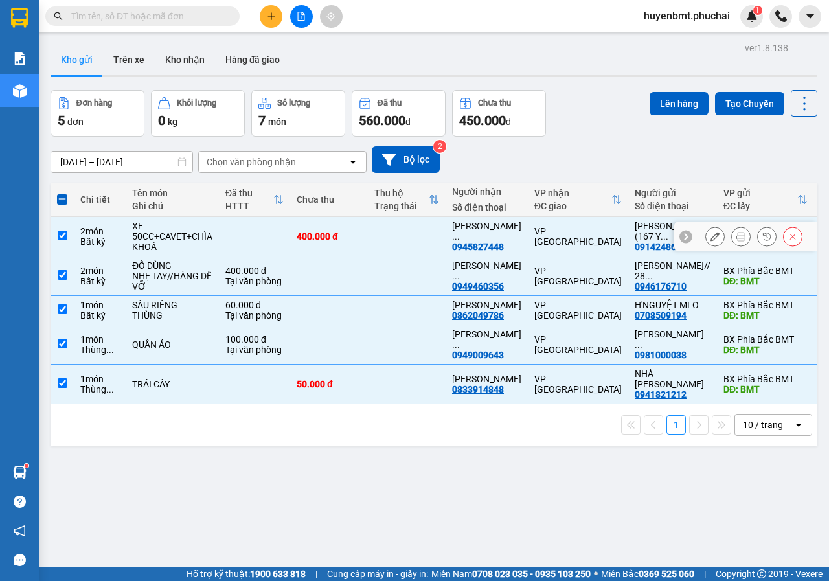
click at [62, 238] on input "checkbox" at bounding box center [63, 236] width 10 height 10
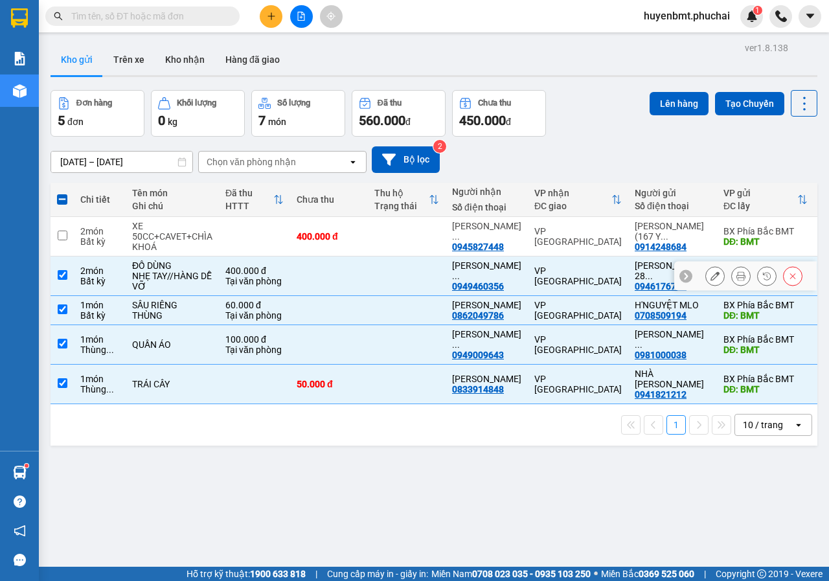
click at [67, 277] on td at bounding box center [62, 276] width 23 height 40
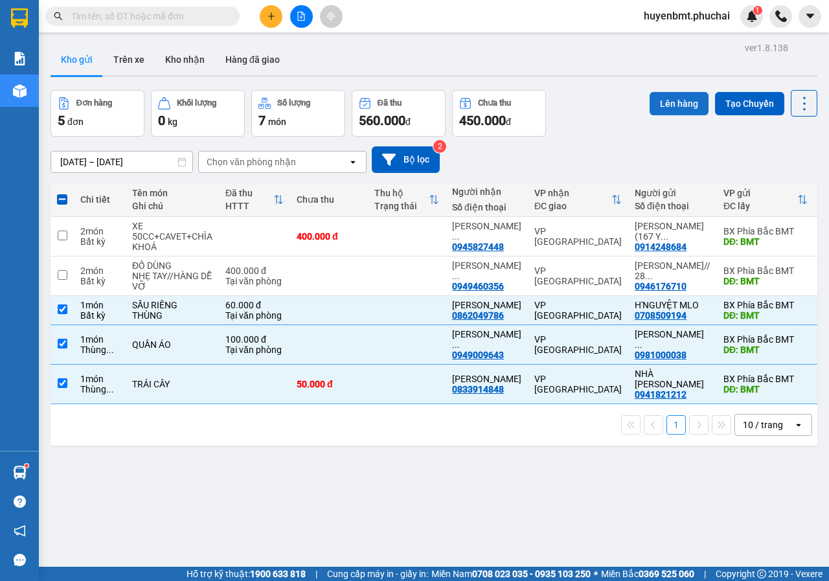
click at [668, 100] on button "Lên hàng" at bounding box center [679, 103] width 59 height 23
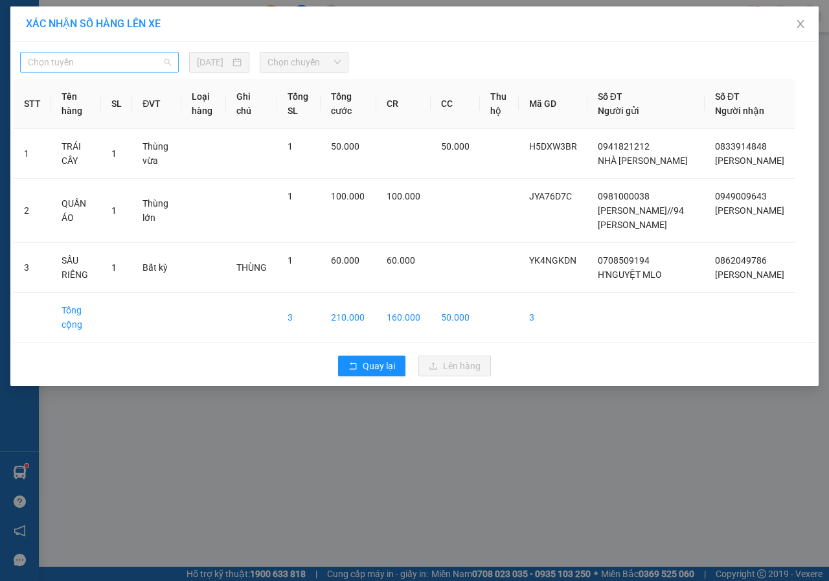
click at [113, 65] on span "Chọn tuyến" at bounding box center [99, 61] width 143 height 19
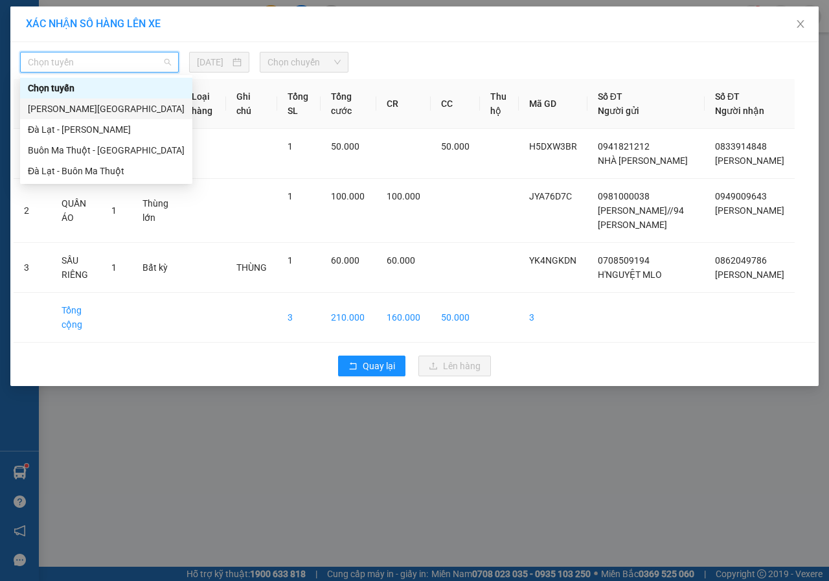
click at [56, 106] on div "[PERSON_NAME][GEOGRAPHIC_DATA]" at bounding box center [106, 109] width 157 height 14
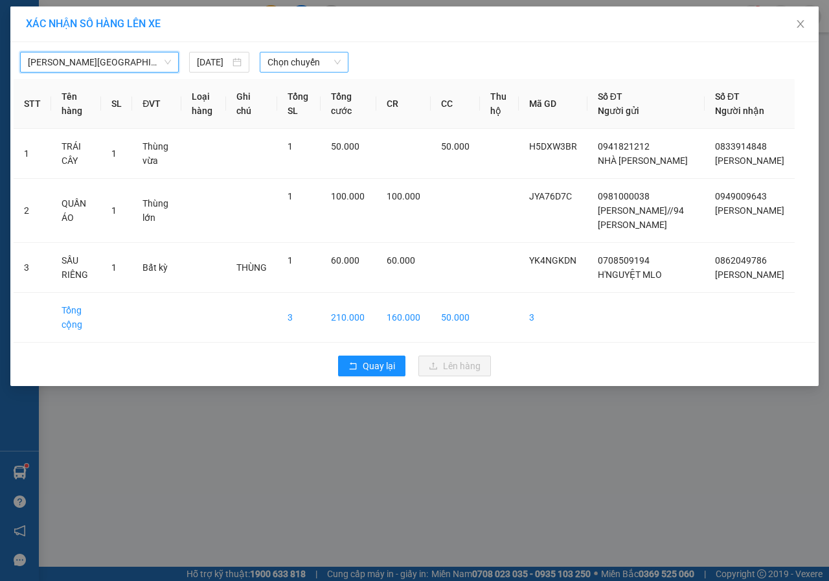
click at [292, 65] on span "Chọn chuyến" at bounding box center [303, 61] width 73 height 19
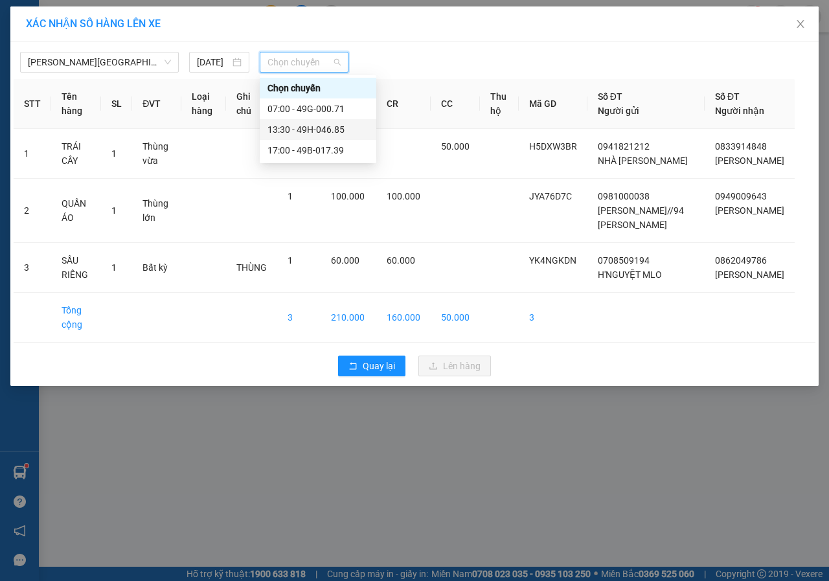
click at [302, 131] on div "13:30 - 49H-046.85" at bounding box center [317, 129] width 101 height 14
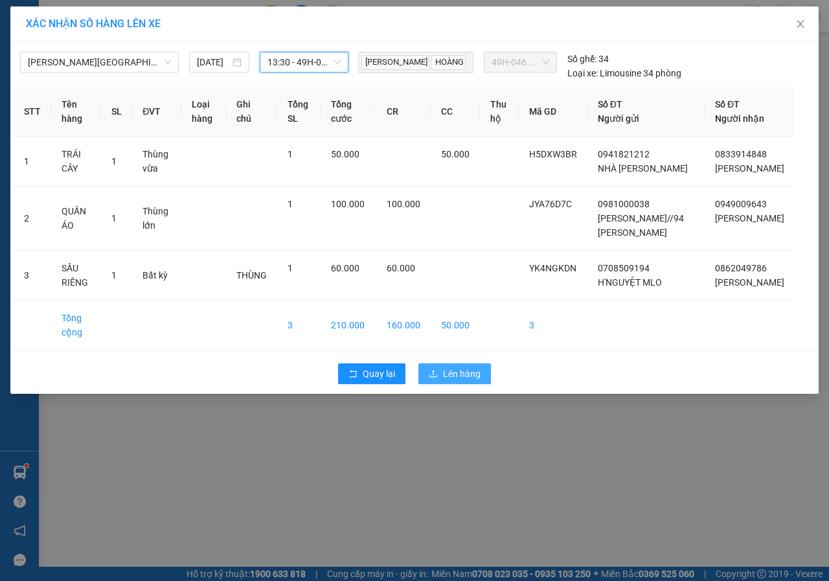
click at [453, 381] on span "Lên hàng" at bounding box center [462, 374] width 38 height 14
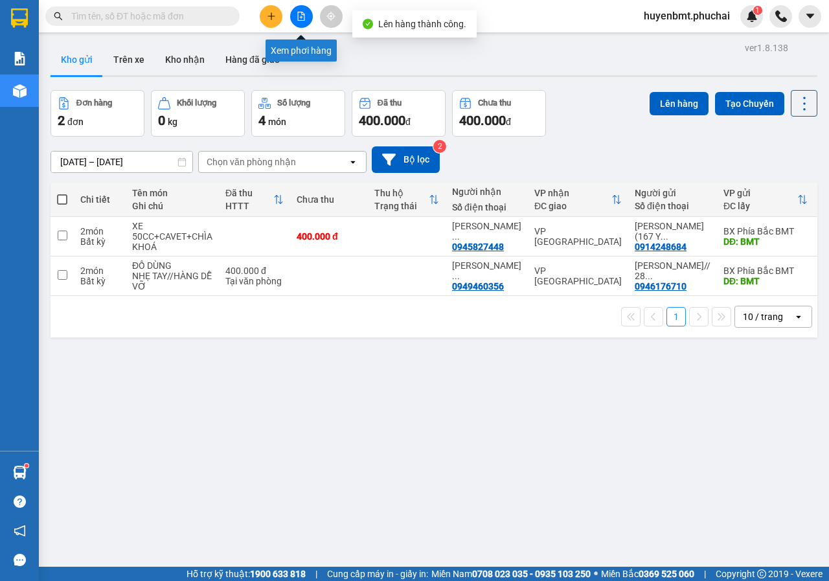
click at [313, 21] on div at bounding box center [301, 16] width 97 height 23
click at [305, 20] on icon "file-add" at bounding box center [301, 16] width 9 height 9
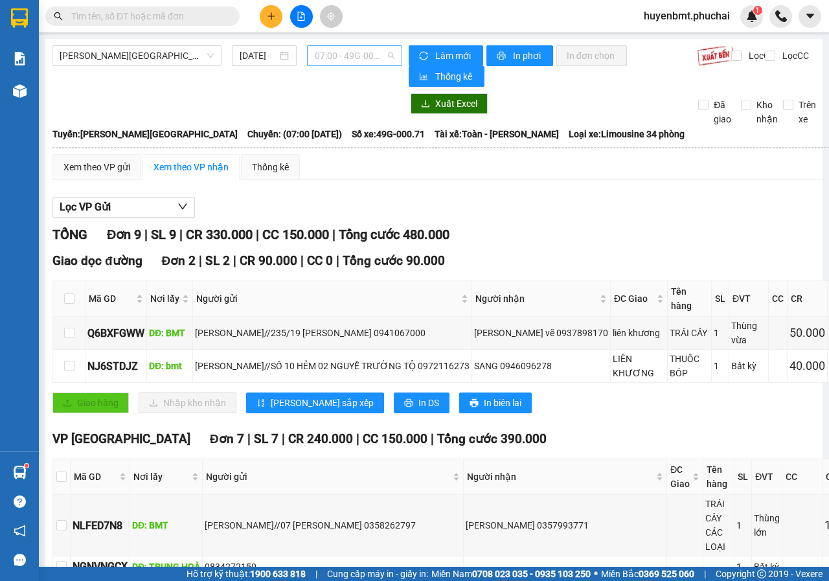
click at [356, 57] on span "07:00 - 49G-000.71" at bounding box center [354, 55] width 79 height 19
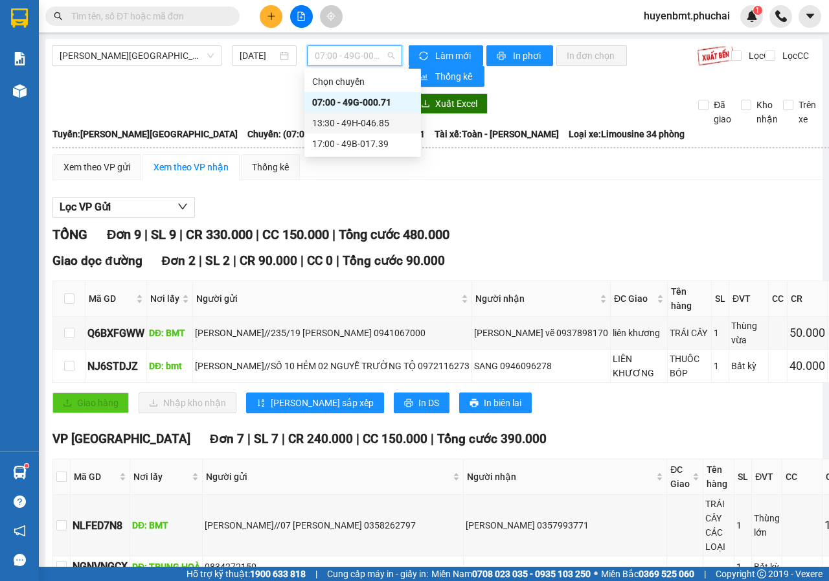
click at [350, 129] on div "13:30 - 49H-046.85" at bounding box center [362, 123] width 101 height 14
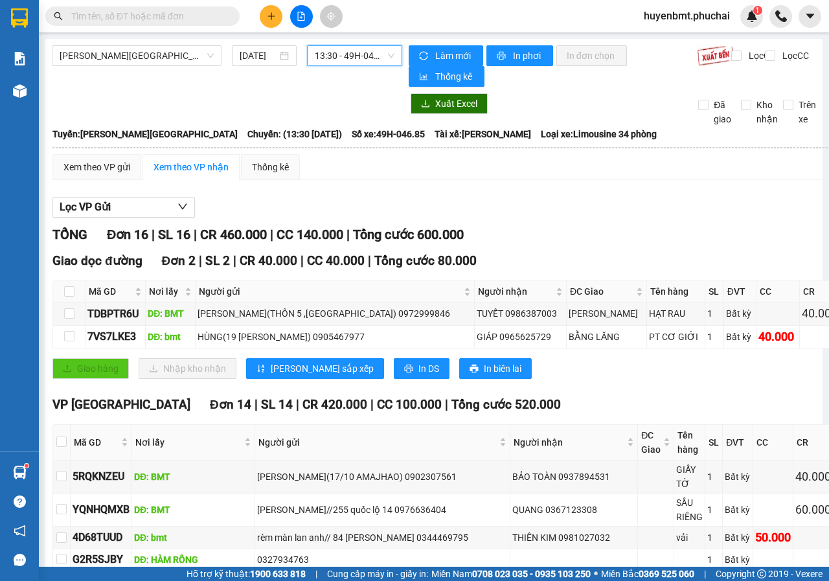
click at [339, 61] on span "13:30 - 49H-046.85" at bounding box center [354, 55] width 79 height 19
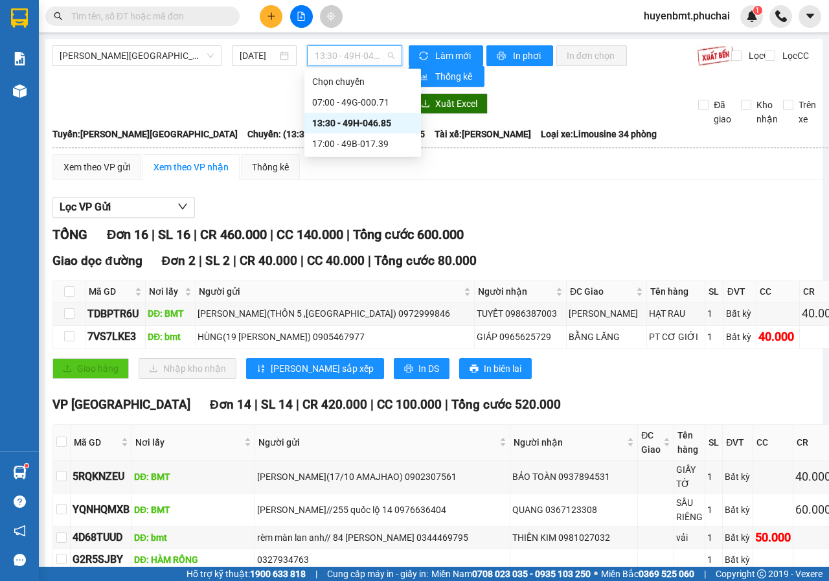
click at [374, 122] on div "13:30 - 49H-046.85" at bounding box center [362, 123] width 101 height 14
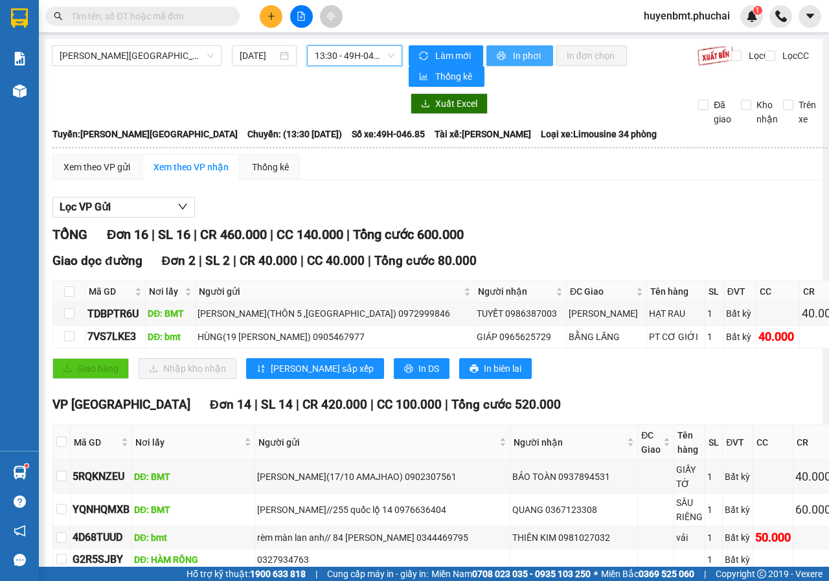
click at [526, 52] on span "In phơi" at bounding box center [528, 56] width 30 height 14
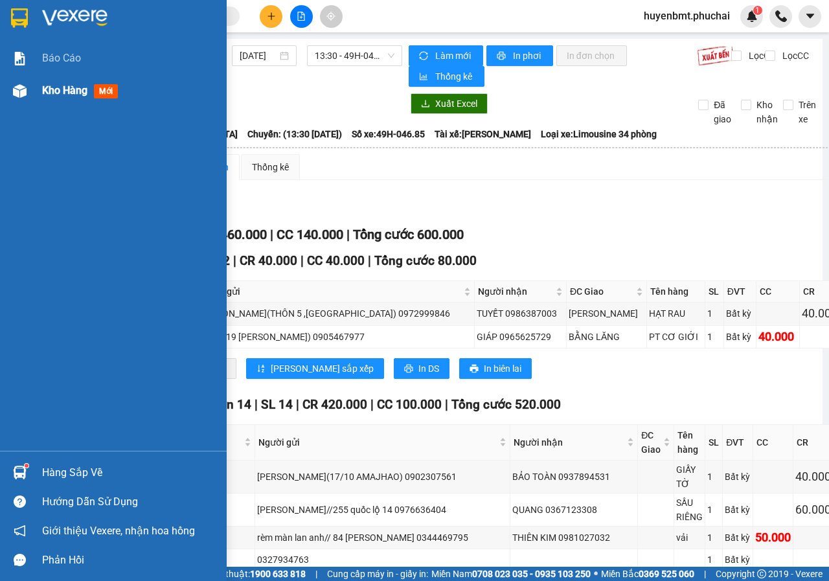
click at [55, 89] on span "Kho hàng" at bounding box center [64, 90] width 45 height 12
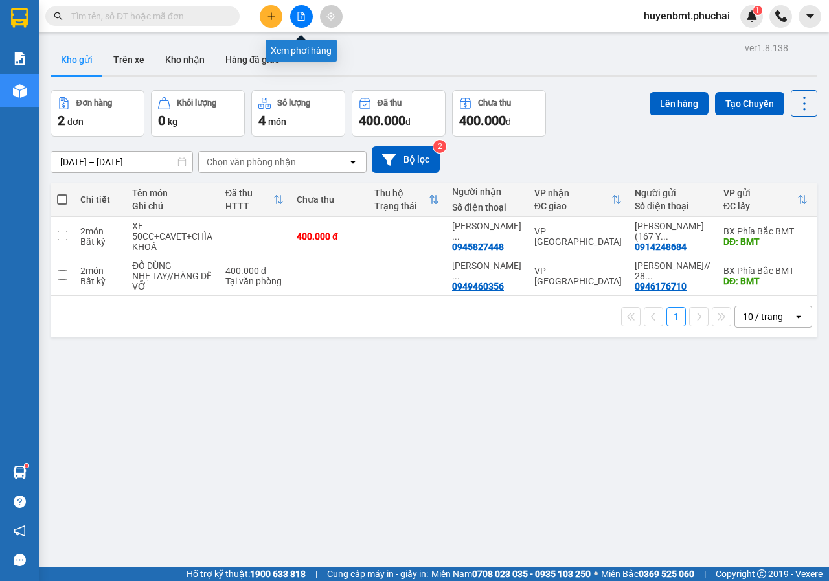
click at [297, 21] on button at bounding box center [301, 16] width 23 height 23
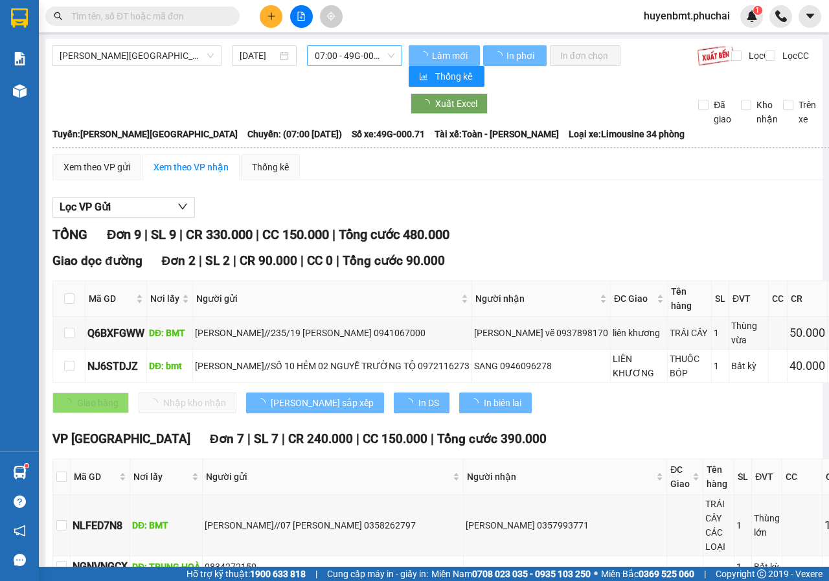
click at [357, 52] on span "07:00 - 49G-000.71" at bounding box center [354, 55] width 79 height 19
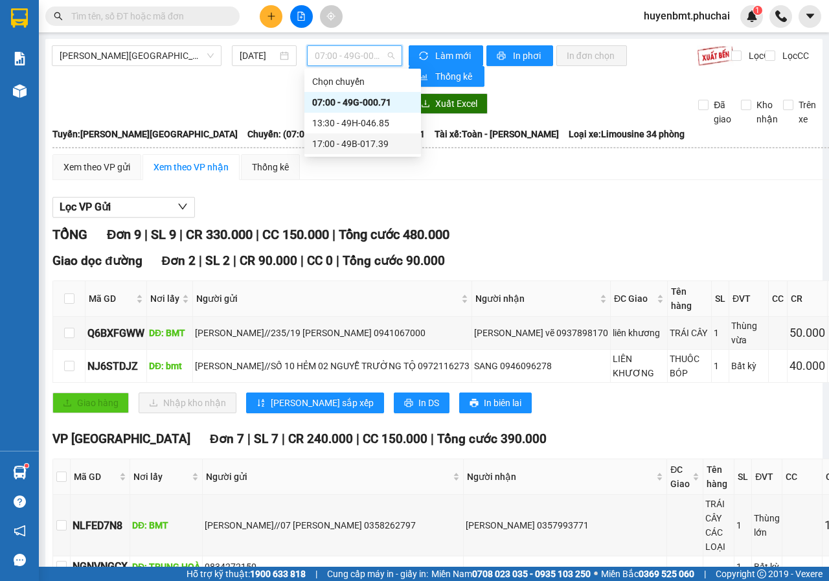
click at [349, 140] on div "17:00 - 49B-017.39" at bounding box center [362, 144] width 101 height 14
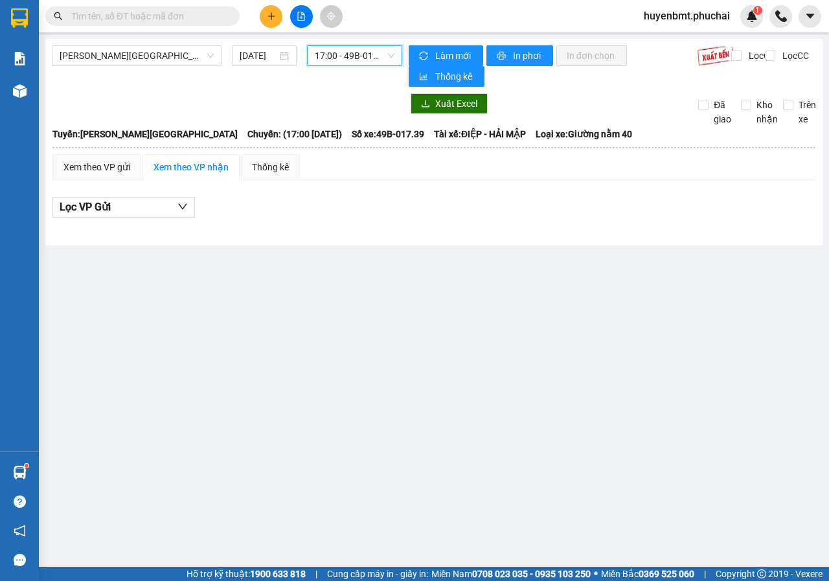
click at [273, 18] on icon "plus" at bounding box center [271, 16] width 9 height 9
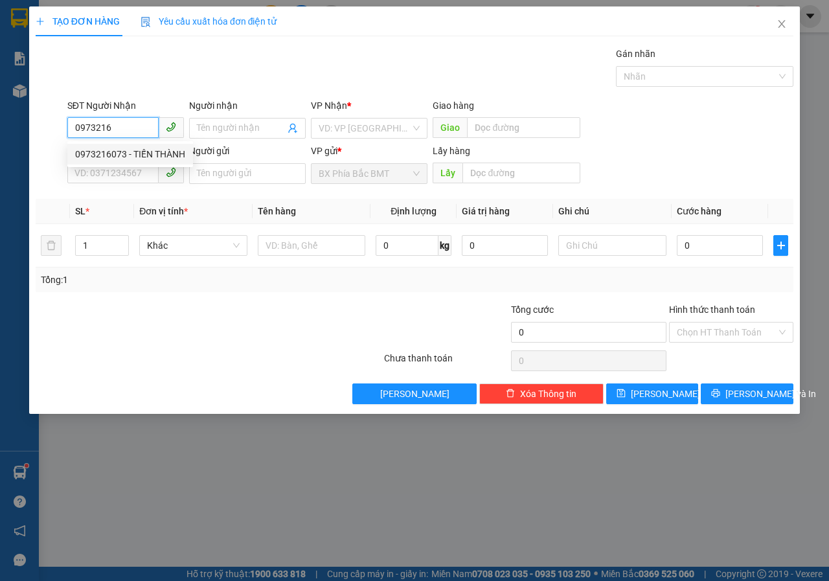
click at [115, 157] on div "0973216073 - TIẾN THÀNH" at bounding box center [130, 154] width 110 height 14
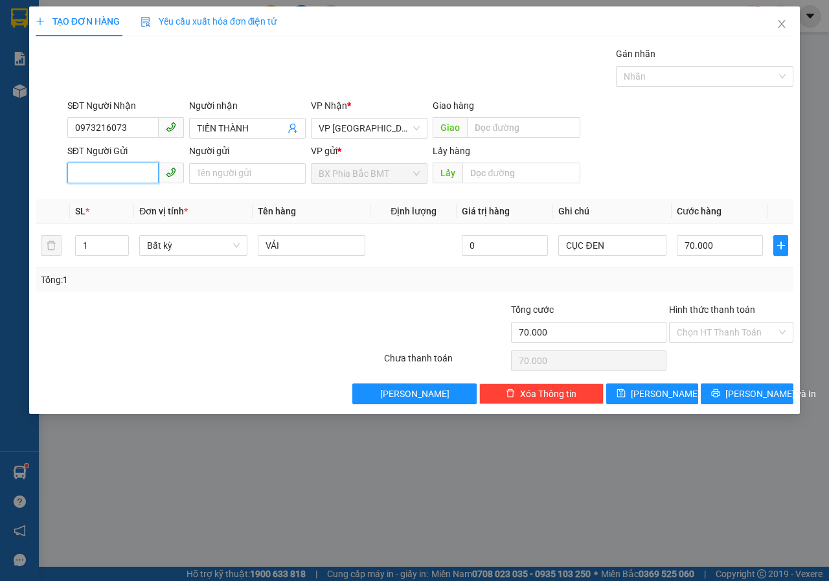
click at [115, 177] on input "SĐT Người Gửi" at bounding box center [112, 173] width 91 height 21
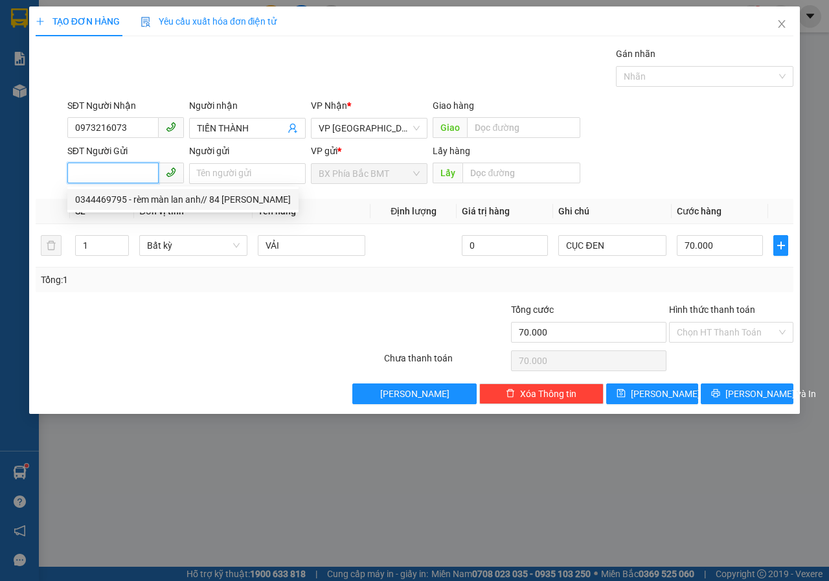
click at [118, 204] on div "0344469795 - rèm màn lan anh// 84 [PERSON_NAME]" at bounding box center [183, 199] width 216 height 14
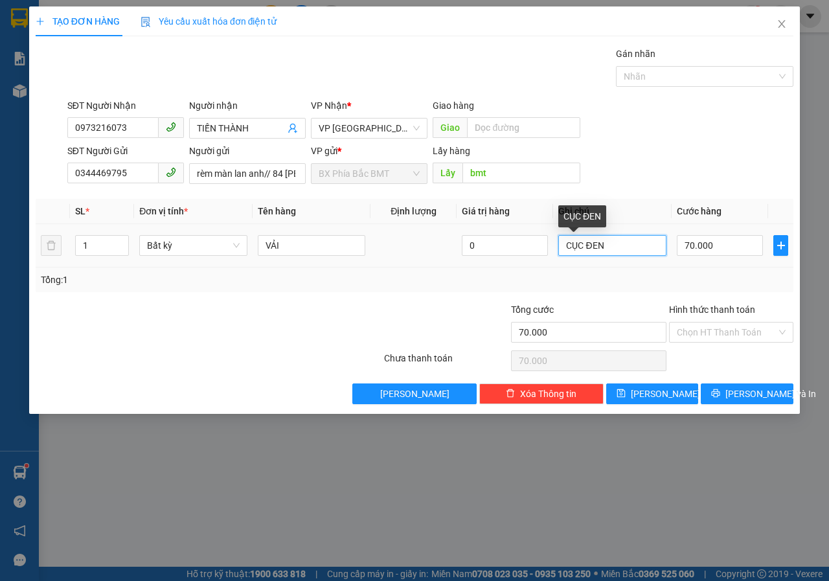
click at [605, 251] on input "CỤC ĐEN" at bounding box center [612, 245] width 108 height 21
click at [715, 240] on input "70.000" at bounding box center [720, 245] width 86 height 21
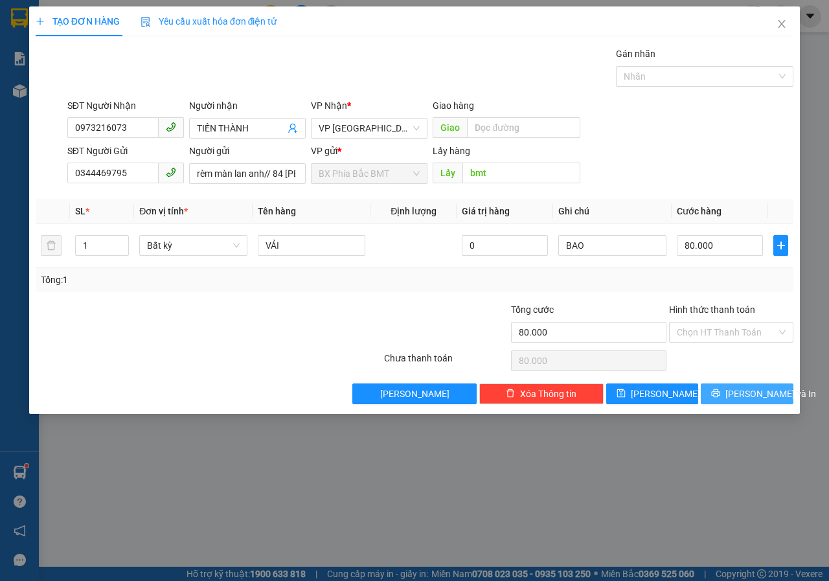
click at [743, 398] on span "[PERSON_NAME] và In" at bounding box center [770, 394] width 91 height 14
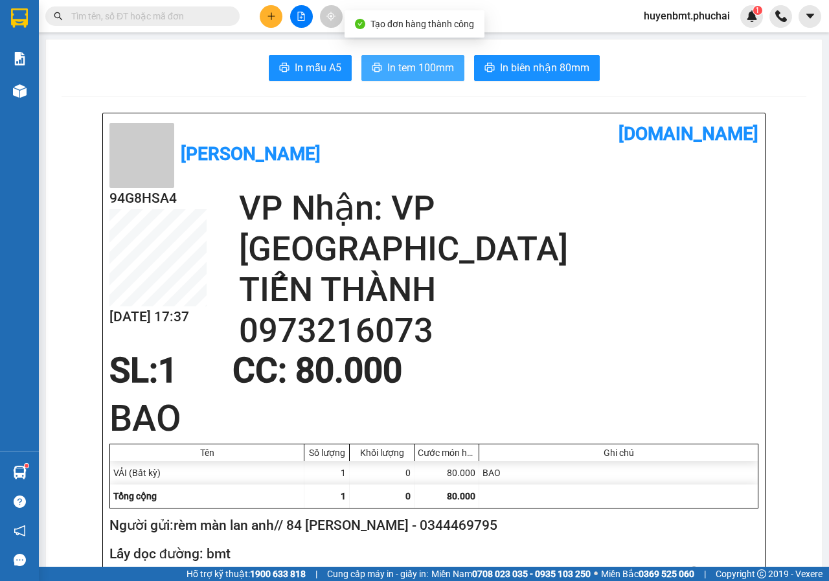
click at [404, 67] on span "In tem 100mm" at bounding box center [420, 68] width 67 height 16
